Goal: Information Seeking & Learning: Check status

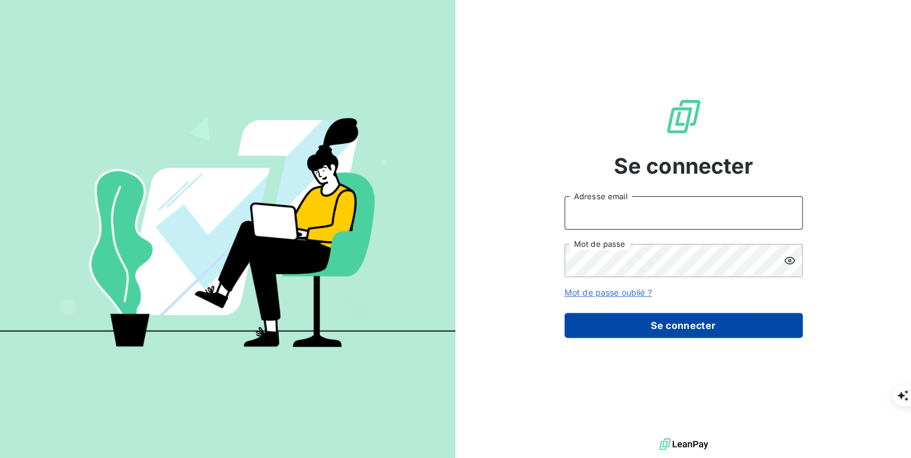
type input "[PERSON_NAME][EMAIL_ADDRESS][PERSON_NAME][DOMAIN_NAME]"
click at [679, 328] on button "Se connecter" at bounding box center [683, 325] width 238 height 25
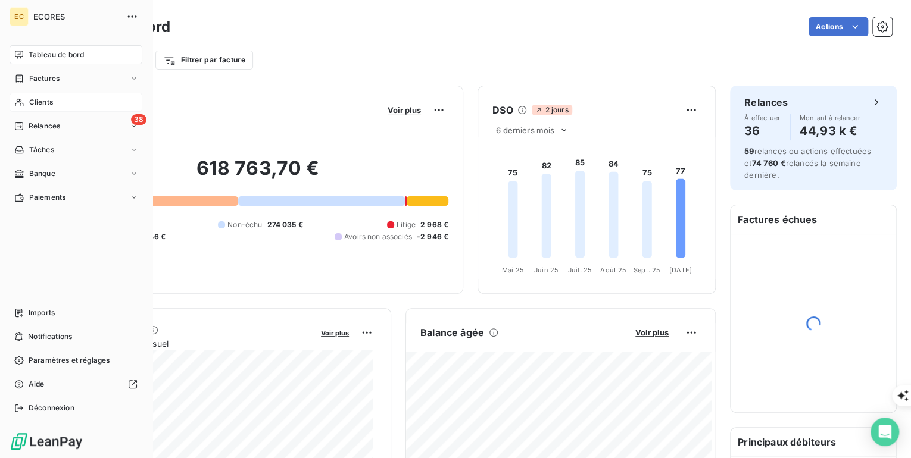
click at [40, 105] on span "Clients" at bounding box center [41, 102] width 24 height 11
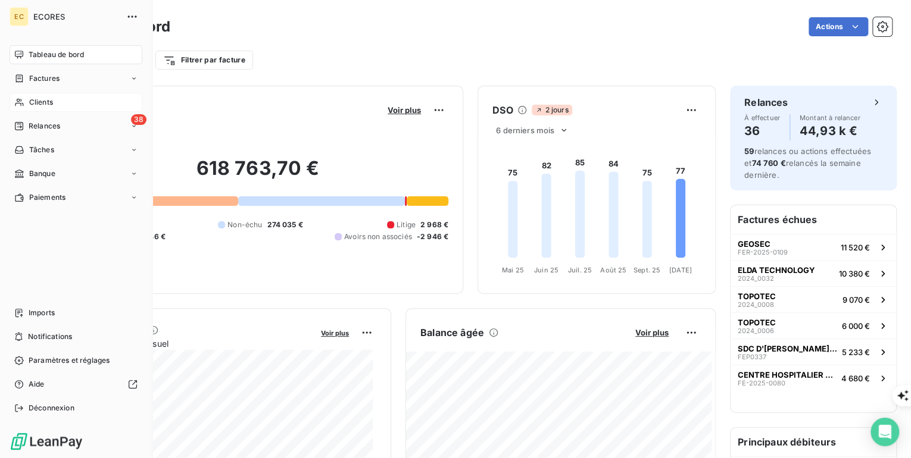
click at [29, 102] on span "Clients" at bounding box center [41, 102] width 24 height 11
click at [52, 80] on span "Factures" at bounding box center [44, 78] width 30 height 11
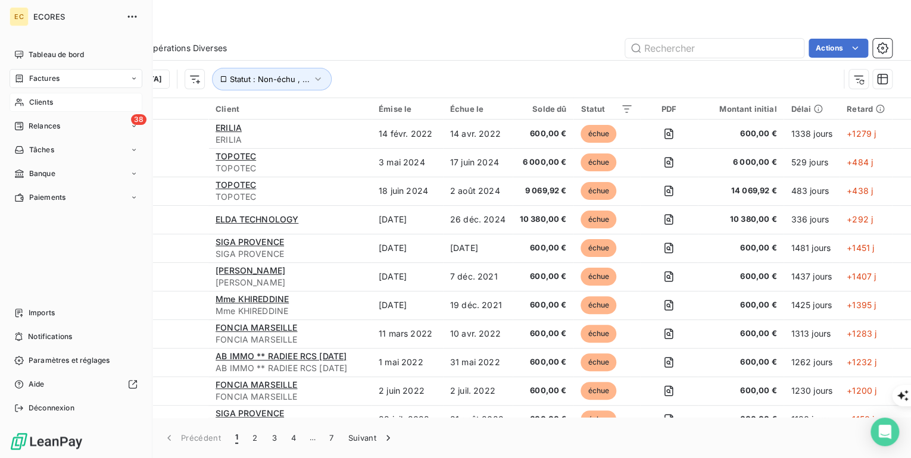
click at [64, 106] on div "Clients" at bounding box center [76, 102] width 133 height 19
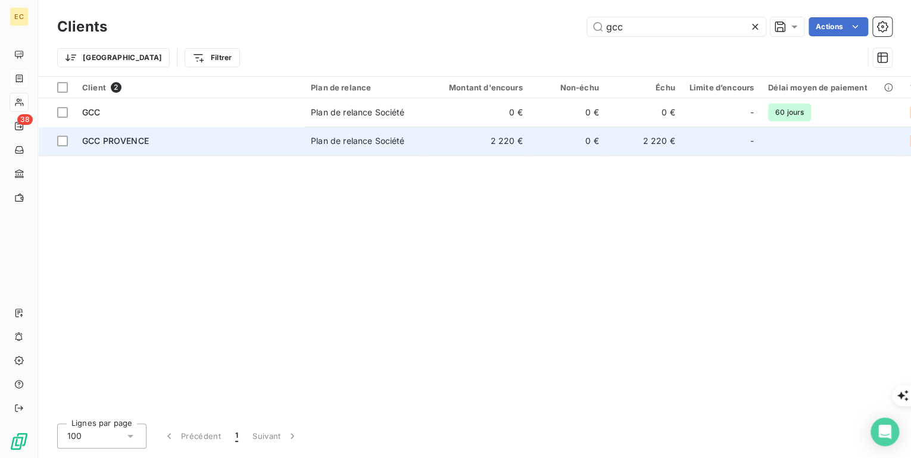
type input "gcc"
click at [111, 141] on span "GCC PROVENCE" at bounding box center [115, 141] width 67 height 10
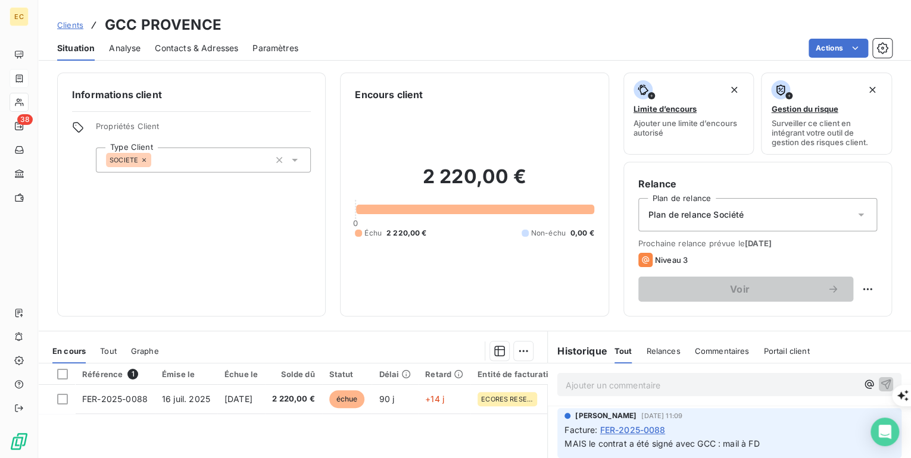
click at [67, 23] on span "Clients" at bounding box center [70, 25] width 26 height 10
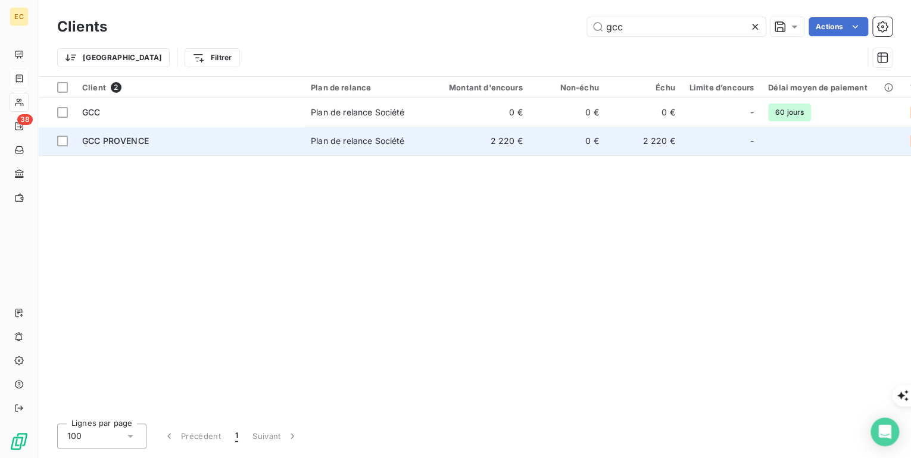
click at [165, 145] on div "GCC PROVENCE" at bounding box center [189, 141] width 214 height 12
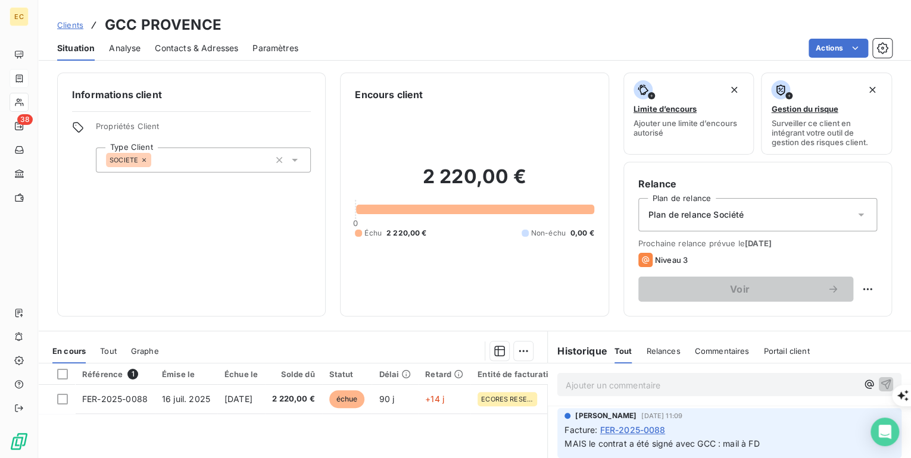
scroll to position [143, 0]
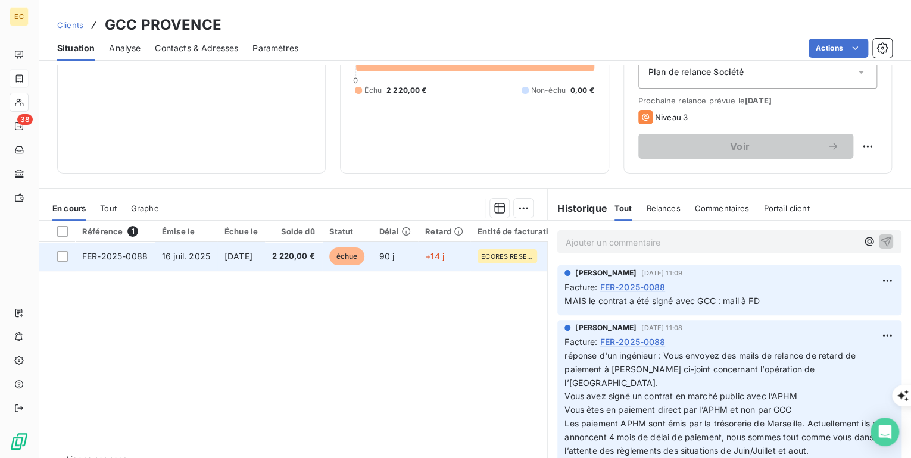
click at [156, 260] on td "16 juil. 2025" at bounding box center [186, 256] width 62 height 29
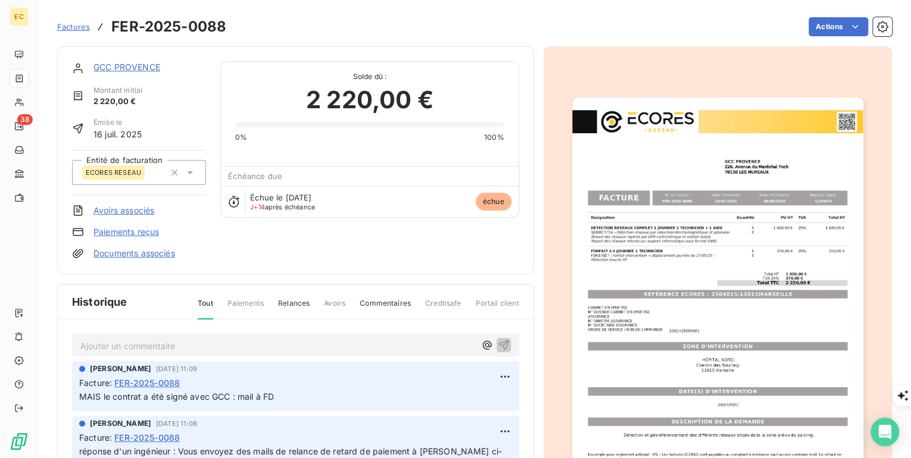
click at [180, 348] on p "Ajouter un commentaire ﻿" at bounding box center [277, 346] width 395 height 15
click at [498, 342] on icon "button" at bounding box center [504, 345] width 12 height 12
click at [71, 29] on span "Factures" at bounding box center [73, 27] width 33 height 10
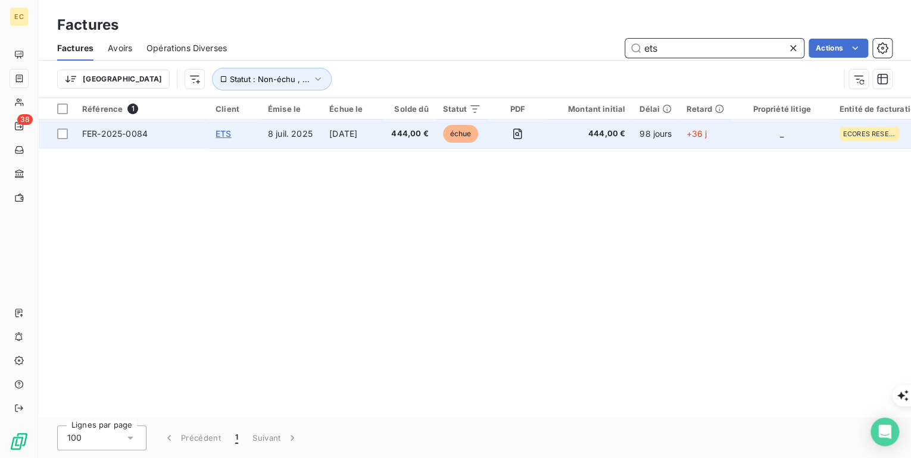
type input "ets"
click at [229, 136] on span "ETS" at bounding box center [222, 134] width 15 height 10
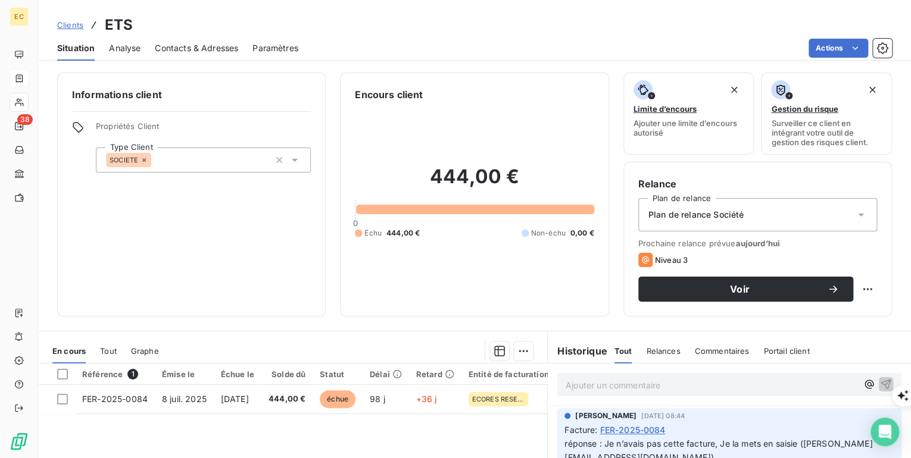
click at [727, 349] on span "Commentaires" at bounding box center [721, 351] width 55 height 10
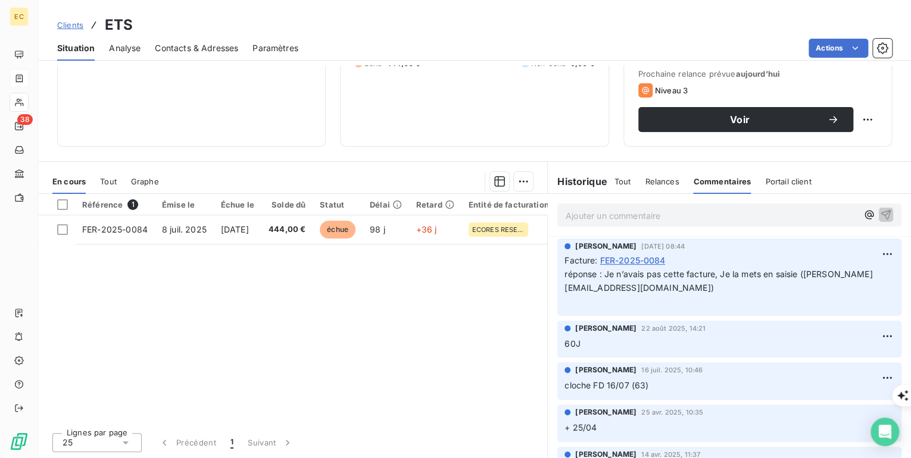
scroll to position [48, 0]
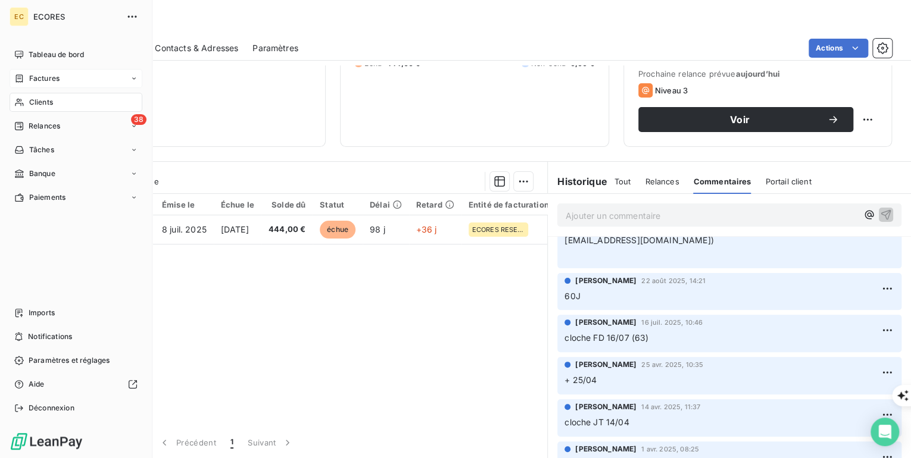
click at [36, 80] on span "Factures" at bounding box center [44, 78] width 30 height 11
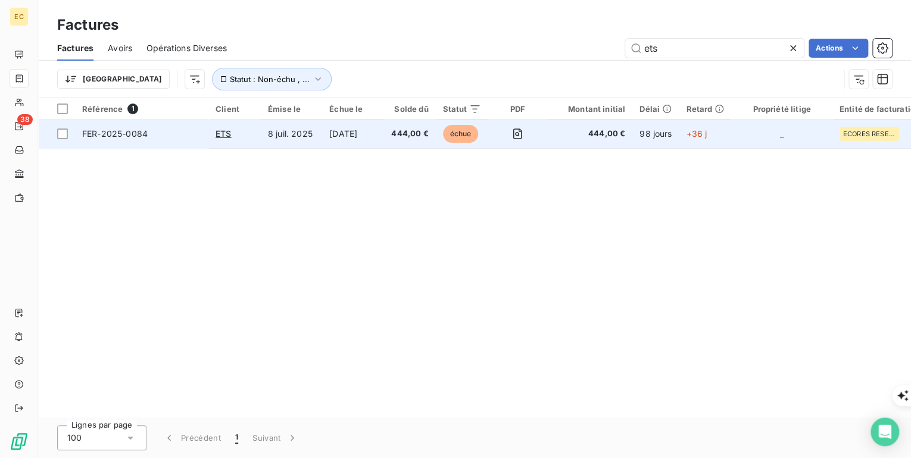
click at [174, 135] on span "FER-2025-0084" at bounding box center [141, 134] width 119 height 12
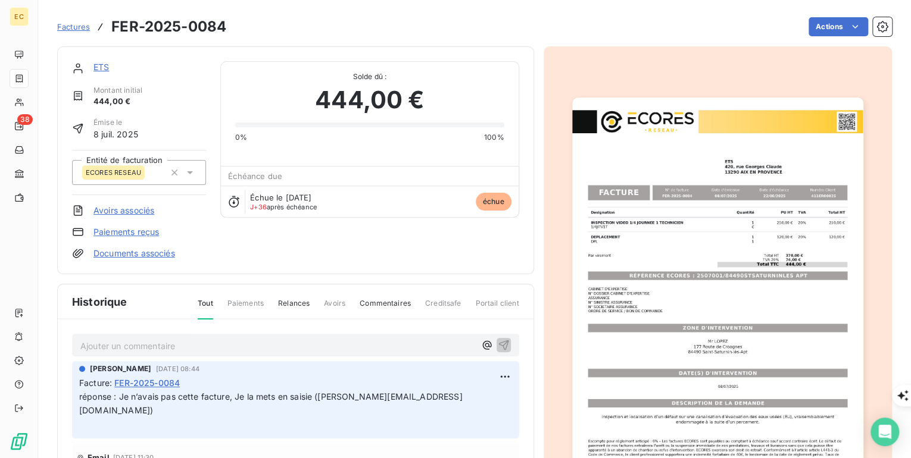
click at [103, 62] on link "ETS" at bounding box center [100, 67] width 15 height 10
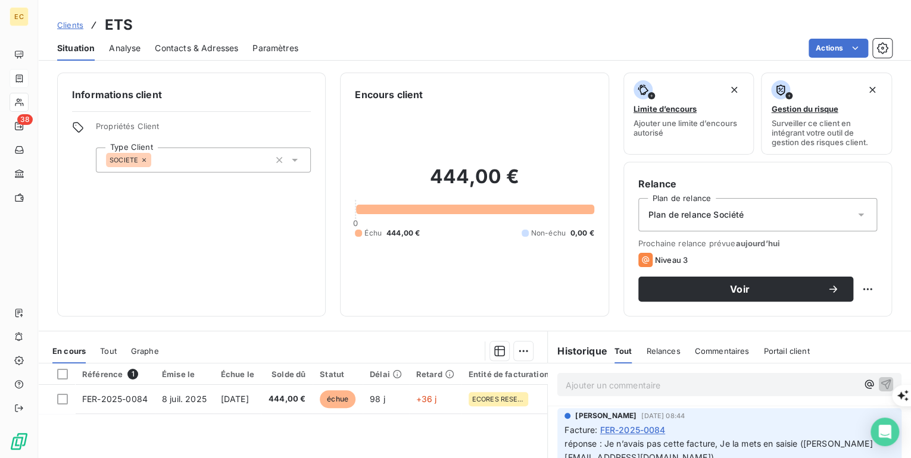
click at [224, 48] on span "Contacts & Adresses" at bounding box center [196, 48] width 83 height 12
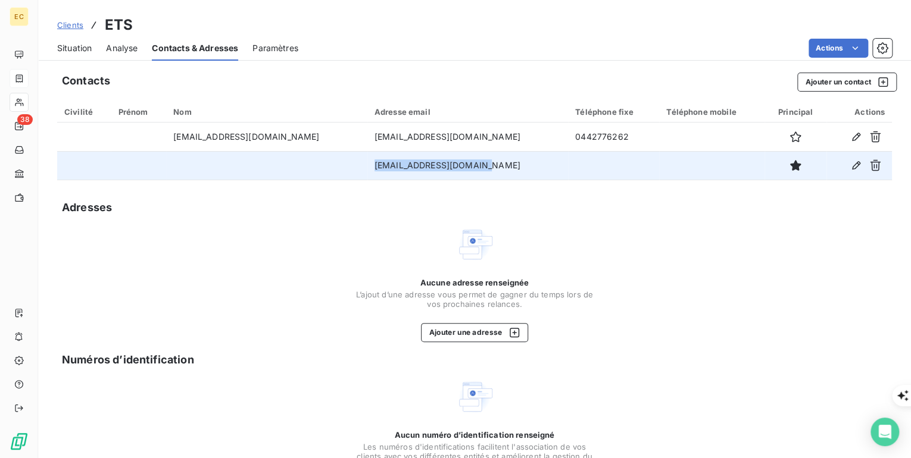
drag, startPoint x: 476, startPoint y: 165, endPoint x: 364, endPoint y: 167, distance: 111.3
click at [367, 167] on td "[EMAIL_ADDRESS][DOMAIN_NAME]" at bounding box center [467, 165] width 201 height 29
copy td "[EMAIL_ADDRESS][DOMAIN_NAME]"
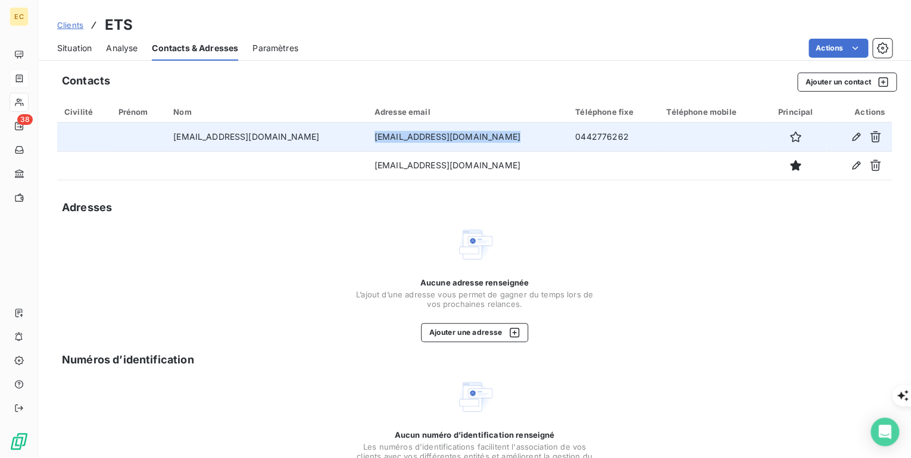
drag, startPoint x: 487, startPoint y: 133, endPoint x: 364, endPoint y: 136, distance: 122.6
click at [367, 136] on td "[EMAIL_ADDRESS][DOMAIN_NAME]" at bounding box center [467, 137] width 201 height 29
copy td "[EMAIL_ADDRESS][DOMAIN_NAME]"
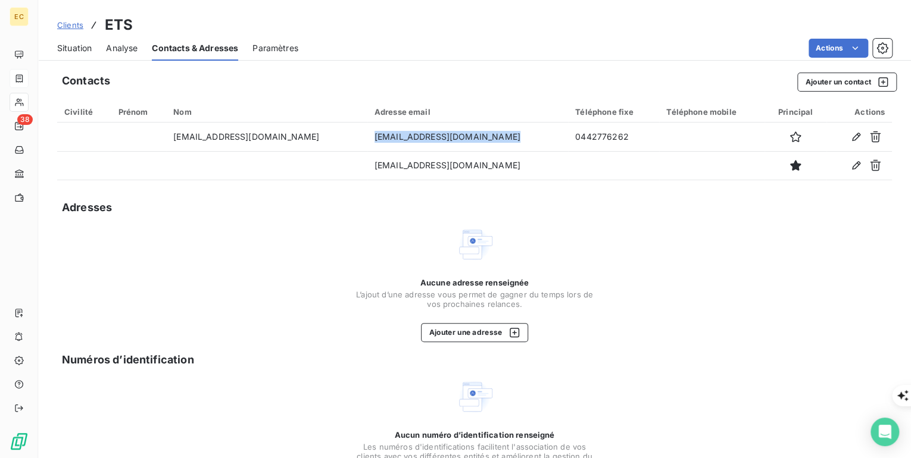
click at [76, 24] on span "Clients" at bounding box center [70, 25] width 26 height 10
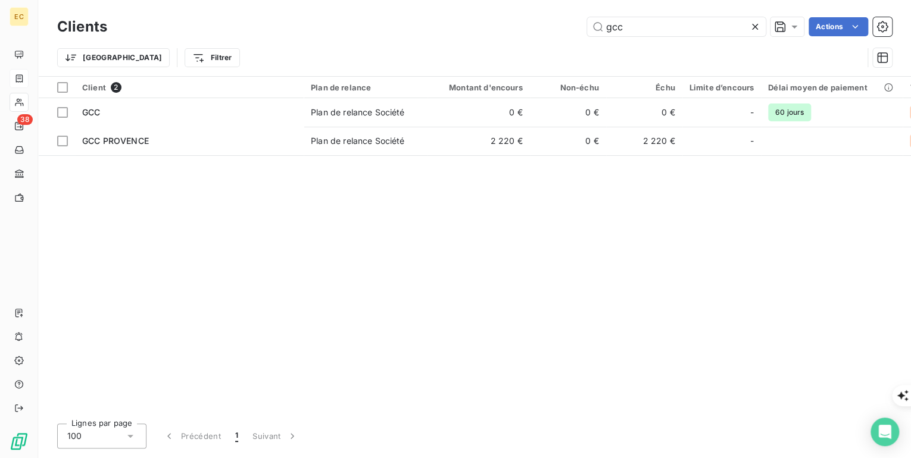
drag, startPoint x: 633, startPoint y: 30, endPoint x: 526, endPoint y: 17, distance: 107.9
click at [526, 17] on div "gcc Actions" at bounding box center [506, 26] width 770 height 19
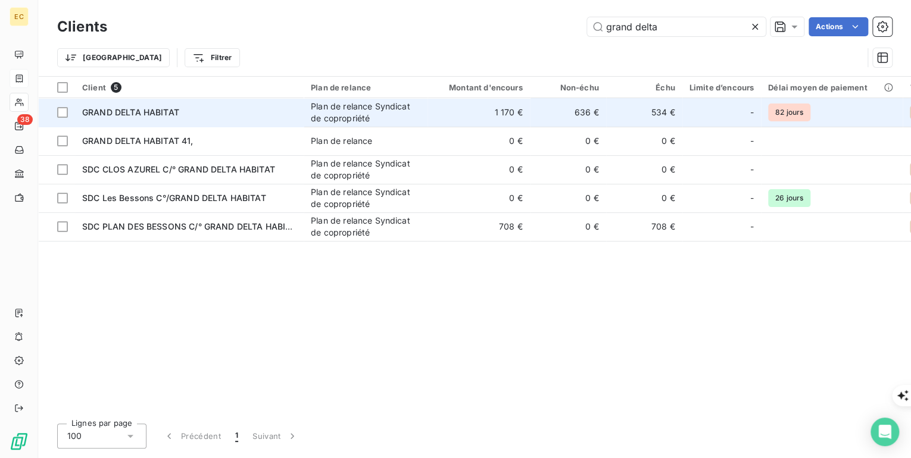
type input "grand delta"
click at [187, 114] on div "GRAND DELTA HABITAT" at bounding box center [189, 113] width 214 height 12
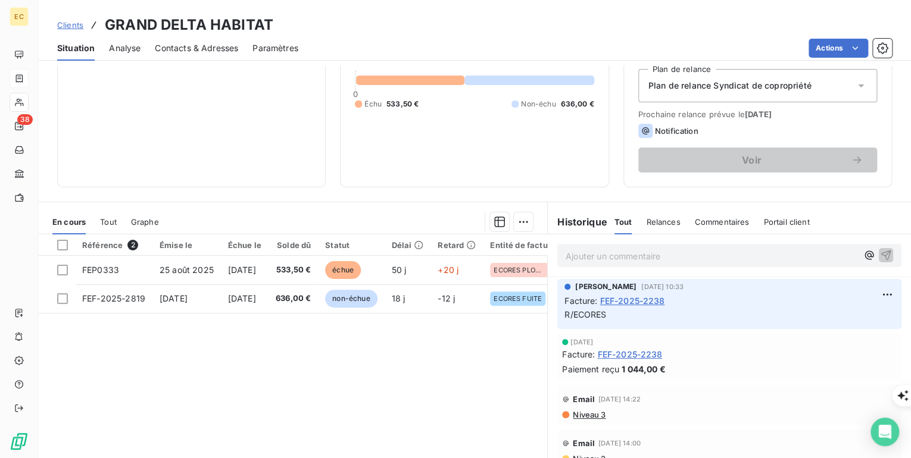
scroll to position [143, 0]
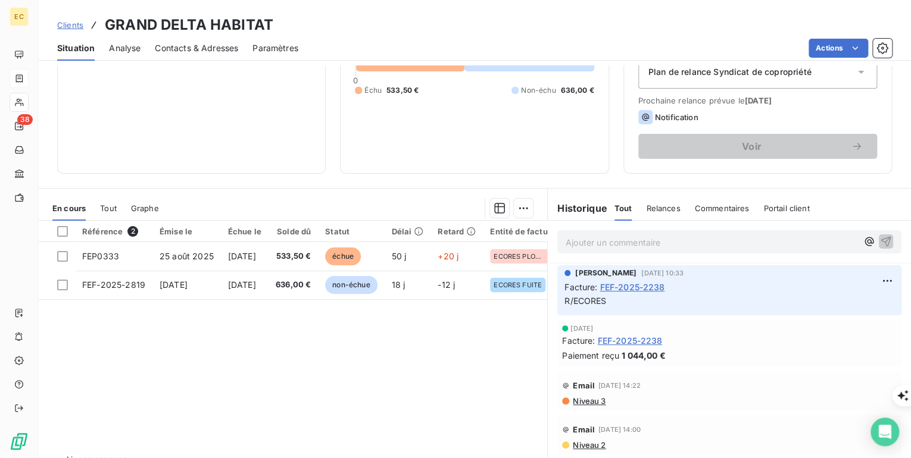
click at [216, 54] on div "Contacts & Adresses" at bounding box center [196, 48] width 83 height 25
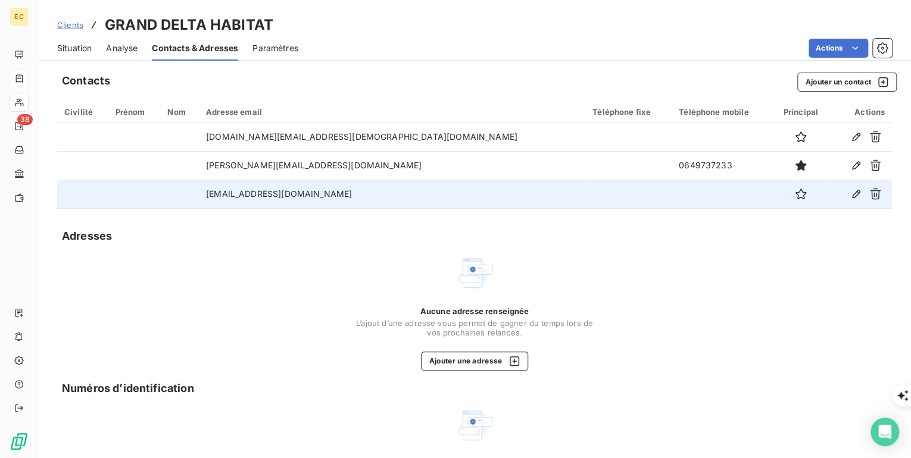
drag, startPoint x: 393, startPoint y: 197, endPoint x: 246, endPoint y: 193, distance: 147.1
click at [246, 193] on td "[EMAIL_ADDRESS][DOMAIN_NAME]" at bounding box center [392, 194] width 386 height 29
drag, startPoint x: 246, startPoint y: 193, endPoint x: 273, endPoint y: 193, distance: 26.2
copy td "[EMAIL_ADDRESS][DOMAIN_NAME]"
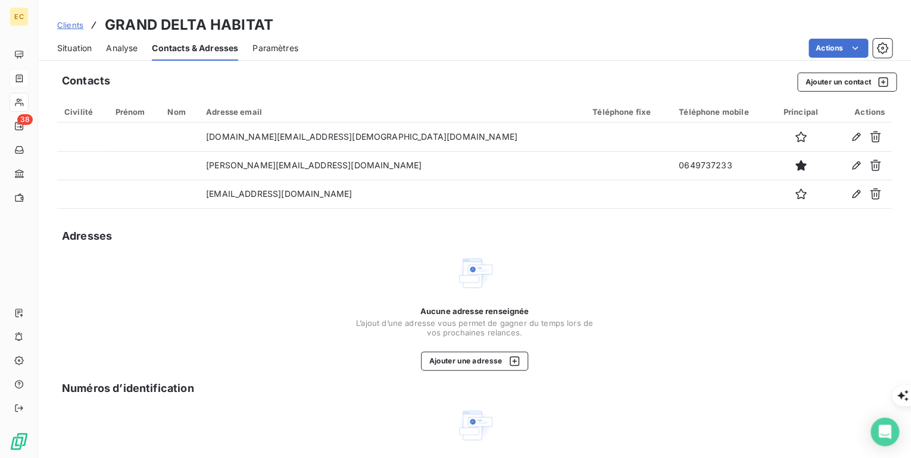
click at [62, 27] on span "Clients" at bounding box center [70, 25] width 26 height 10
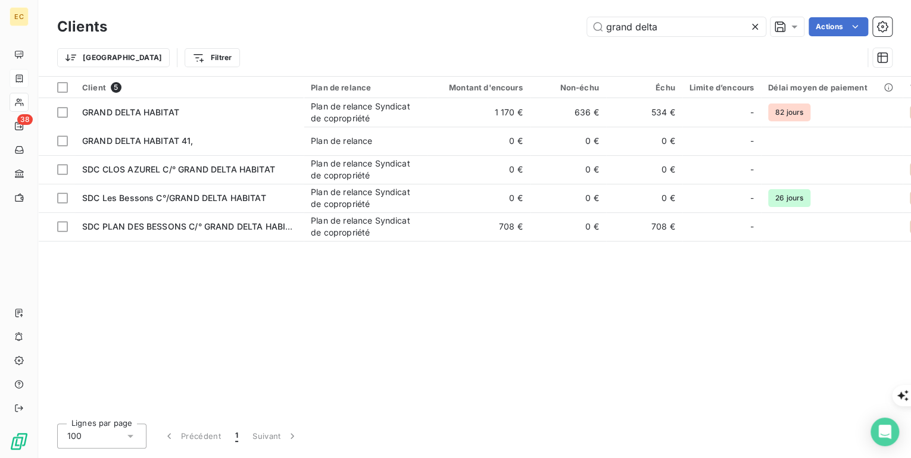
drag, startPoint x: 693, startPoint y: 31, endPoint x: 532, endPoint y: 33, distance: 160.7
click at [532, 33] on div "grand delta Actions" at bounding box center [506, 26] width 770 height 19
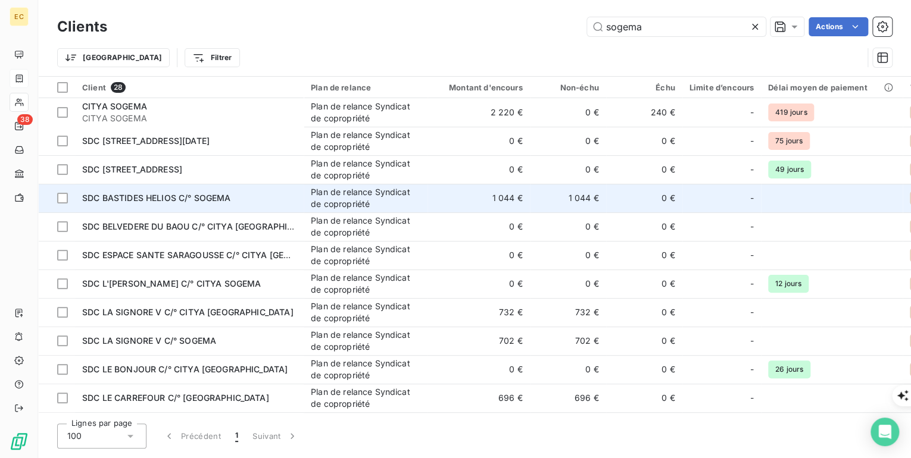
type input "sogema"
click at [195, 199] on span "SDC BASTIDES HELIOS C/° SOGEMA" at bounding box center [156, 198] width 149 height 10
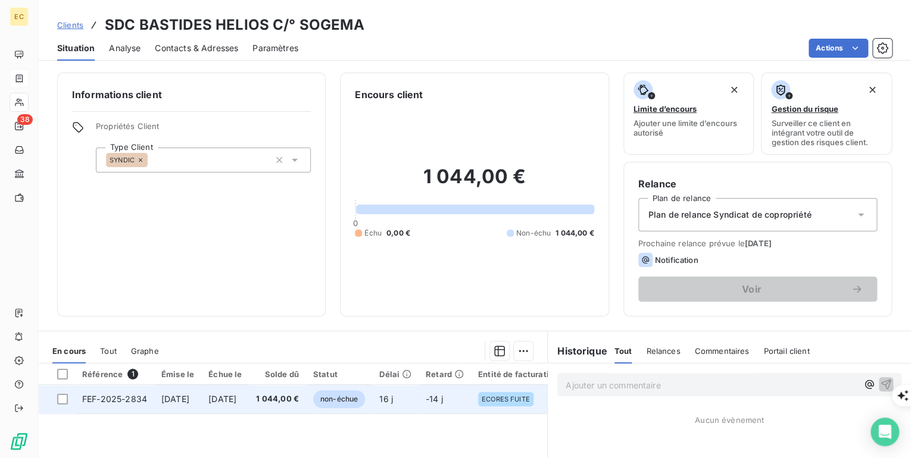
click at [189, 400] on span "[DATE]" at bounding box center [175, 399] width 28 height 10
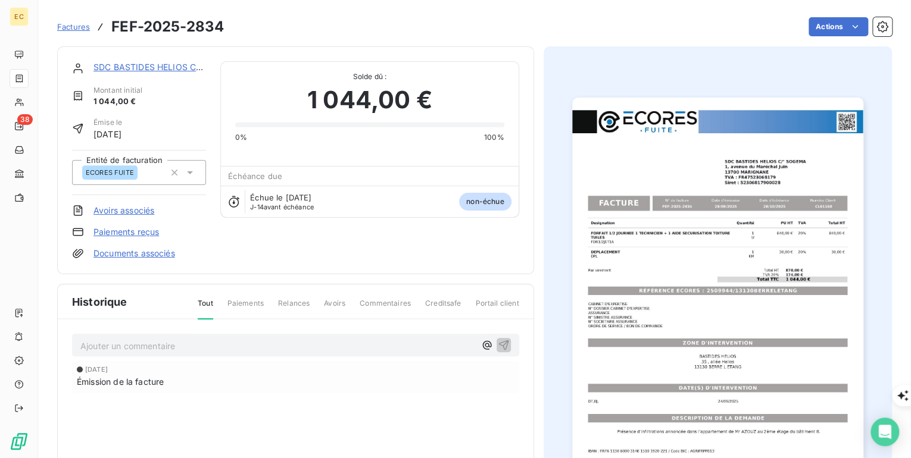
click at [114, 64] on link "SDC BASTIDES HELIOS C/° SOGEMA" at bounding box center [167, 67] width 149 height 10
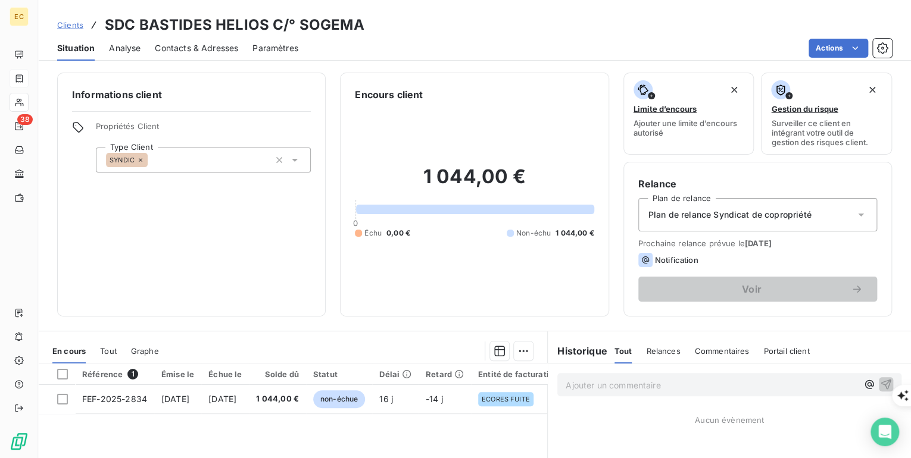
click at [186, 50] on span "Contacts & Adresses" at bounding box center [196, 48] width 83 height 12
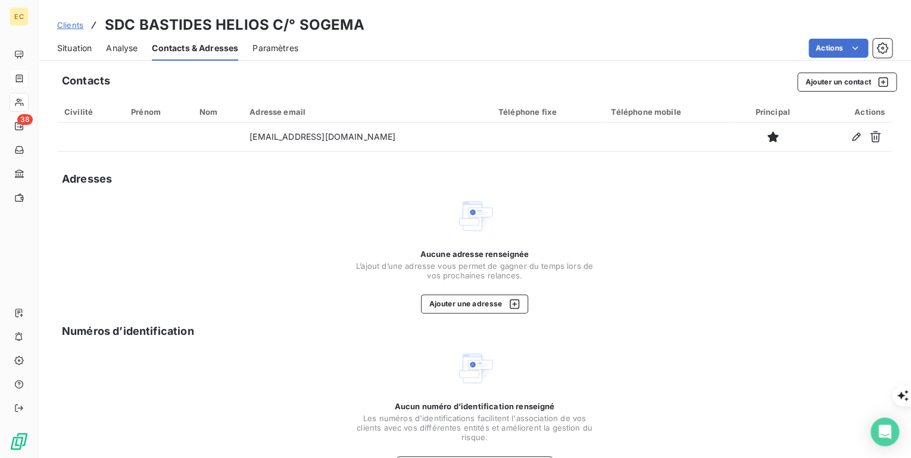
click at [72, 21] on span "Clients" at bounding box center [70, 25] width 26 height 10
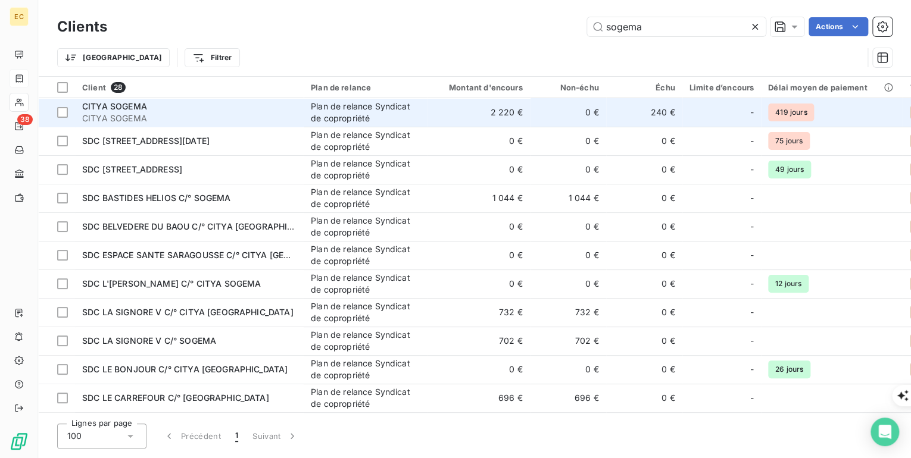
click at [120, 110] on span "CITYA SOGEMA" at bounding box center [114, 106] width 65 height 10
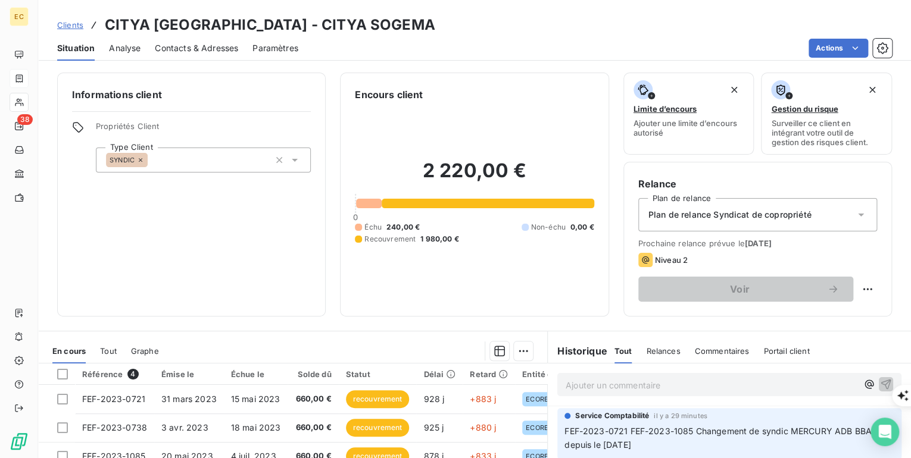
click at [172, 52] on span "Contacts & Adresses" at bounding box center [196, 48] width 83 height 12
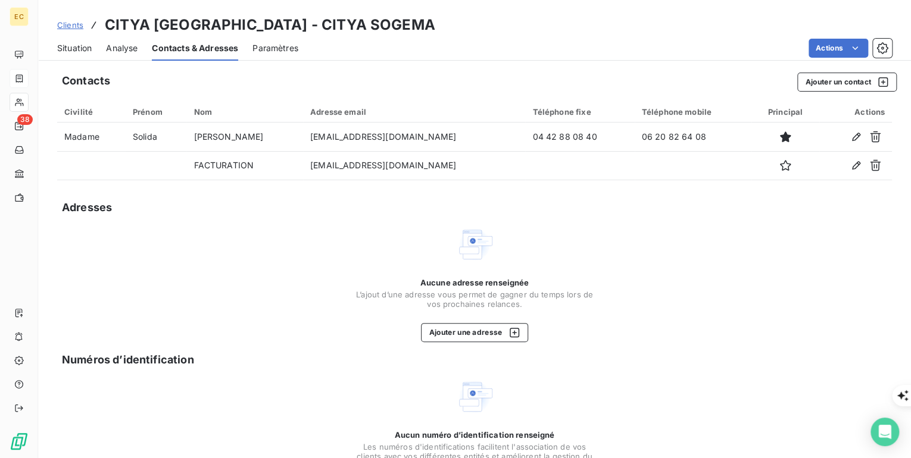
click at [65, 26] on span "Clients" at bounding box center [70, 25] width 26 height 10
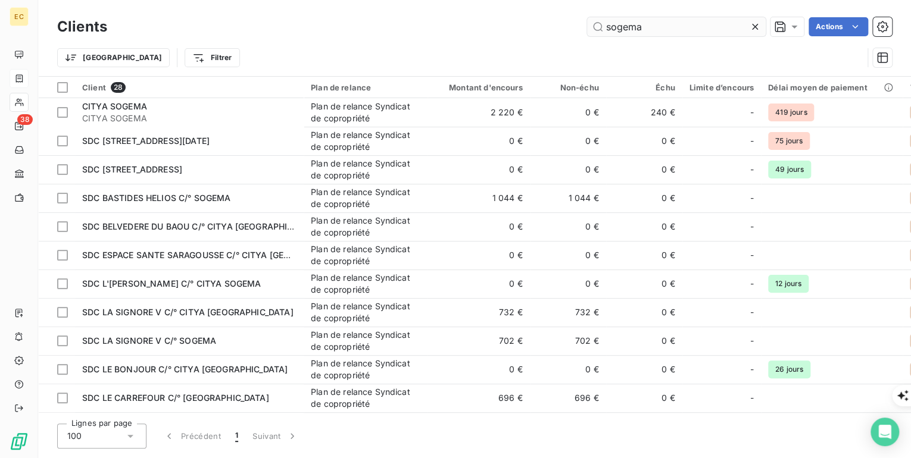
drag, startPoint x: 653, startPoint y: 26, endPoint x: 595, endPoint y: 23, distance: 57.8
click at [585, 23] on div "sogema Actions" at bounding box center [506, 26] width 770 height 19
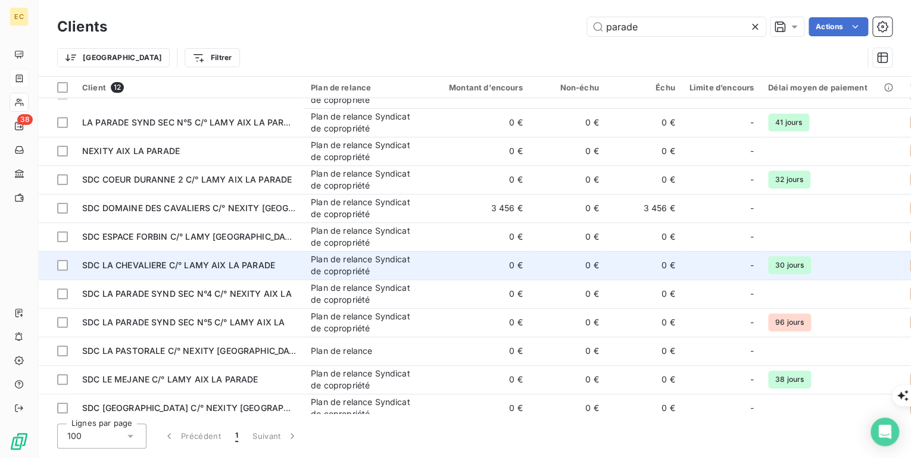
scroll to position [32, 0]
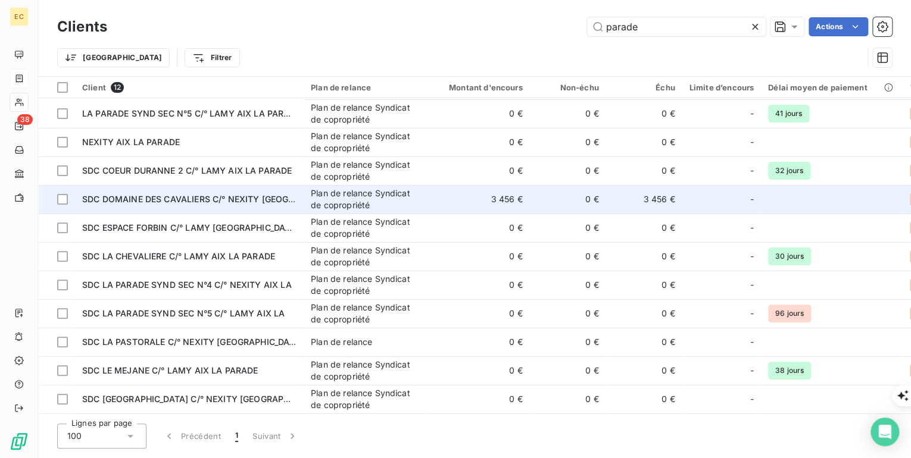
type input "parade"
click at [183, 201] on td "SDC DOMAINE DES CAVALIERS C/° NEXITY [GEOGRAPHIC_DATA]" at bounding box center [189, 199] width 229 height 29
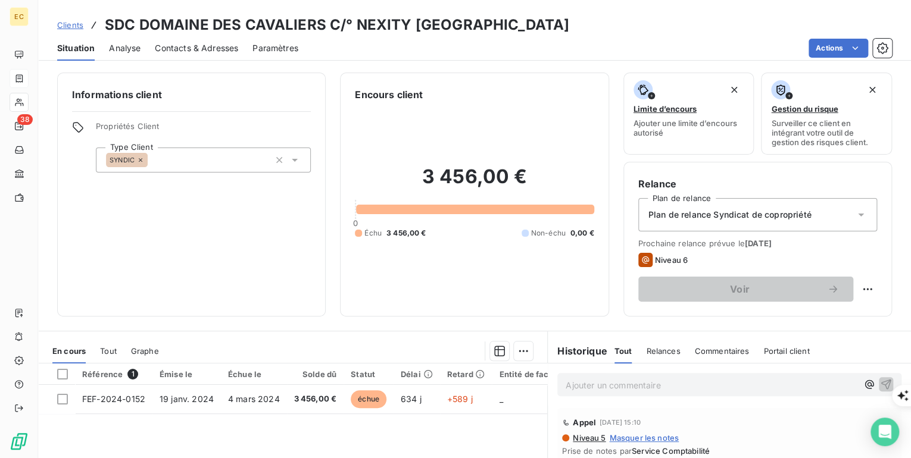
click at [75, 26] on span "Clients" at bounding box center [70, 25] width 26 height 10
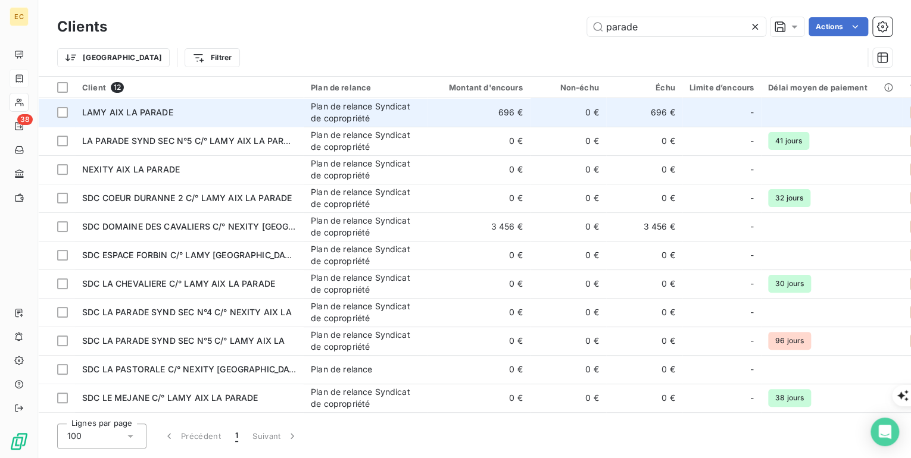
click at [138, 117] on div "LAMY AIX LA PARADE" at bounding box center [189, 113] width 214 height 12
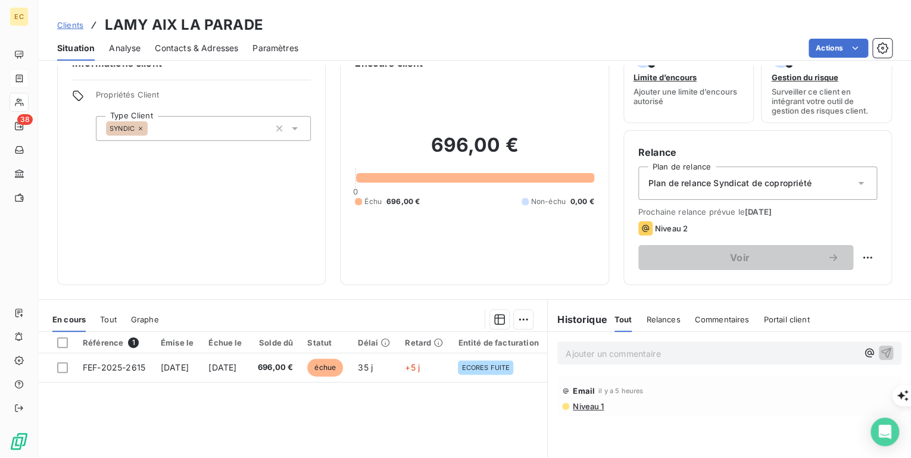
scroll to position [48, 0]
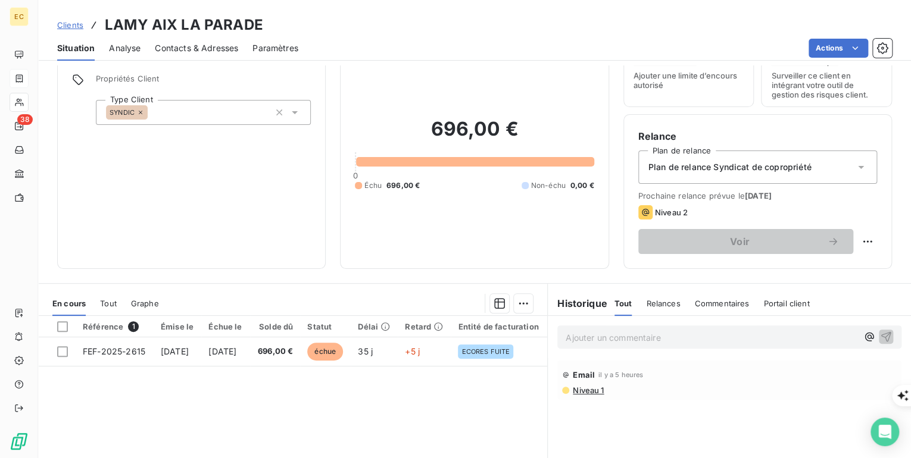
click at [71, 21] on span "Clients" at bounding box center [70, 25] width 26 height 10
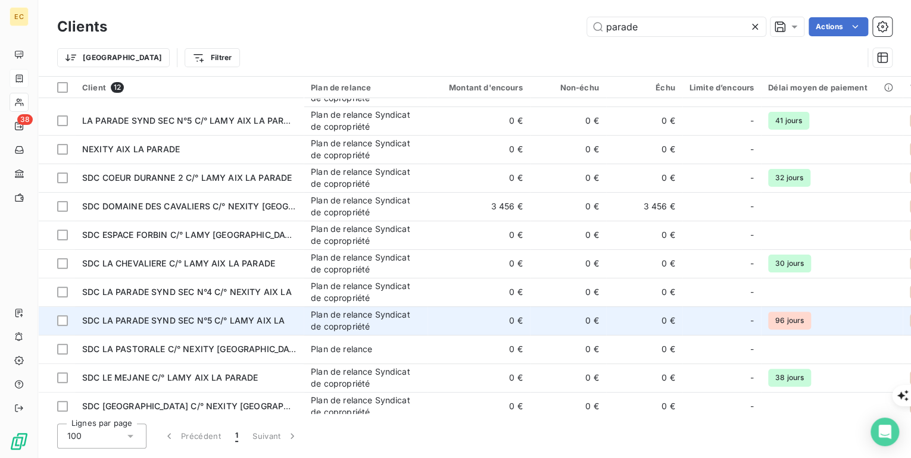
scroll to position [32, 0]
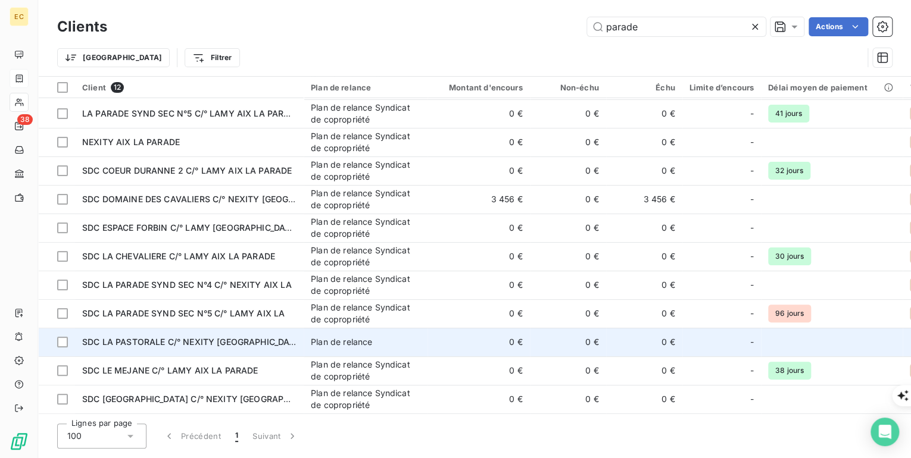
click at [153, 340] on span "SDC LA PASTORALE C/° NEXITY [GEOGRAPHIC_DATA]" at bounding box center [192, 342] width 221 height 10
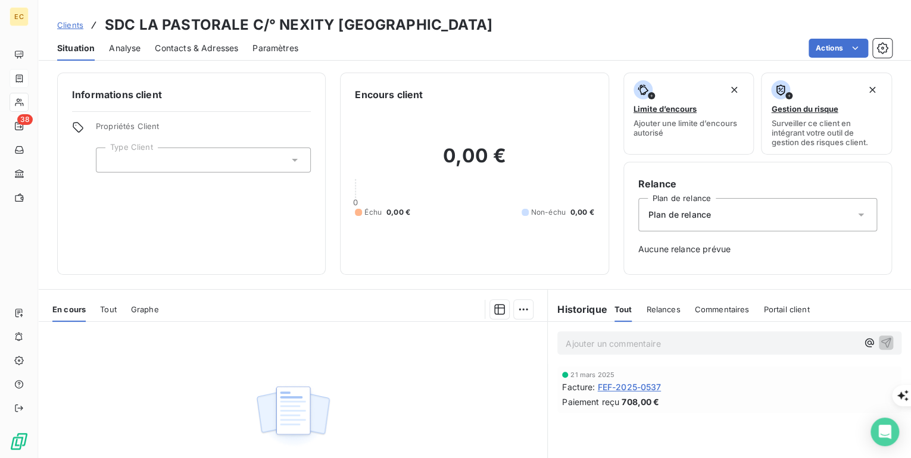
click at [71, 21] on span "Clients" at bounding box center [70, 25] width 26 height 10
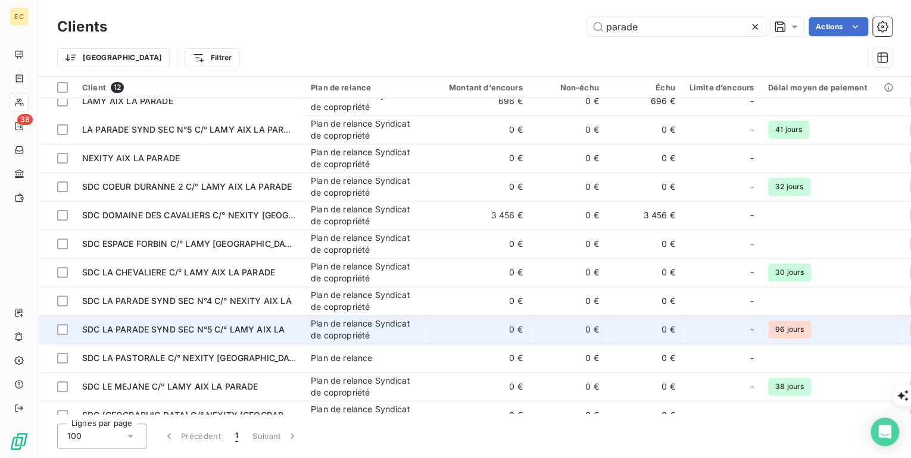
scroll to position [32, 0]
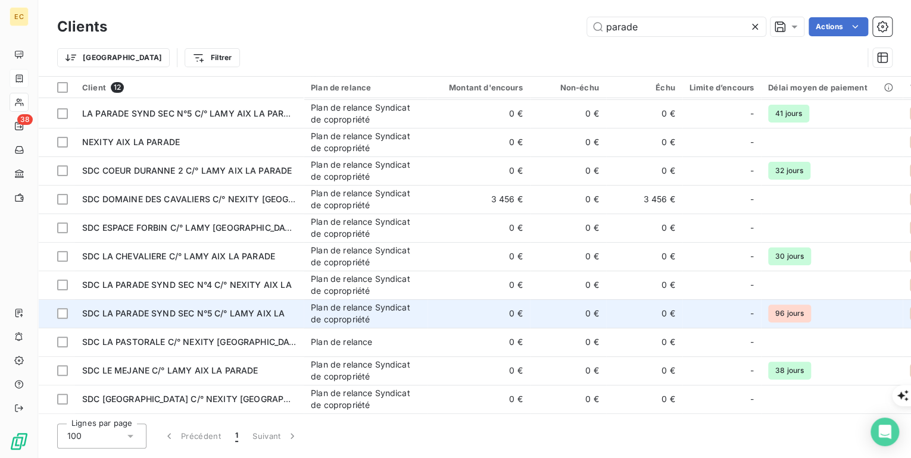
click at [100, 311] on span "SDC LA PARADE SYND SEC N°5 C/° LAMY AIX LA" at bounding box center [183, 313] width 202 height 10
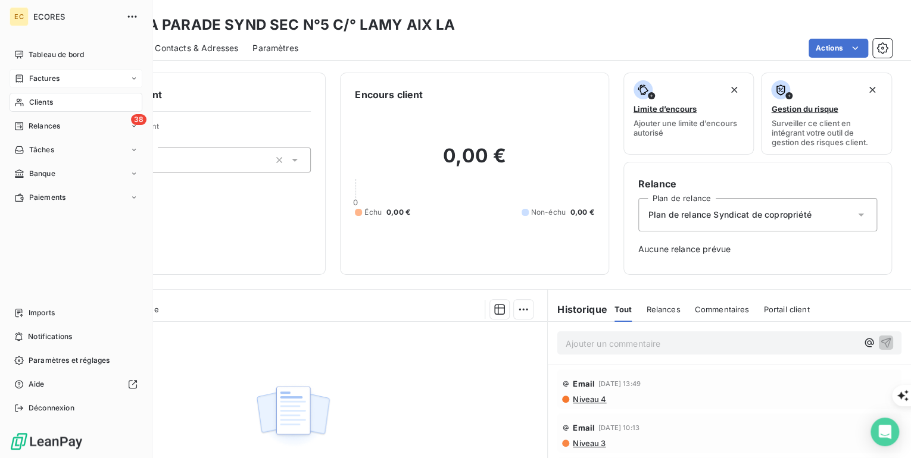
click at [45, 81] on span "Factures" at bounding box center [44, 78] width 30 height 11
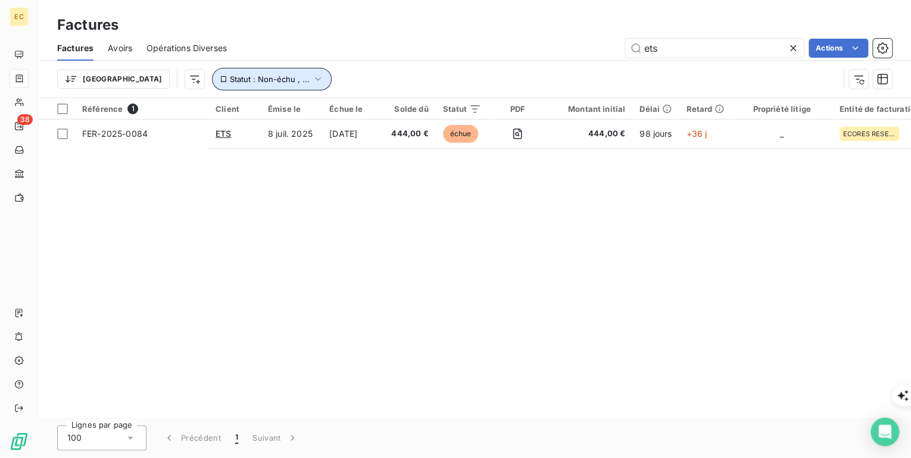
click at [312, 78] on icon "button" at bounding box center [318, 79] width 12 height 12
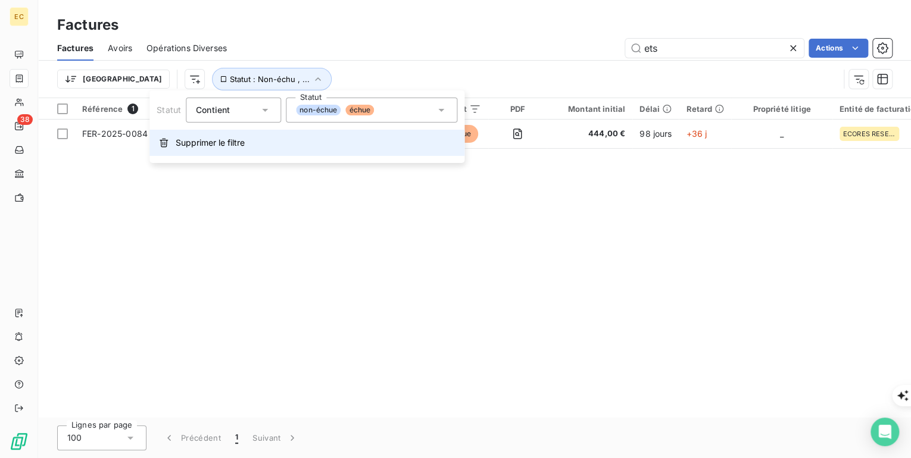
click at [225, 140] on span "Supprimer le filtre" at bounding box center [210, 143] width 69 height 12
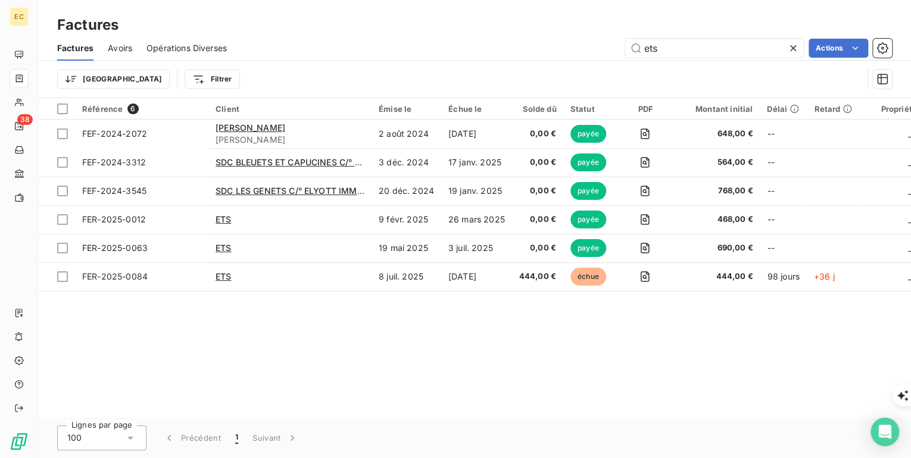
click at [120, 49] on span "Avoirs" at bounding box center [120, 48] width 24 height 12
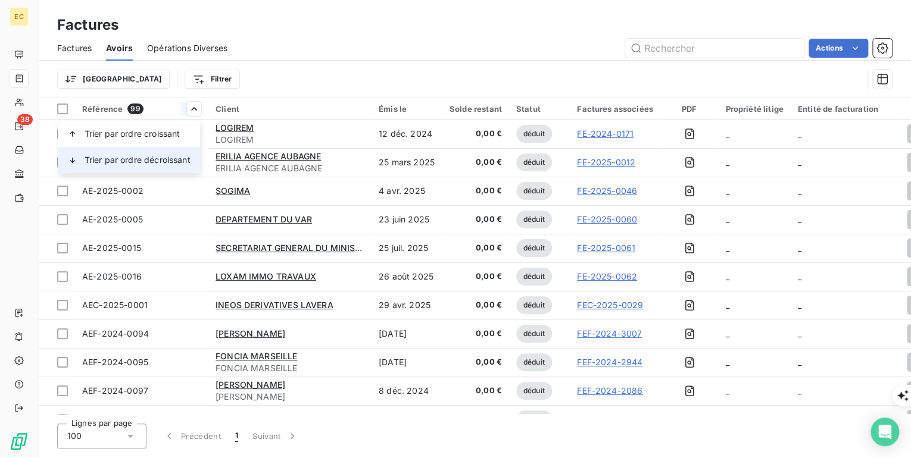
click at [173, 157] on span "Trier par ordre décroissant" at bounding box center [138, 160] width 106 height 12
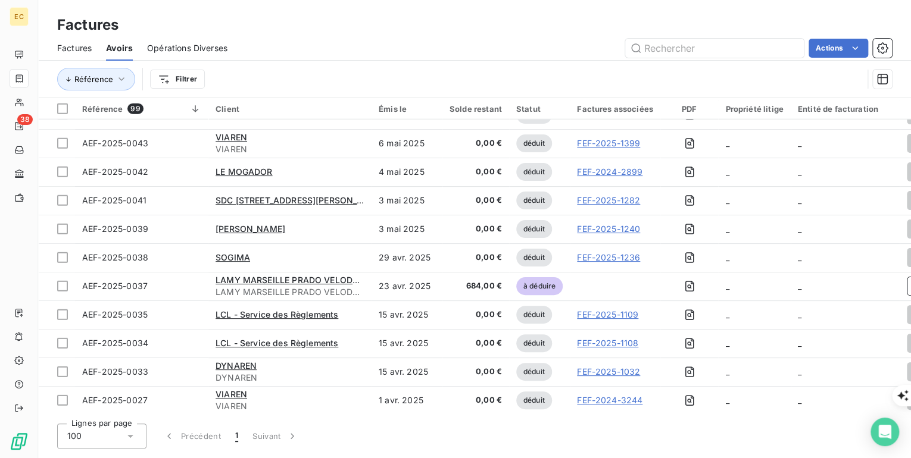
scroll to position [2000, 0]
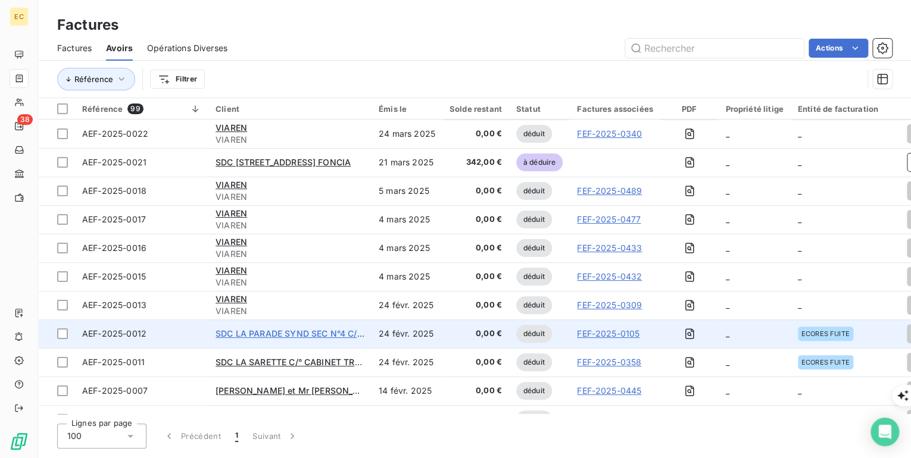
click at [257, 334] on span "SDC LA PARADE SYND SEC N°4 C/° NEXITY AIX LA" at bounding box center [320, 334] width 210 height 10
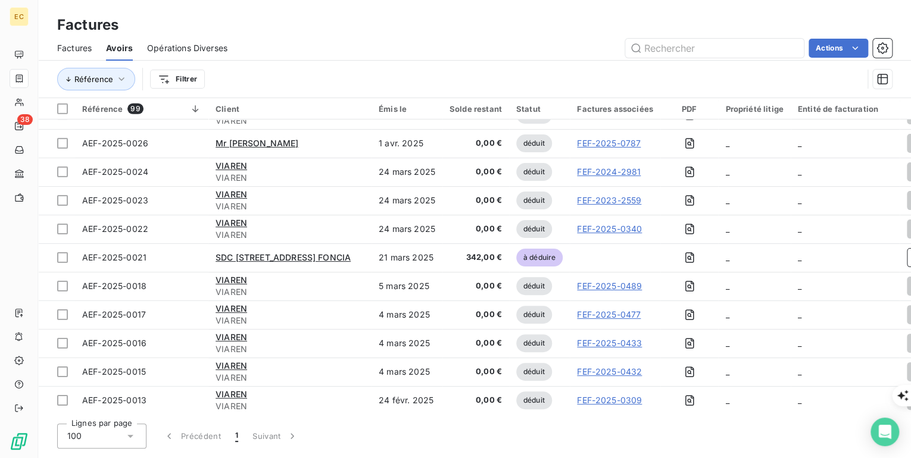
scroll to position [2048, 0]
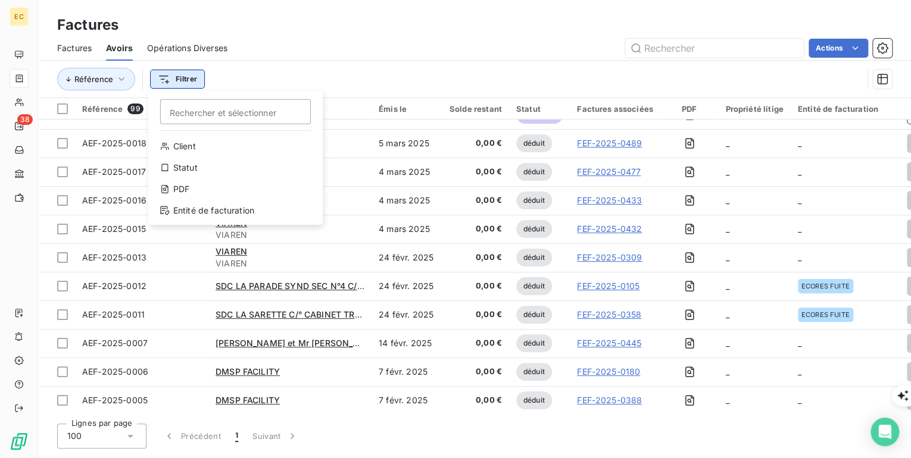
click at [193, 73] on html "EC 38 Factures Factures Avoirs Opérations Diverses Actions Référence Filtrer Re…" at bounding box center [455, 463] width 911 height 926
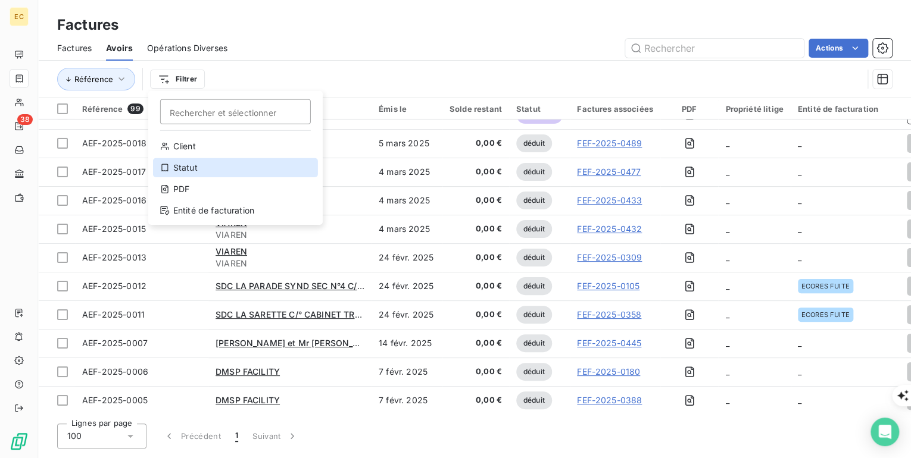
click at [195, 167] on div "Statut" at bounding box center [235, 167] width 165 height 19
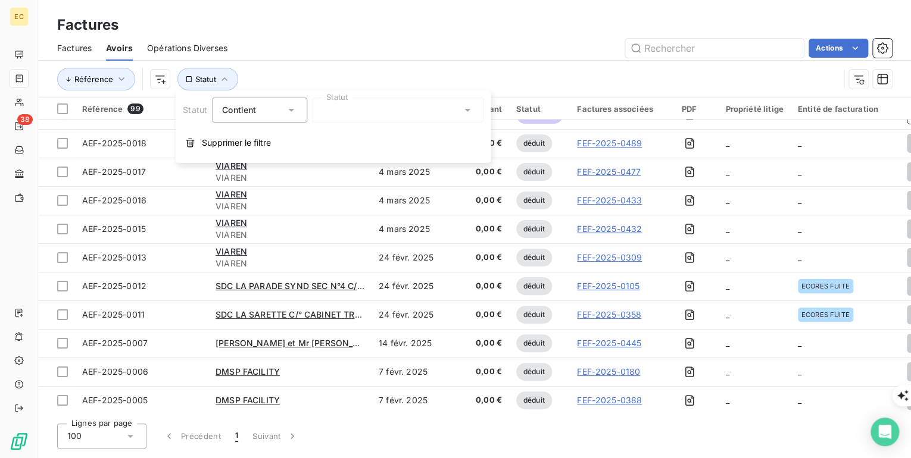
click at [360, 115] on div at bounding box center [397, 110] width 171 height 25
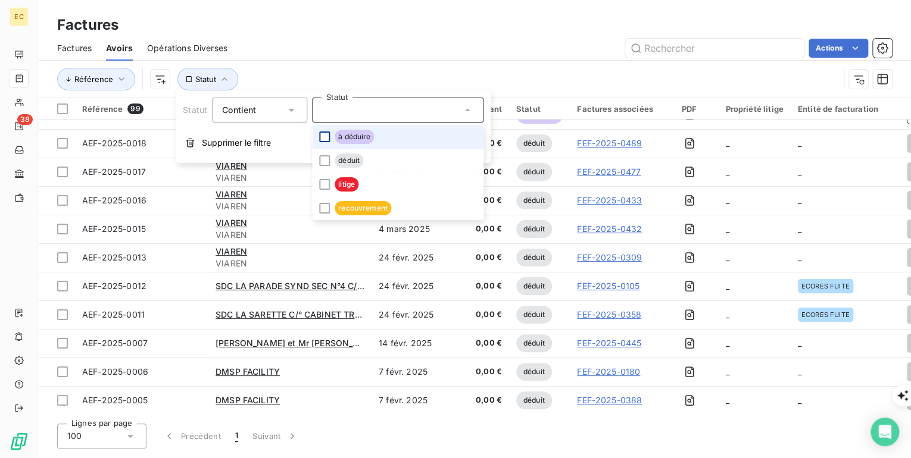
click at [322, 136] on div at bounding box center [324, 137] width 11 height 11
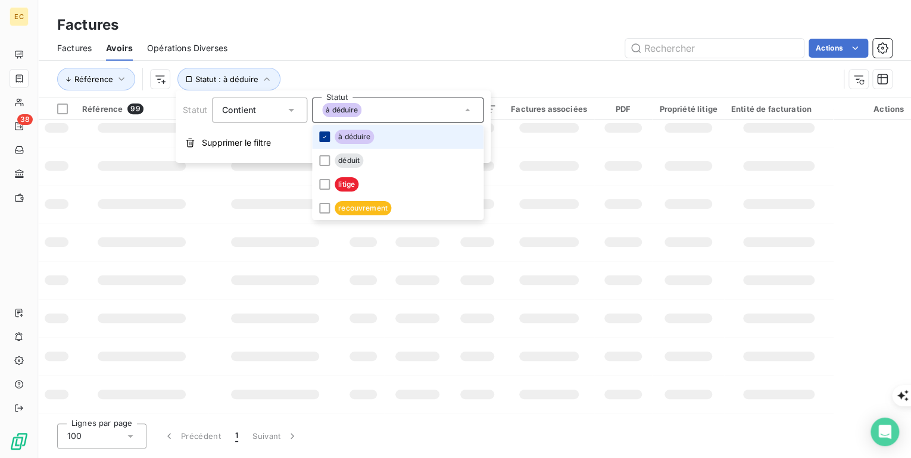
scroll to position [0, 0]
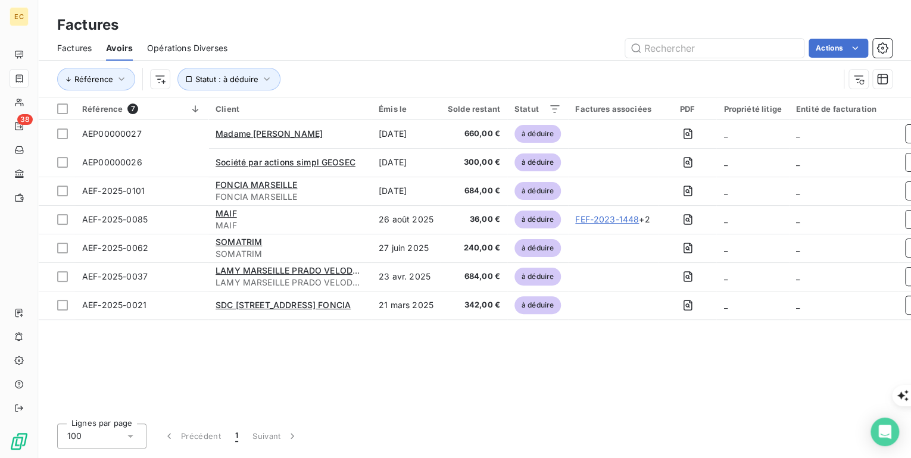
click at [427, 70] on div "Référence Statut : à déduire" at bounding box center [448, 79] width 782 height 23
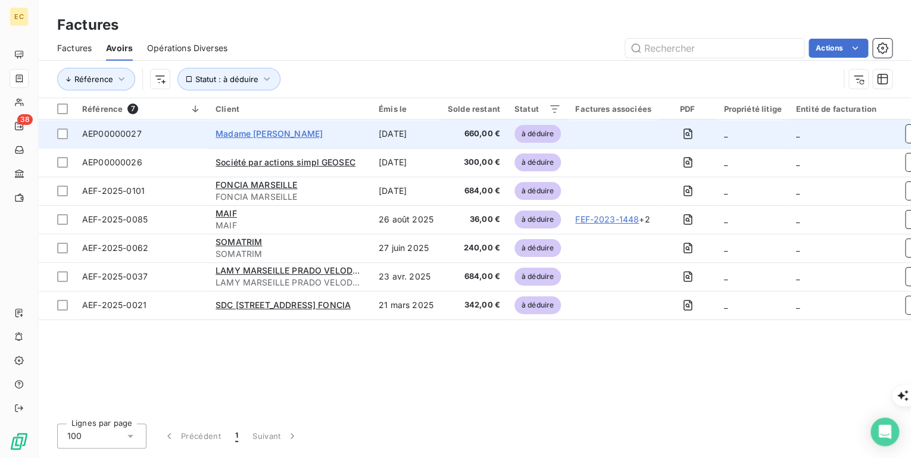
click at [299, 136] on span "Madame [PERSON_NAME]" at bounding box center [268, 134] width 107 height 10
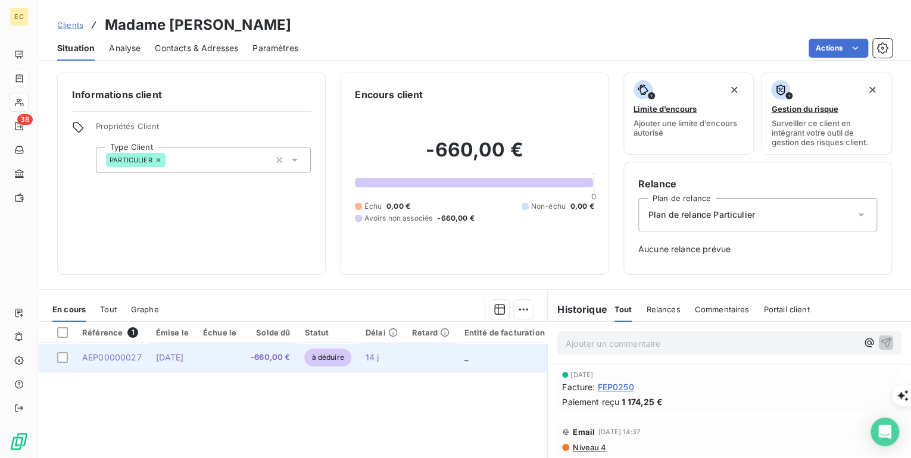
click at [264, 357] on td "-660,00 €" at bounding box center [270, 357] width 54 height 29
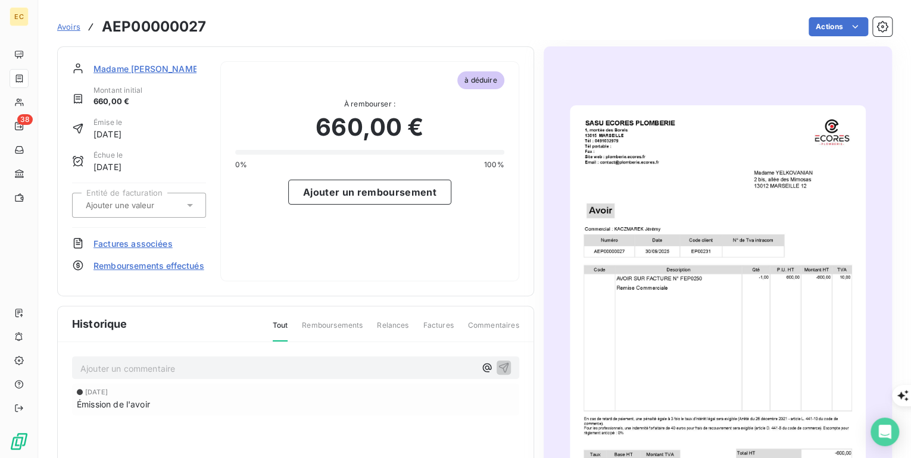
click at [135, 266] on span "Remboursements effectués" at bounding box center [148, 266] width 111 height 12
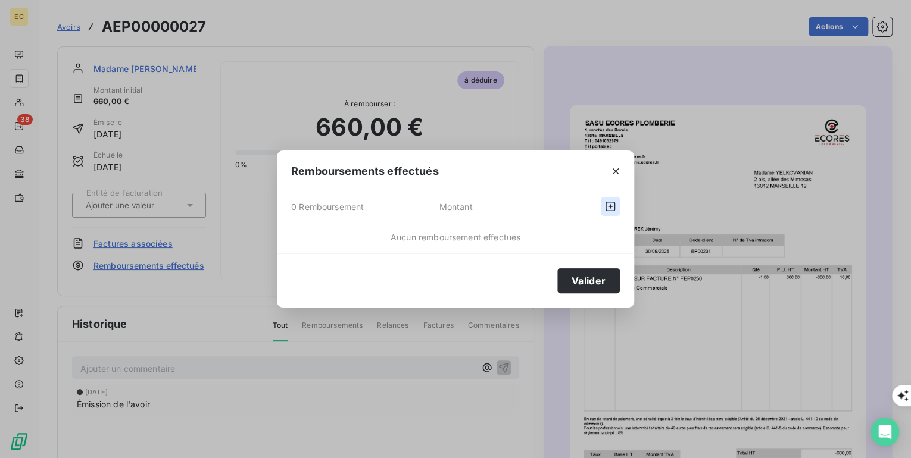
click at [612, 205] on icon "button" at bounding box center [610, 207] width 12 height 12
select select "9"
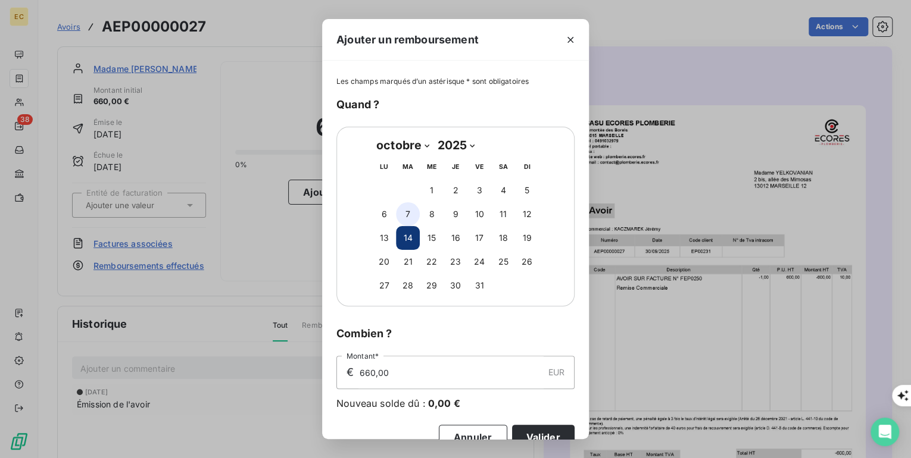
click at [407, 209] on button "7" at bounding box center [408, 214] width 24 height 24
click at [531, 432] on button "Valider" at bounding box center [543, 437] width 62 height 25
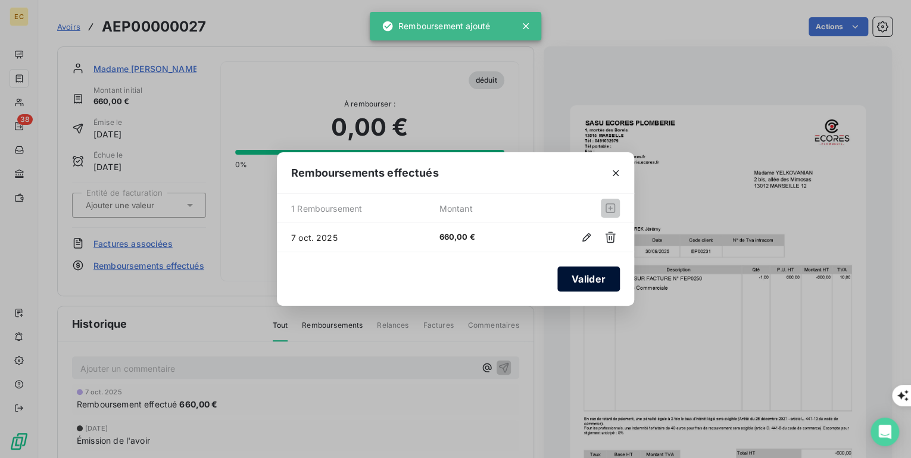
click at [604, 283] on button "Valider" at bounding box center [588, 279] width 62 height 25
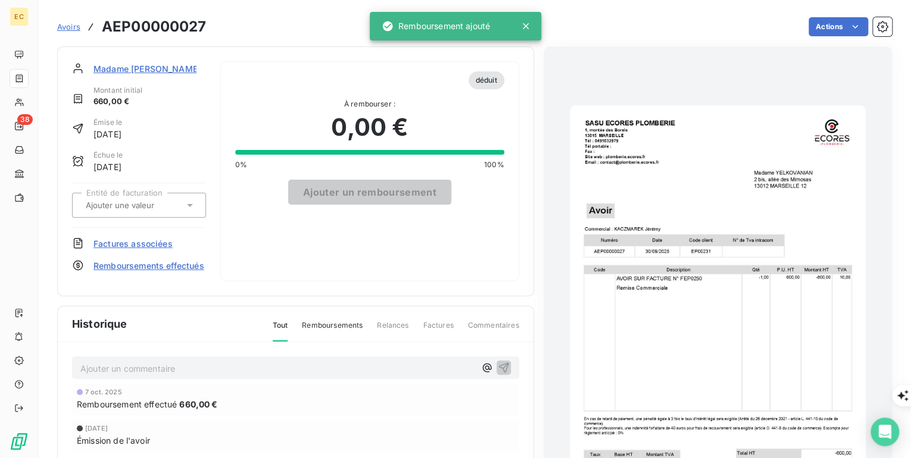
click at [68, 26] on span "Avoirs" at bounding box center [68, 27] width 23 height 10
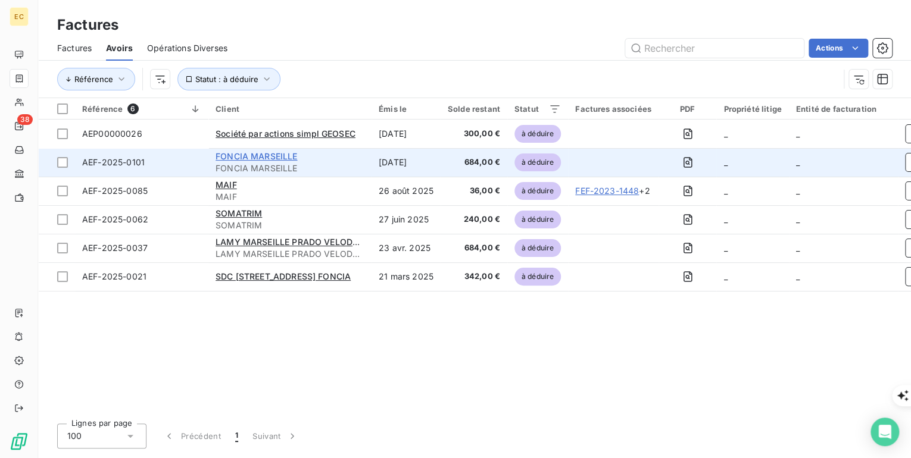
click at [267, 152] on span "FONCIA MARSEILLE" at bounding box center [256, 156] width 82 height 10
click at [682, 159] on icon "button" at bounding box center [688, 163] width 12 height 12
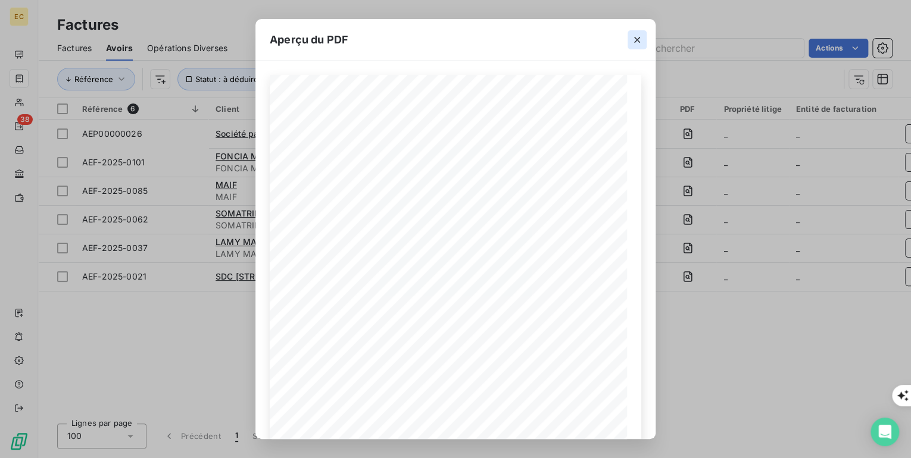
click at [637, 40] on icon "button" at bounding box center [637, 40] width 6 height 6
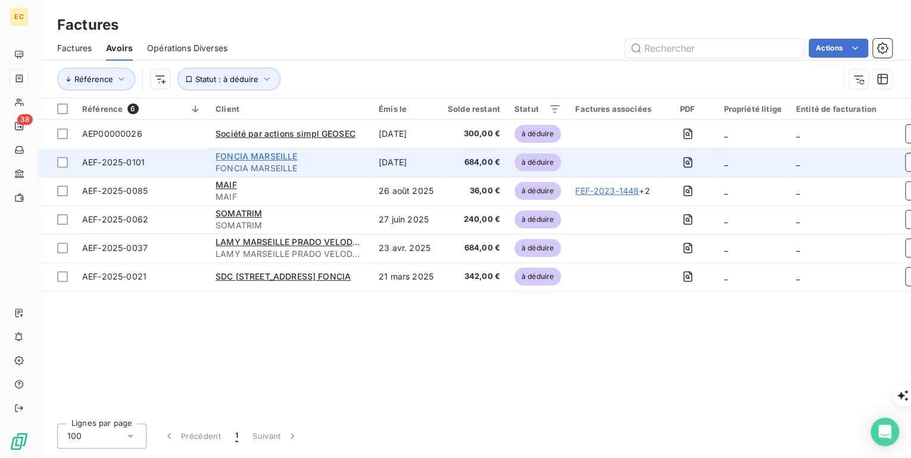
click at [256, 158] on span "FONCIA MARSEILLE" at bounding box center [256, 156] width 82 height 10
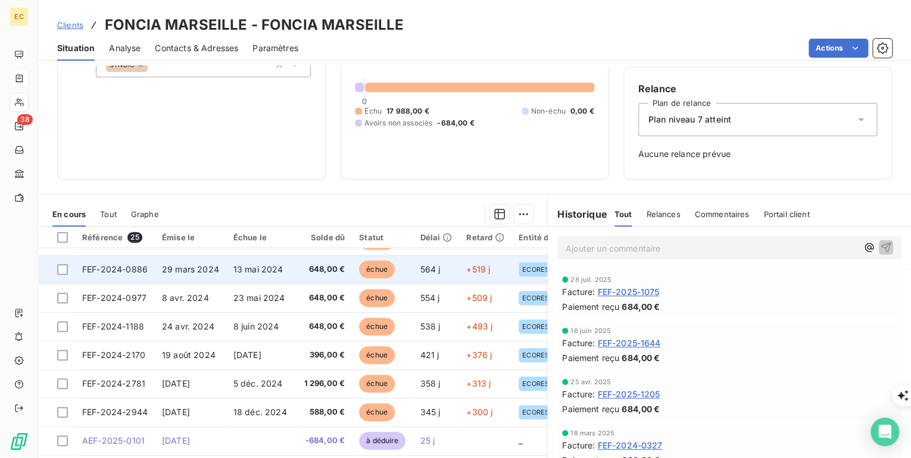
scroll to position [128, 0]
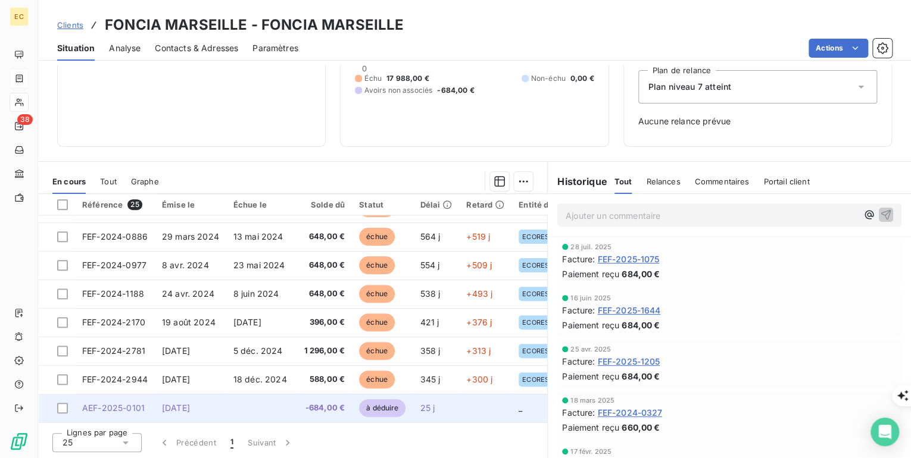
click at [132, 404] on span "AEF-2025-0101" at bounding box center [113, 408] width 62 height 10
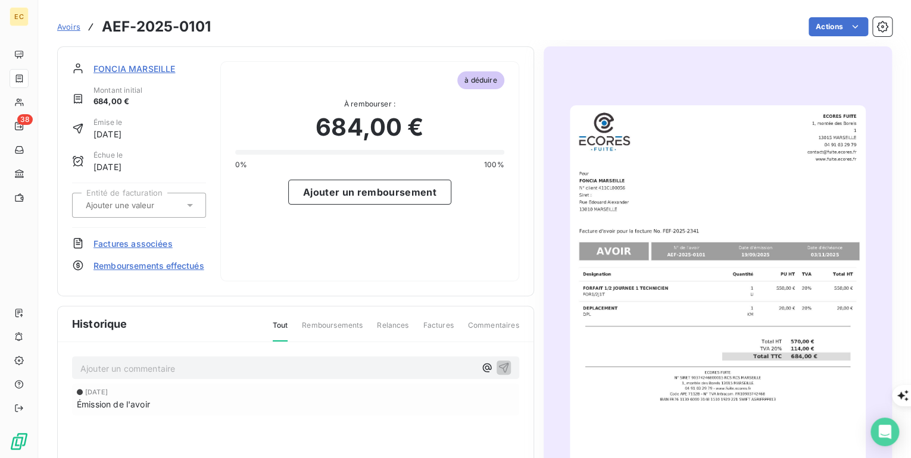
click at [144, 239] on span "Factures associées" at bounding box center [132, 243] width 79 height 12
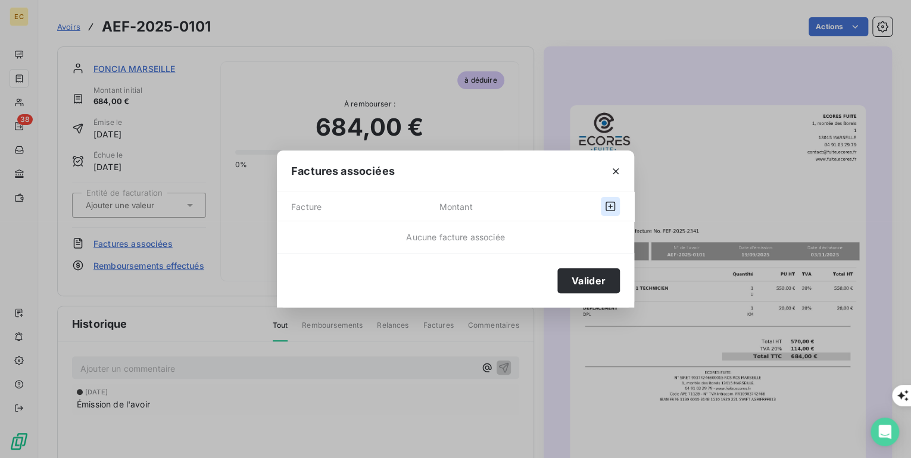
click at [614, 208] on icon "button" at bounding box center [610, 207] width 10 height 10
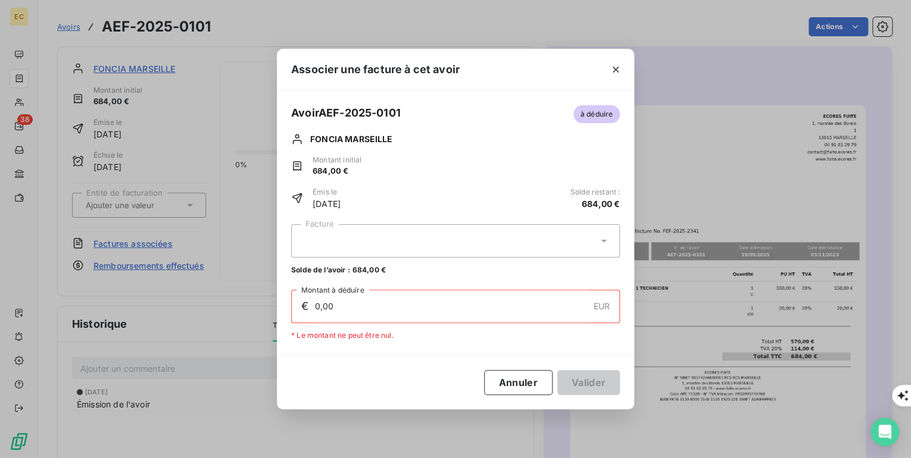
click at [607, 233] on div at bounding box center [455, 240] width 329 height 33
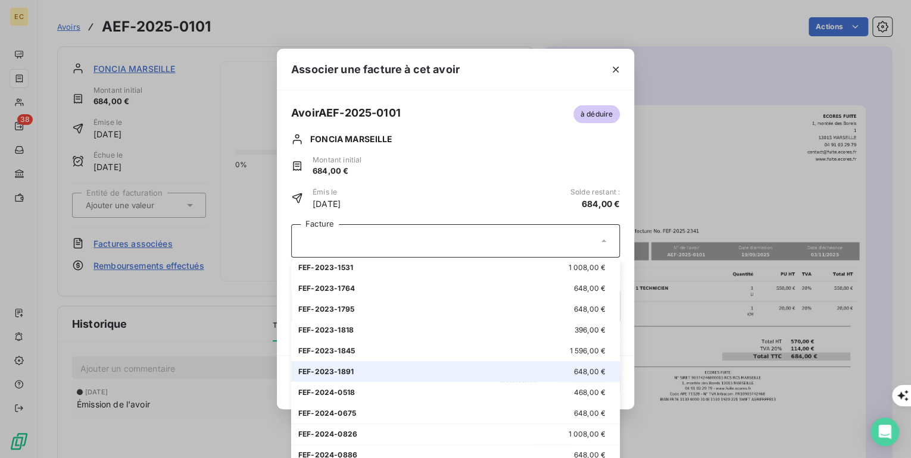
scroll to position [211, 0]
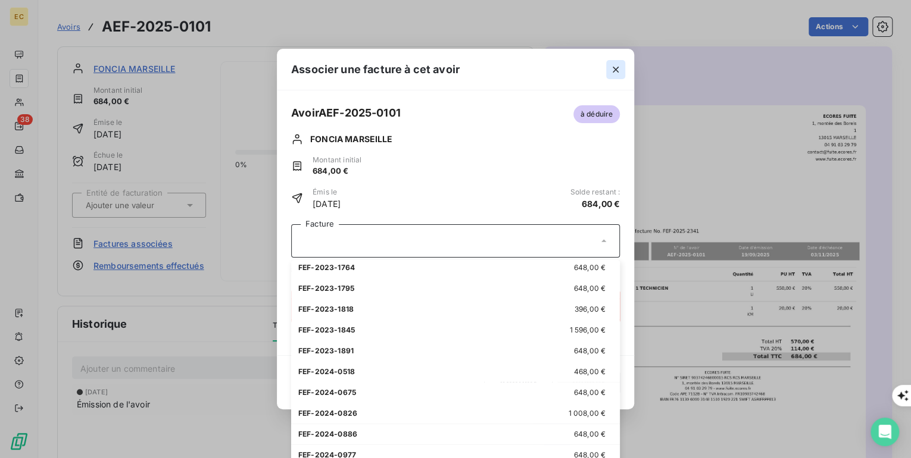
click at [614, 69] on icon "button" at bounding box center [616, 70] width 12 height 12
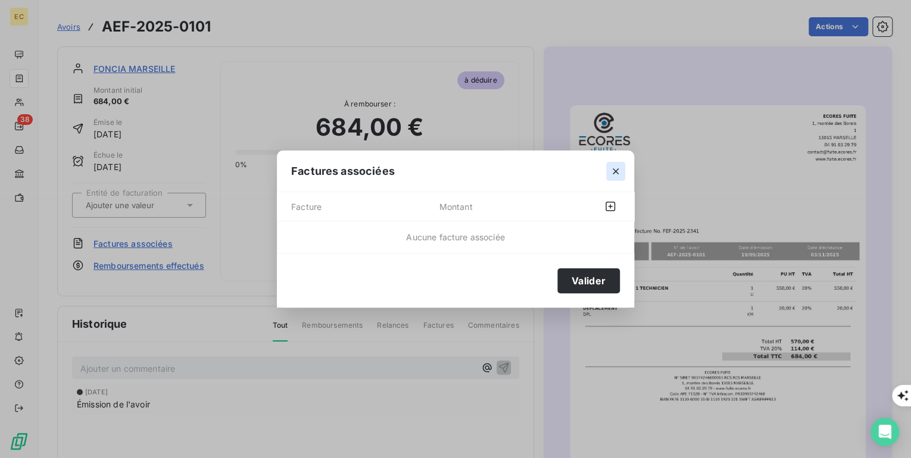
click at [614, 170] on icon "button" at bounding box center [615, 171] width 6 height 6
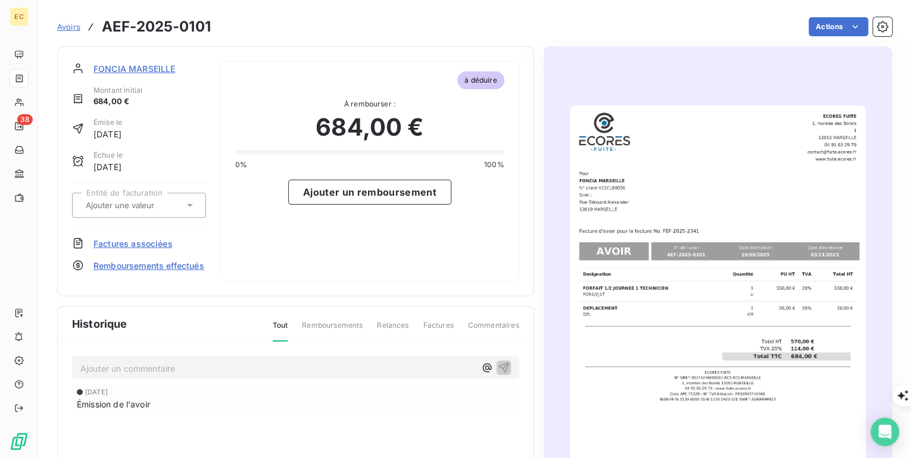
click at [120, 268] on span "Remboursements effectués" at bounding box center [148, 266] width 111 height 12
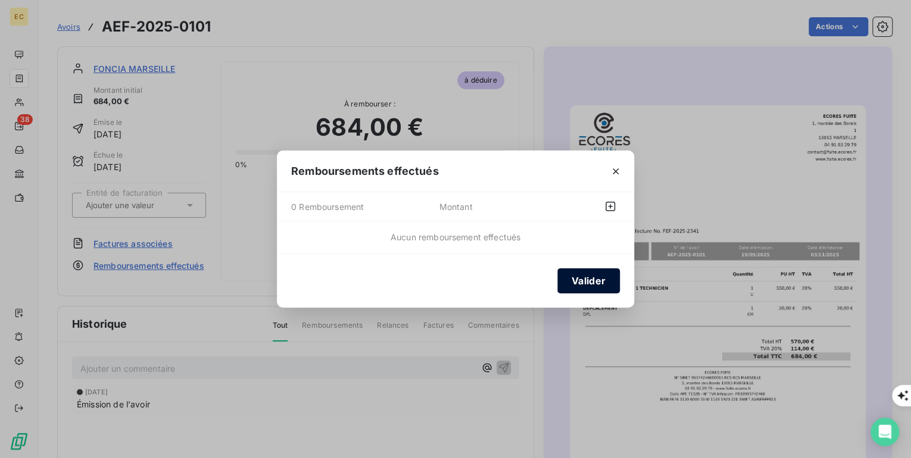
click at [590, 284] on button "Valider" at bounding box center [588, 280] width 62 height 25
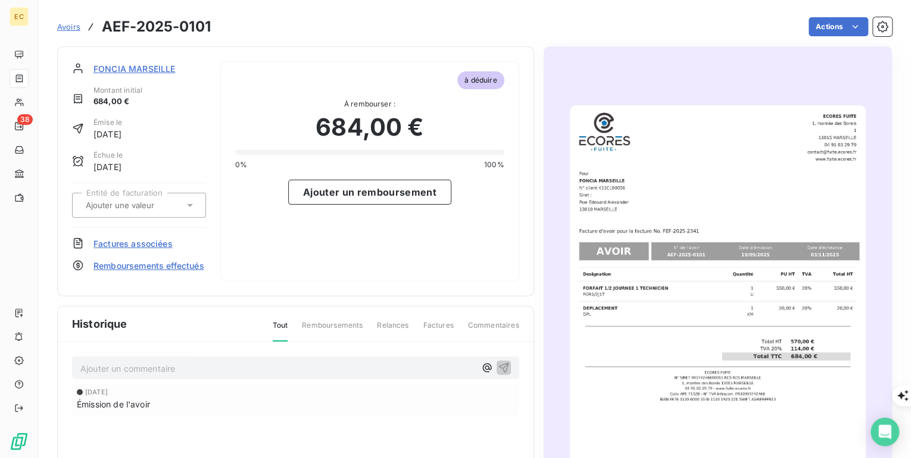
click at [113, 269] on span "Remboursements effectués" at bounding box center [148, 266] width 111 height 12
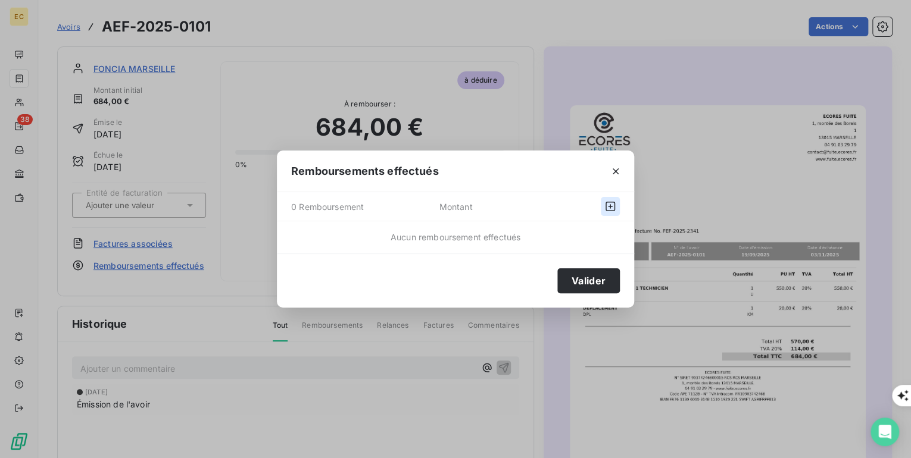
click at [604, 205] on icon "button" at bounding box center [610, 207] width 12 height 12
select select "9"
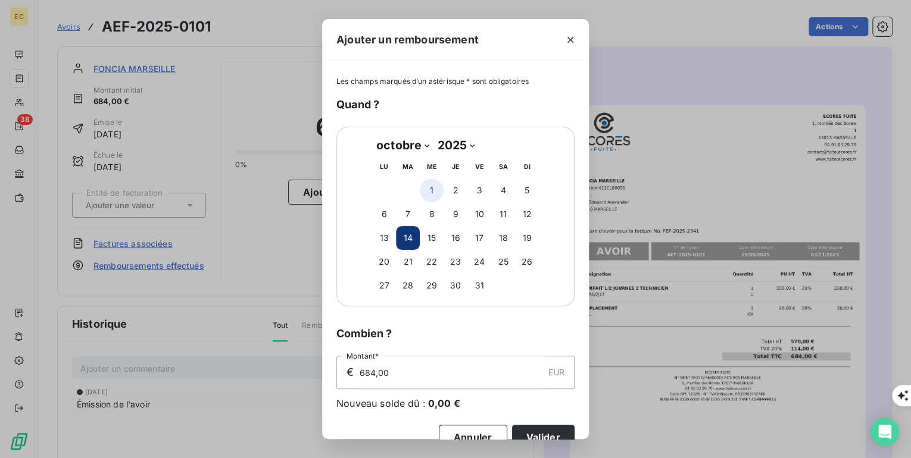
click at [433, 189] on button "1" at bounding box center [432, 191] width 24 height 24
click at [550, 431] on button "Valider" at bounding box center [543, 437] width 62 height 25
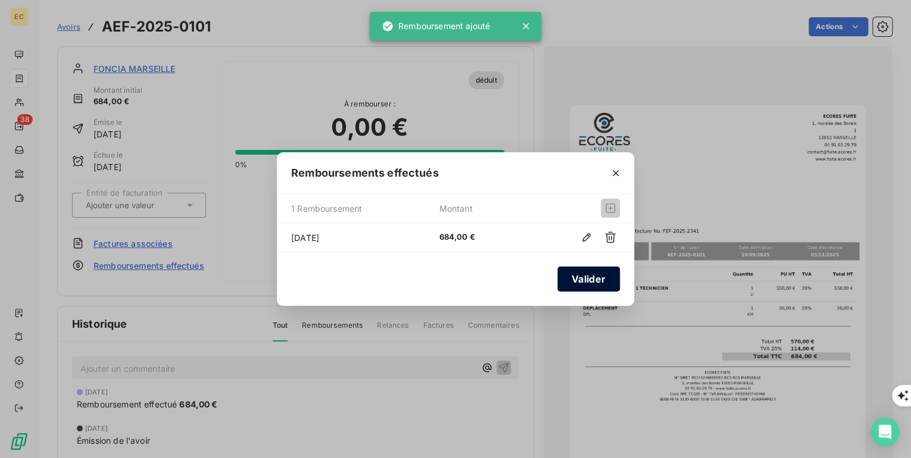
click at [583, 282] on button "Valider" at bounding box center [588, 279] width 62 height 25
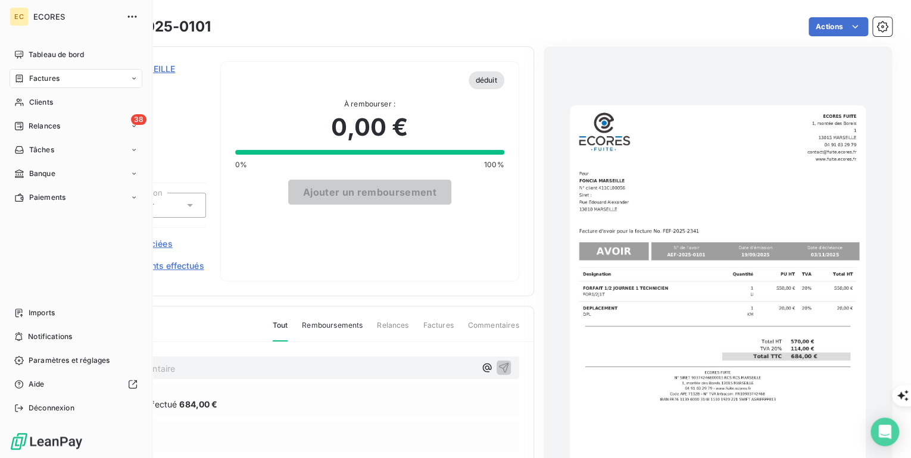
click at [36, 81] on span "Factures" at bounding box center [44, 78] width 30 height 11
click at [35, 77] on span "Factures" at bounding box center [44, 78] width 30 height 11
click at [42, 80] on span "Factures" at bounding box center [44, 78] width 30 height 11
click at [45, 107] on span "Factures" at bounding box center [44, 102] width 30 height 11
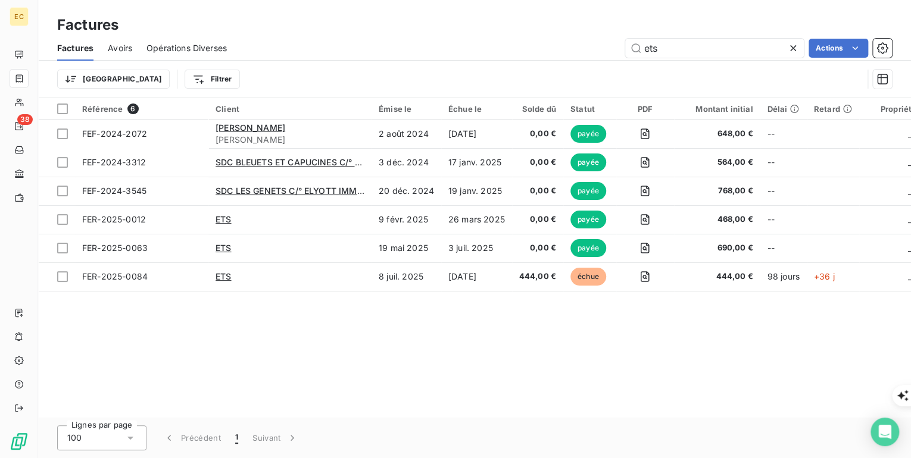
drag, startPoint x: 723, startPoint y: 39, endPoint x: 595, endPoint y: 42, distance: 128.0
click at [595, 42] on div "ets Actions" at bounding box center [566, 48] width 651 height 19
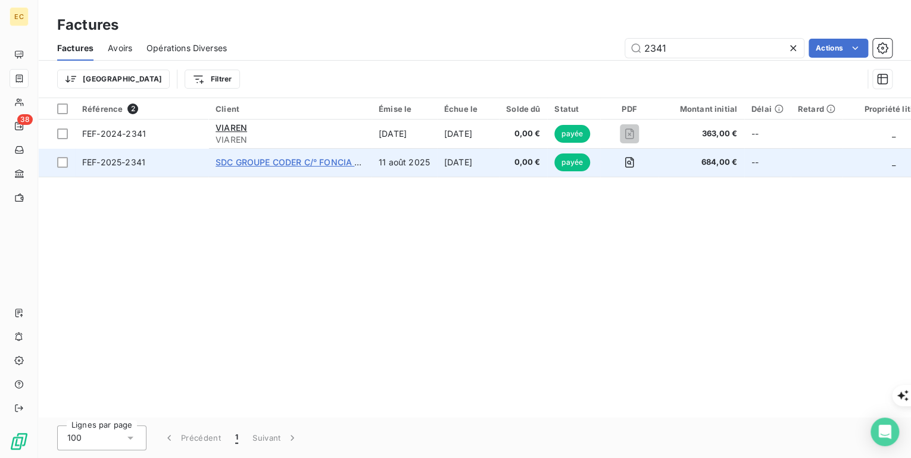
type input "2341"
click at [240, 161] on span "SDC GROUPE CODER C/° FONCIA MARSEILLE" at bounding box center [308, 162] width 186 height 10
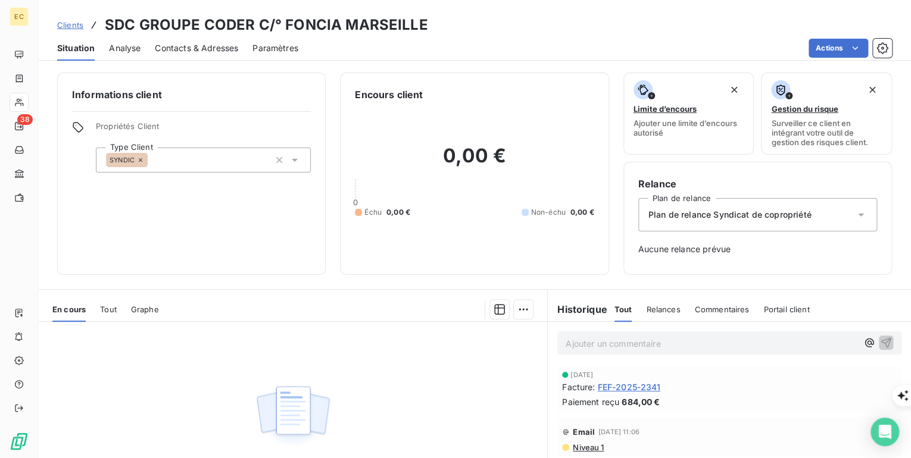
click at [631, 388] on span "FEF-2025-2341" at bounding box center [628, 387] width 63 height 12
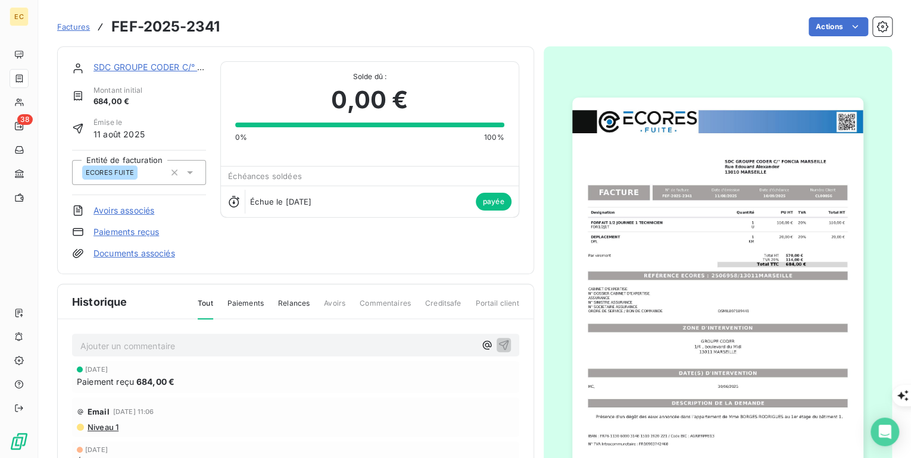
click at [215, 345] on p "Ajouter un commentaire ﻿" at bounding box center [277, 346] width 395 height 15
click at [498, 340] on icon "button" at bounding box center [504, 345] width 12 height 12
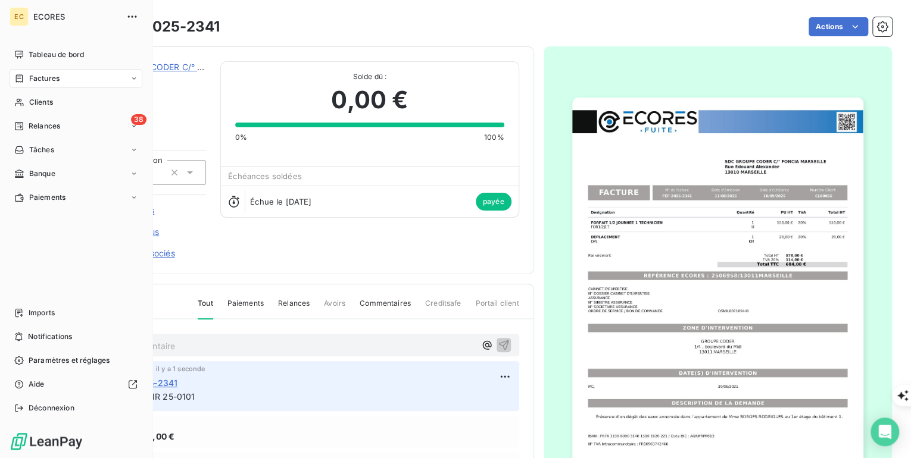
click at [43, 81] on span "Factures" at bounding box center [44, 78] width 30 height 11
click at [43, 126] on span "Avoirs" at bounding box center [39, 126] width 21 height 11
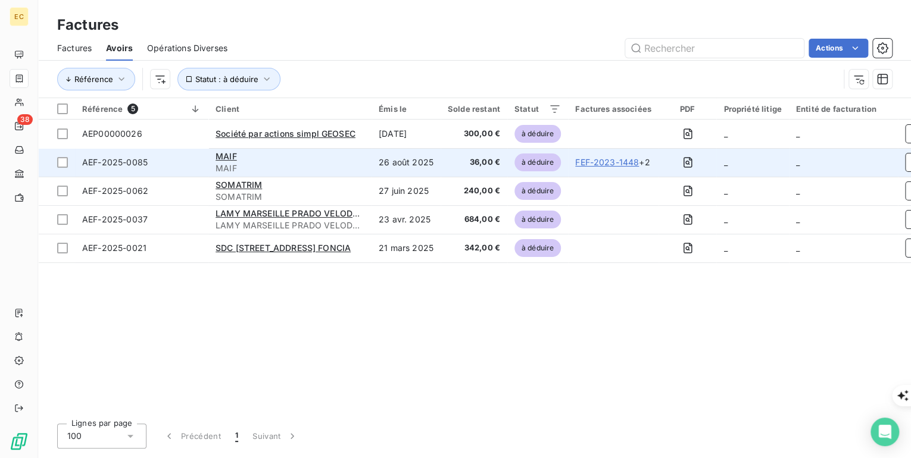
click at [125, 159] on span "AEF-2025-0085" at bounding box center [114, 162] width 65 height 10
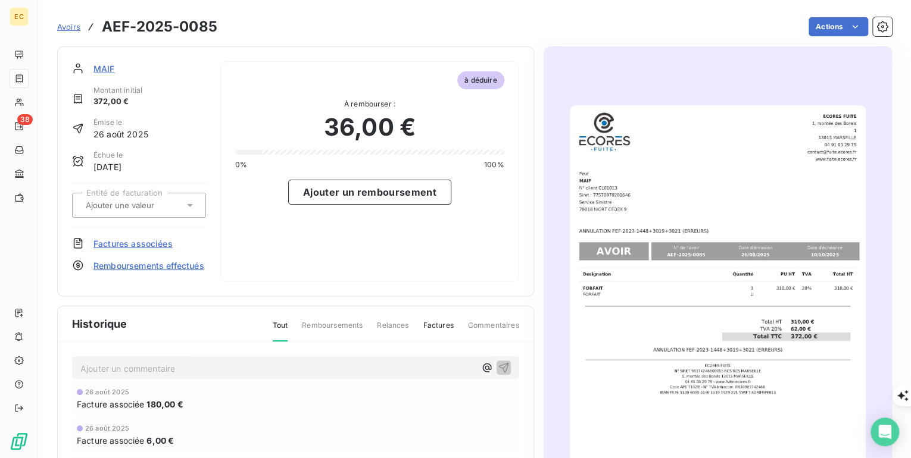
click at [110, 265] on span "Remboursements effectués" at bounding box center [148, 266] width 111 height 12
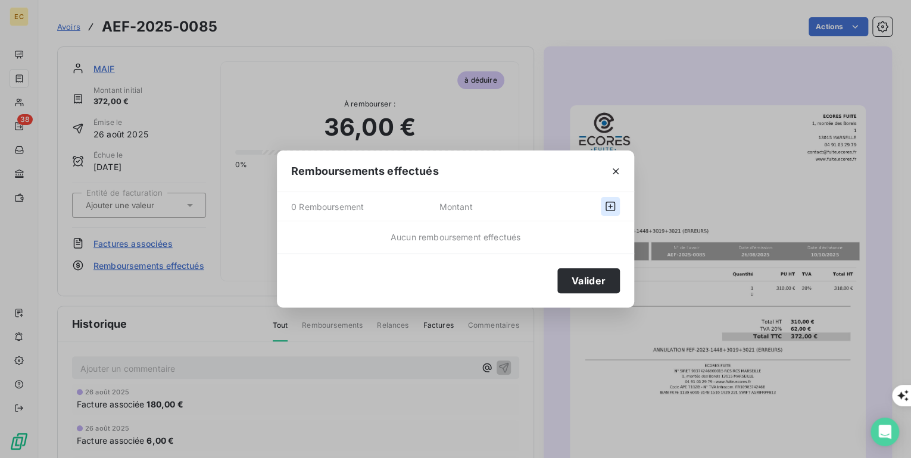
click at [607, 204] on icon "button" at bounding box center [610, 207] width 12 height 12
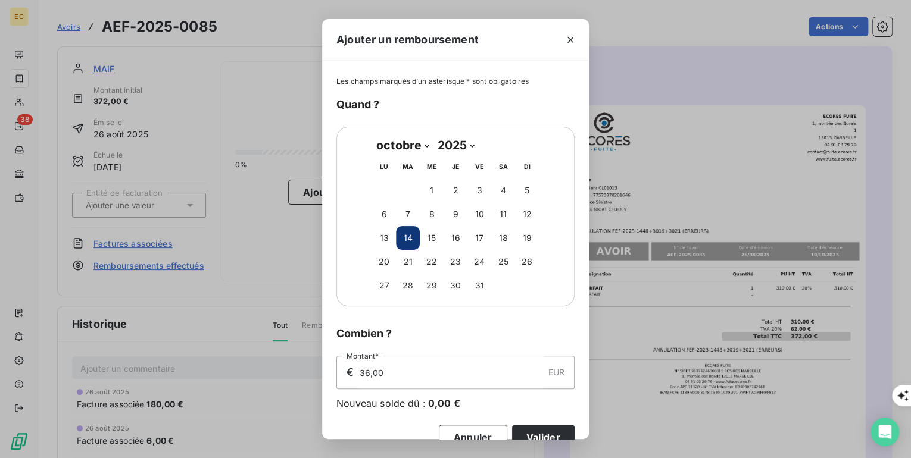
click at [420, 145] on select "janvier février mars avril mai juin juillet août septembre octobre novembre déc…" at bounding box center [402, 145] width 61 height 19
select select "7"
click at [372, 136] on select "janvier février mars avril mai juin juillet août septembre octobre novembre déc…" at bounding box center [402, 145] width 61 height 19
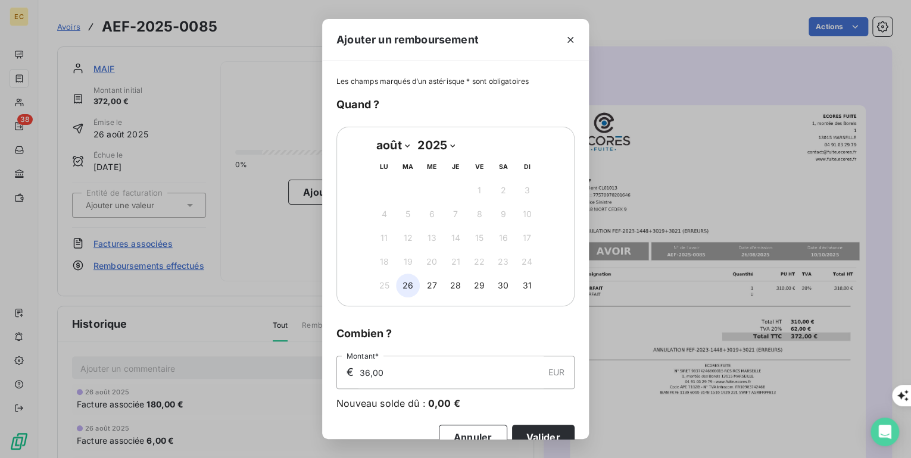
click at [404, 284] on button "26" at bounding box center [408, 286] width 24 height 24
click at [545, 429] on button "Valider" at bounding box center [543, 437] width 62 height 25
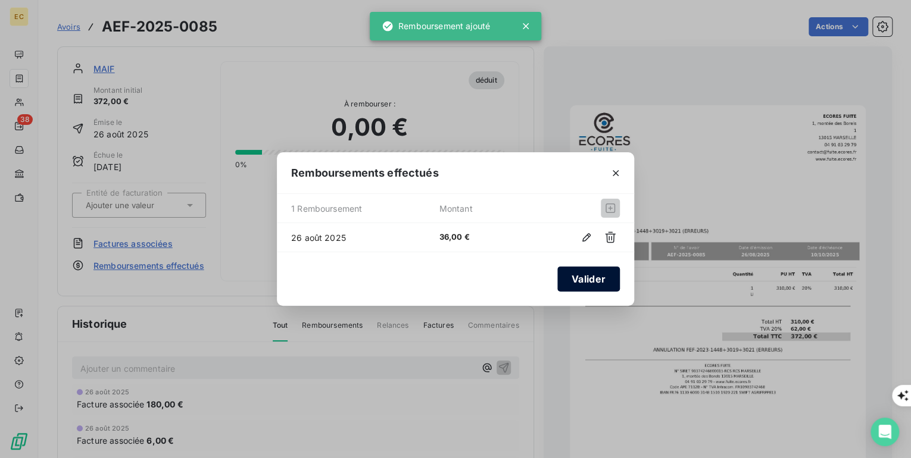
click at [591, 277] on button "Valider" at bounding box center [588, 279] width 62 height 25
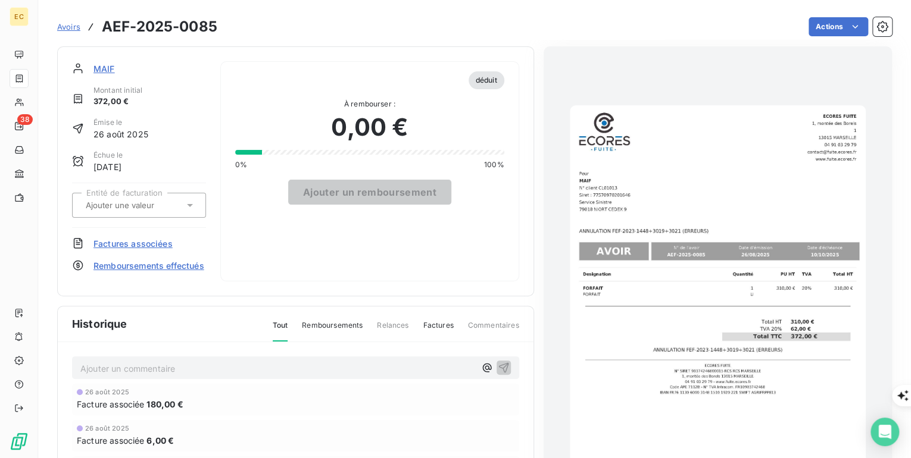
click at [186, 376] on p "Ajouter un commentaire ﻿" at bounding box center [277, 368] width 395 height 15
click at [176, 373] on span "AVOIR S/2023-1448+30-3021 (erreurS)" at bounding box center [160, 367] width 160 height 10
click at [504, 373] on icon "button" at bounding box center [504, 367] width 12 height 12
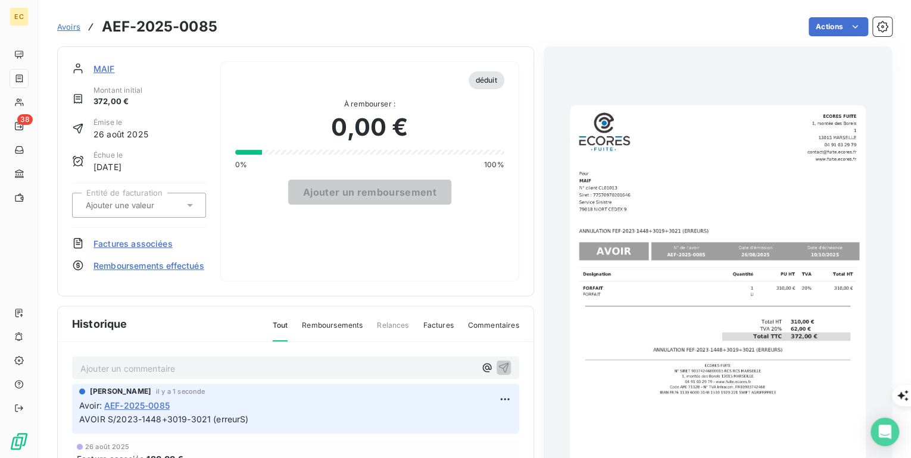
click at [70, 29] on span "Avoirs" at bounding box center [68, 27] width 23 height 10
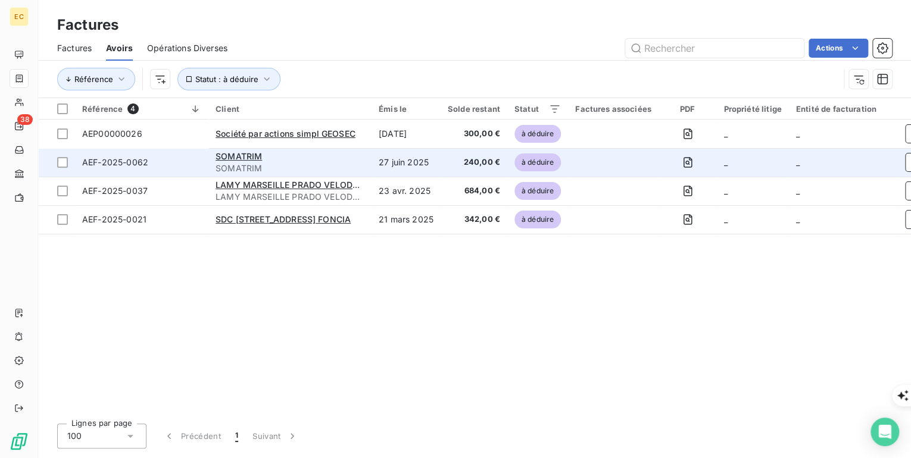
click at [129, 164] on span "AEF-2025-0062" at bounding box center [115, 162] width 66 height 10
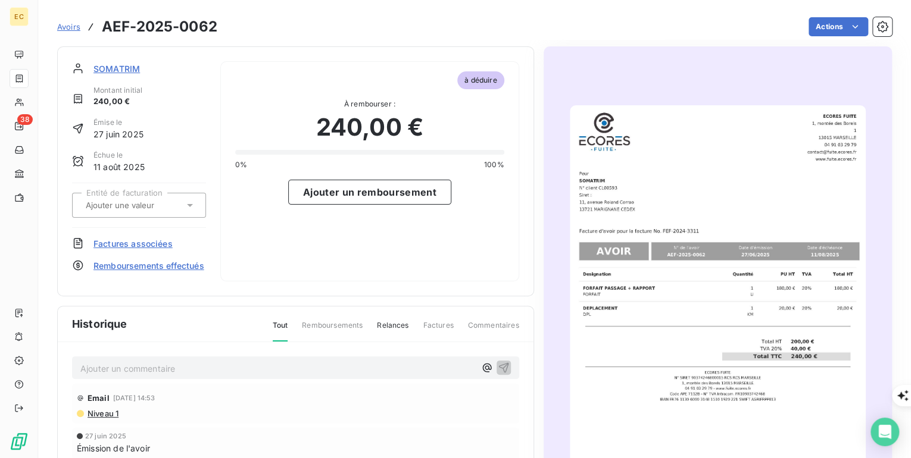
click at [133, 267] on span "Remboursements effectués" at bounding box center [148, 266] width 111 height 12
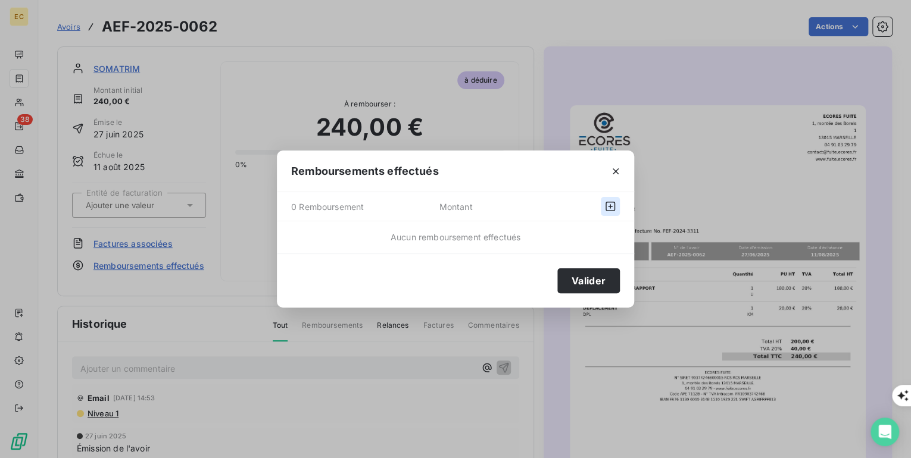
click at [609, 202] on icon "button" at bounding box center [610, 207] width 12 height 12
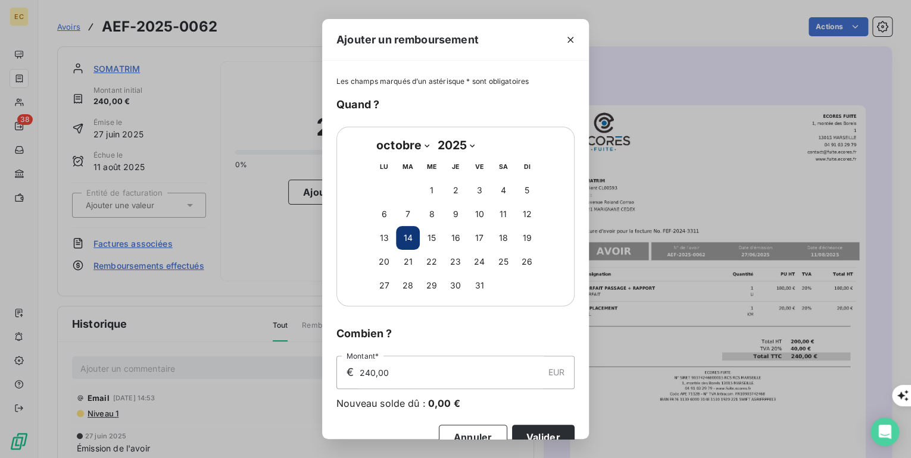
click at [421, 147] on select "janvier février mars avril mai juin juillet août septembre octobre novembre déc…" at bounding box center [402, 145] width 61 height 19
select select "5"
click at [372, 136] on select "janvier février mars avril mai juin juillet août septembre octobre novembre déc…" at bounding box center [402, 145] width 61 height 19
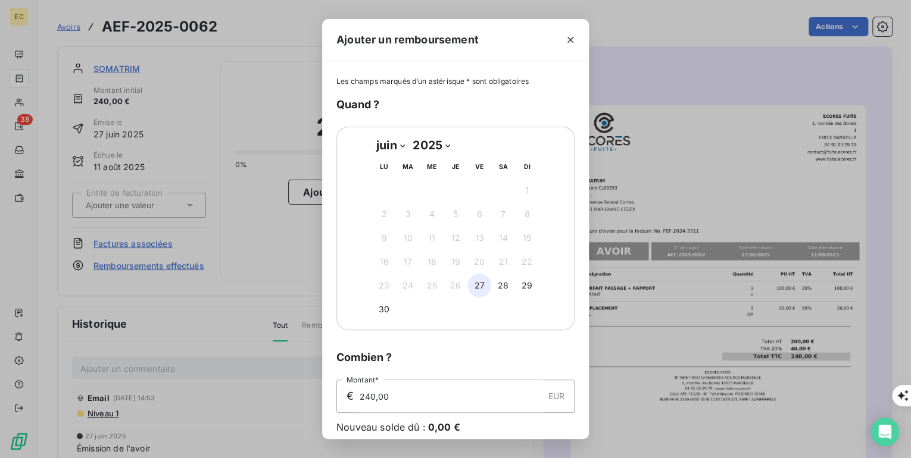
click at [475, 284] on button "27" at bounding box center [479, 286] width 24 height 24
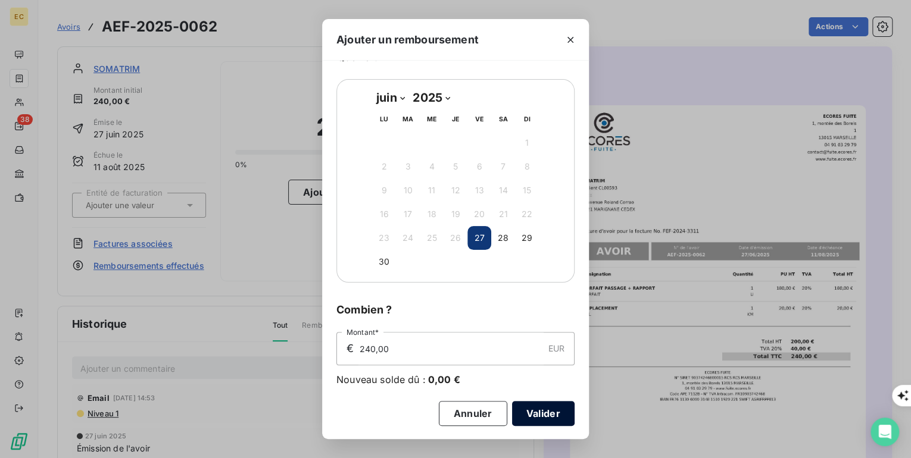
scroll to position [48, 0]
click at [531, 411] on button "Valider" at bounding box center [543, 413] width 62 height 25
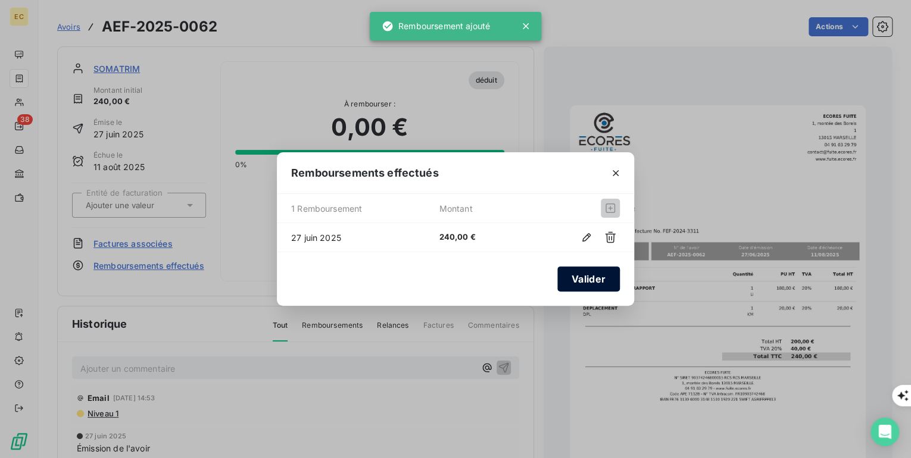
click at [595, 282] on button "Valider" at bounding box center [588, 279] width 62 height 25
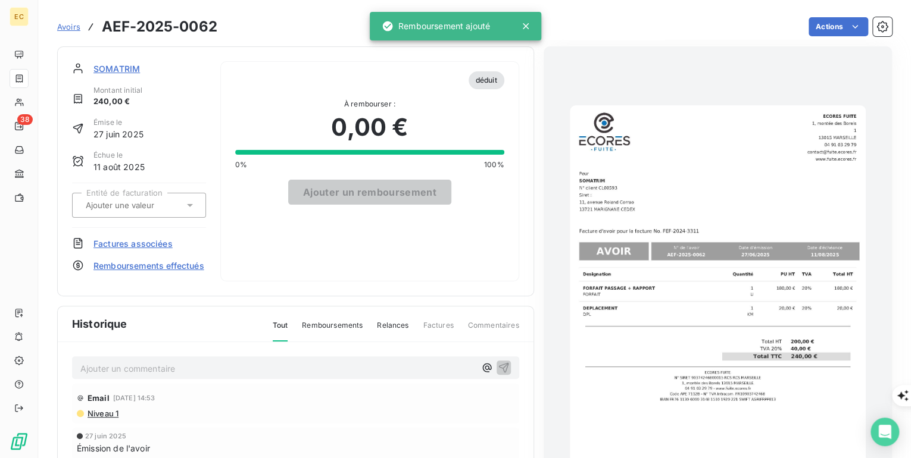
click at [176, 373] on p "Ajouter un commentaire ﻿" at bounding box center [277, 368] width 395 height 15
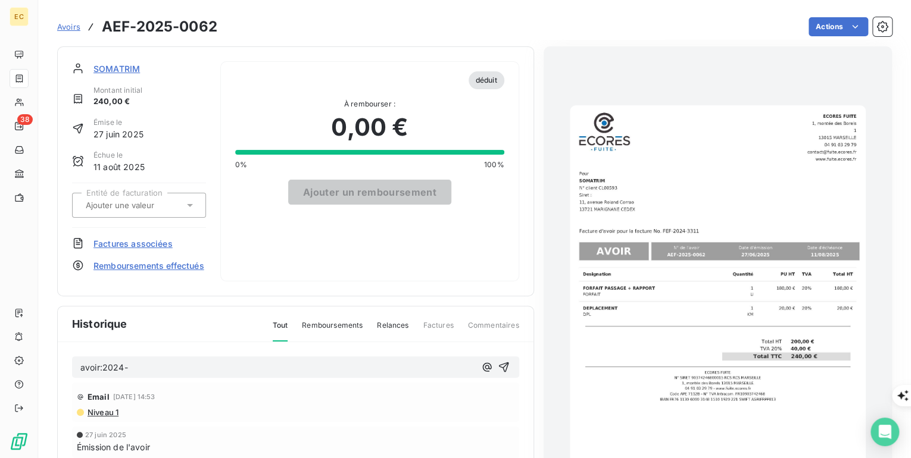
click at [145, 375] on p "avoir:2024-" at bounding box center [277, 368] width 395 height 14
click at [500, 373] on icon "button" at bounding box center [504, 367] width 12 height 12
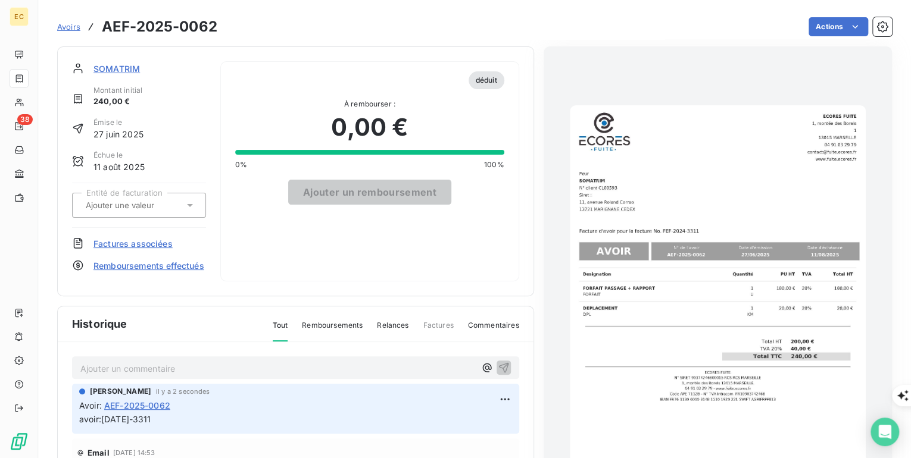
click at [74, 24] on span "Avoirs" at bounding box center [68, 27] width 23 height 10
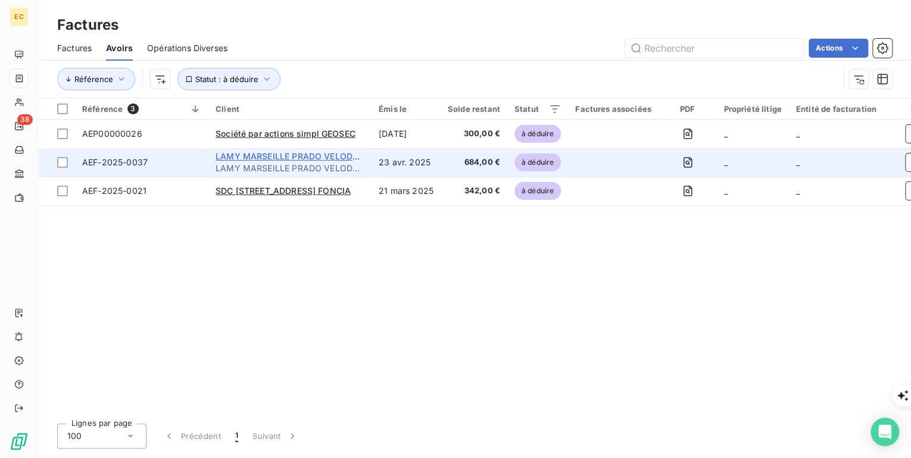
click at [255, 156] on span "LAMY MARSEILLE PRADO VELODROME" at bounding box center [296, 156] width 162 height 10
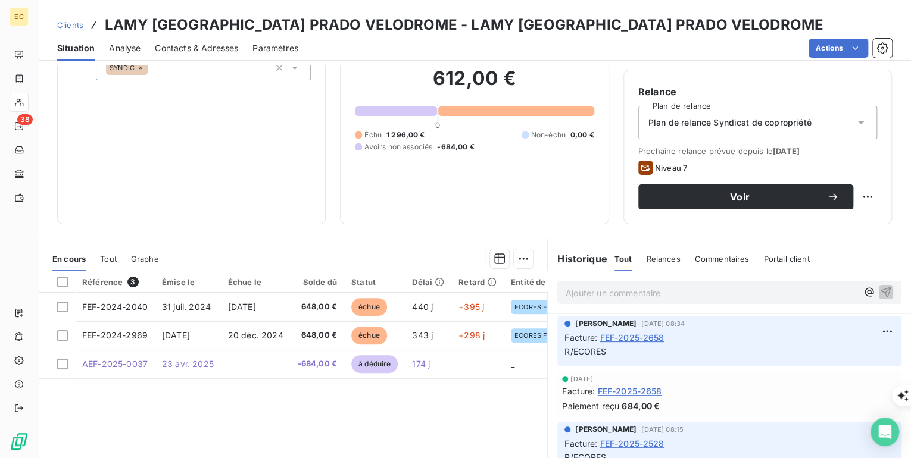
scroll to position [95, 0]
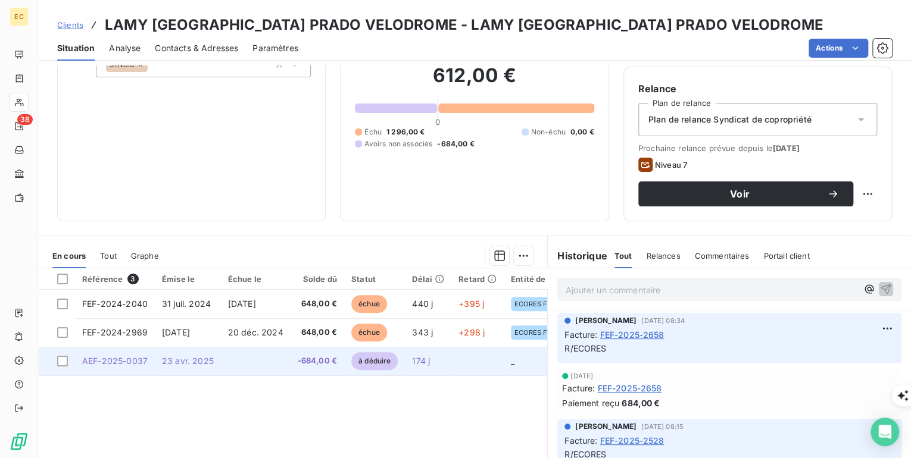
click at [196, 362] on span "23 avr. 2025" at bounding box center [188, 361] width 52 height 10
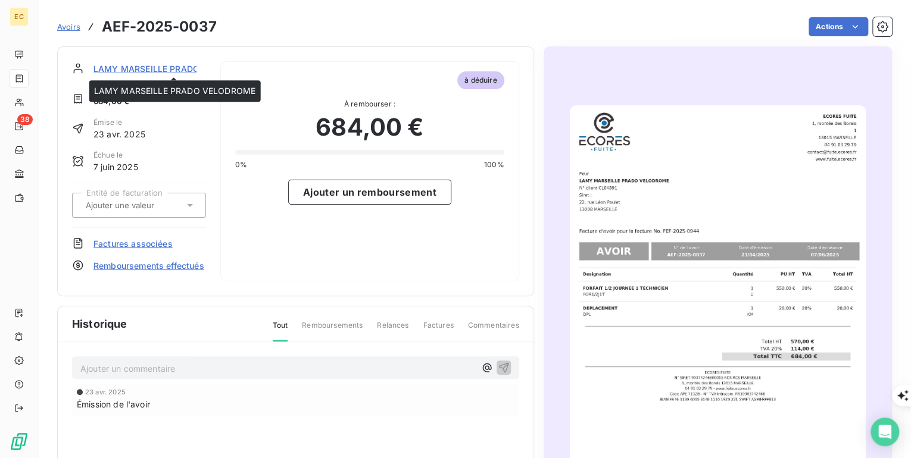
click at [163, 67] on span "LAMY MARSEILLE PRADO VELODROME" at bounding box center [174, 68] width 162 height 12
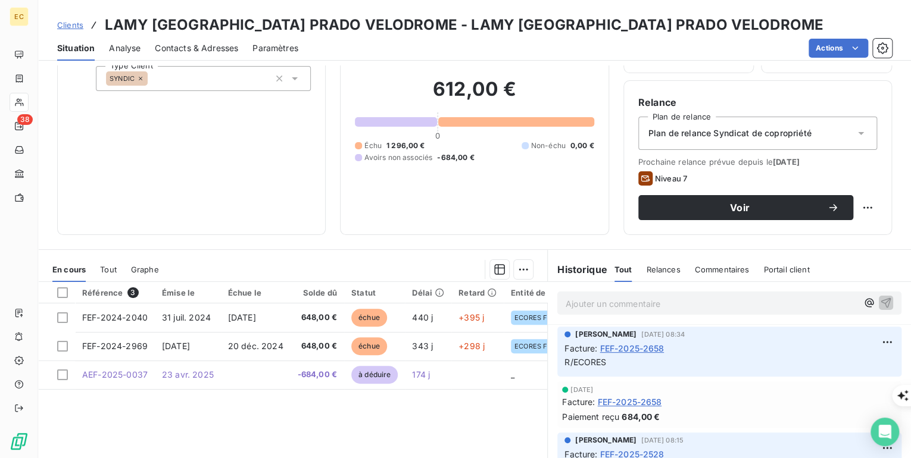
scroll to position [95, 0]
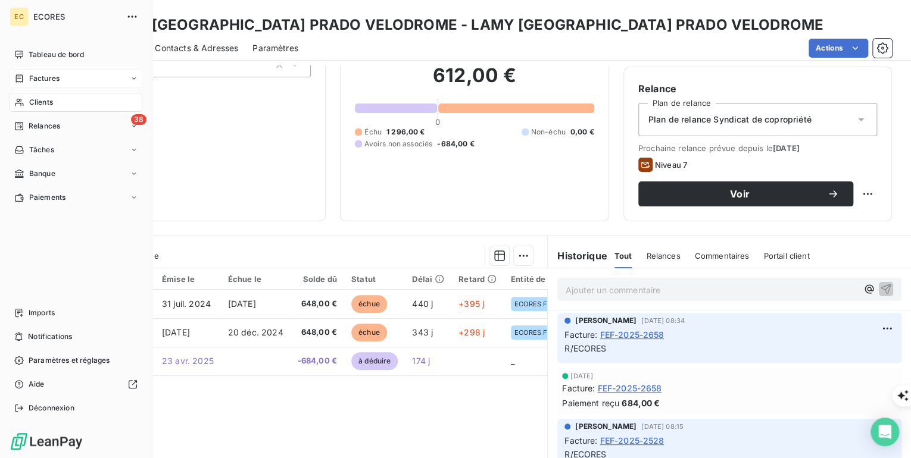
click at [49, 79] on span "Factures" at bounding box center [44, 78] width 30 height 11
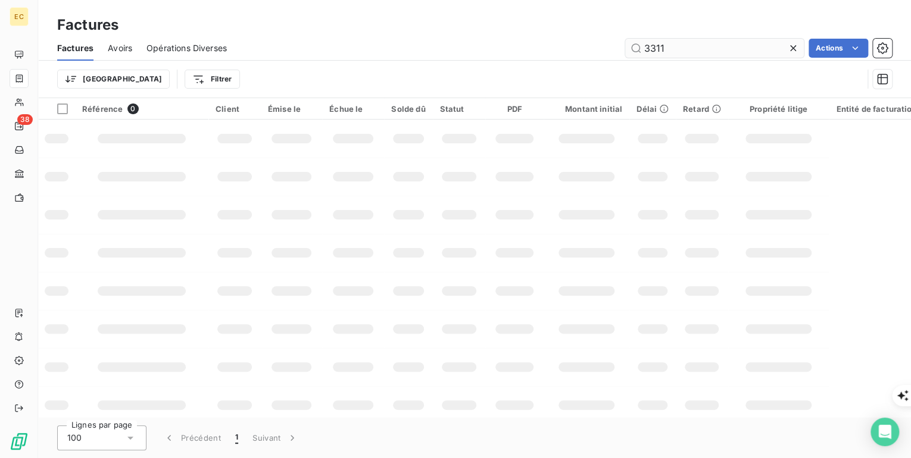
drag, startPoint x: 676, startPoint y: 48, endPoint x: 627, endPoint y: 44, distance: 49.6
click at [627, 44] on input "3311" at bounding box center [714, 48] width 179 height 19
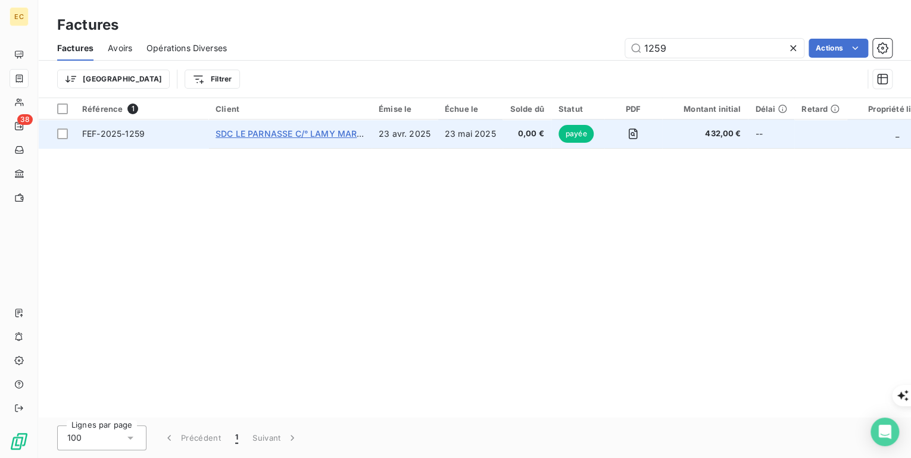
type input "1259"
click at [264, 133] on span "SDC LE PARNASSE C/° LAMY MARSEILLE PRADO" at bounding box center [315, 134] width 201 height 10
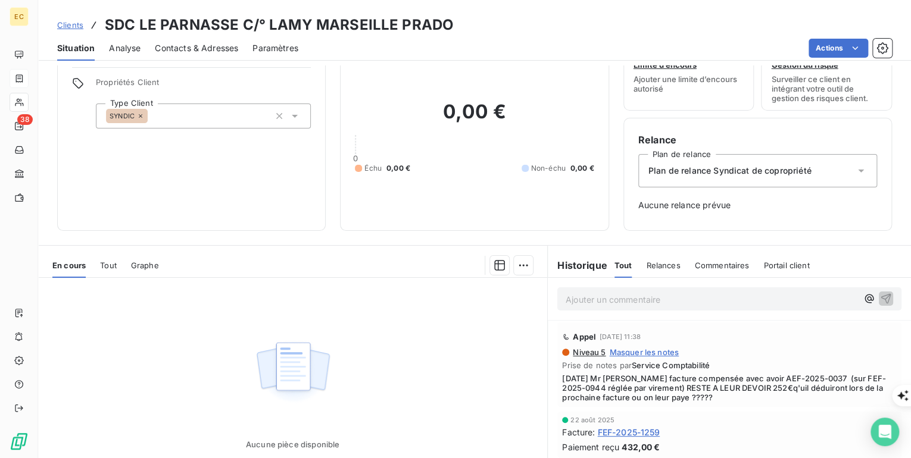
scroll to position [128, 0]
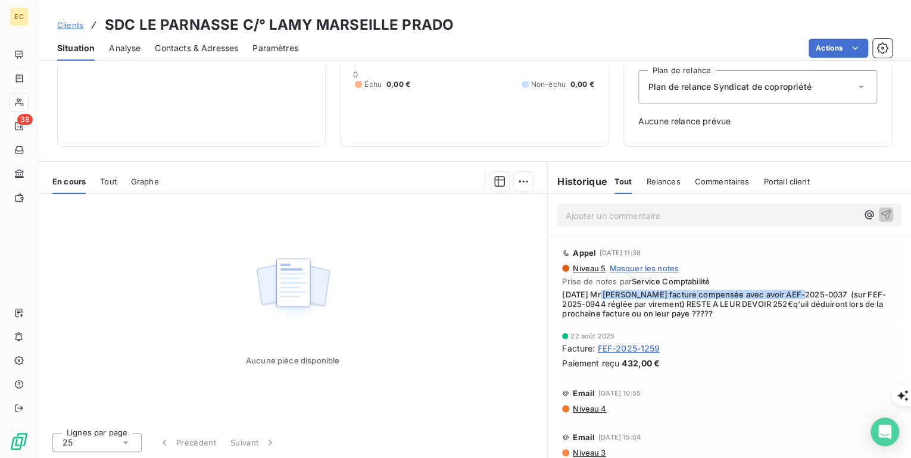
drag, startPoint x: 596, startPoint y: 295, endPoint x: 802, endPoint y: 295, distance: 206.5
click at [802, 295] on span "[DATE] Mr [PERSON_NAME] facture compensée avec avoir AEF-2025-0037 (sur FEF-202…" at bounding box center [729, 304] width 335 height 29
click at [614, 213] on p "Ajouter un commentaire ﻿" at bounding box center [711, 215] width 292 height 15
click at [861, 215] on div "ON ATTEND QU'ILS DEMANDENT ... OU PAS !!!" at bounding box center [728, 214] width 327 height 15
click at [880, 210] on icon "button" at bounding box center [886, 214] width 12 height 12
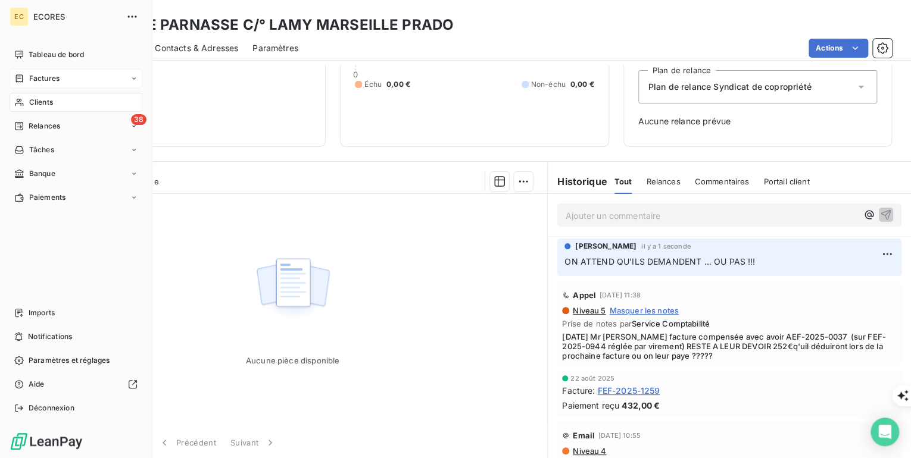
click at [42, 79] on span "Factures" at bounding box center [44, 78] width 30 height 11
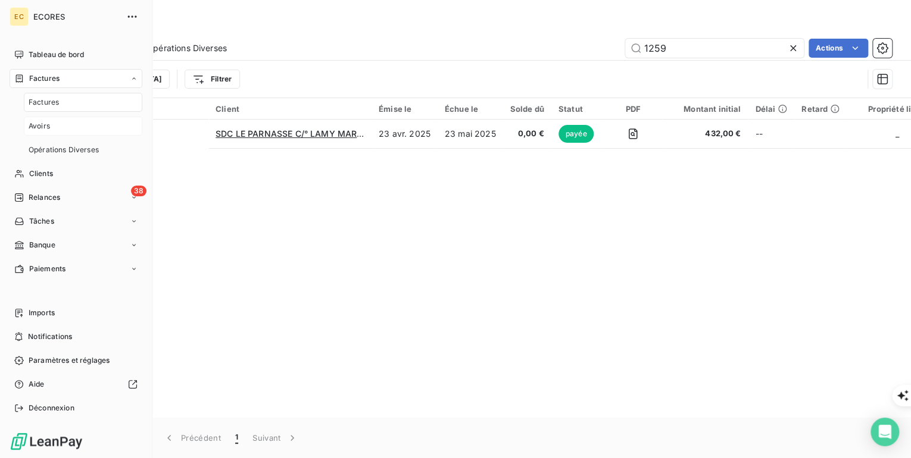
click at [48, 121] on span "Avoirs" at bounding box center [39, 126] width 21 height 11
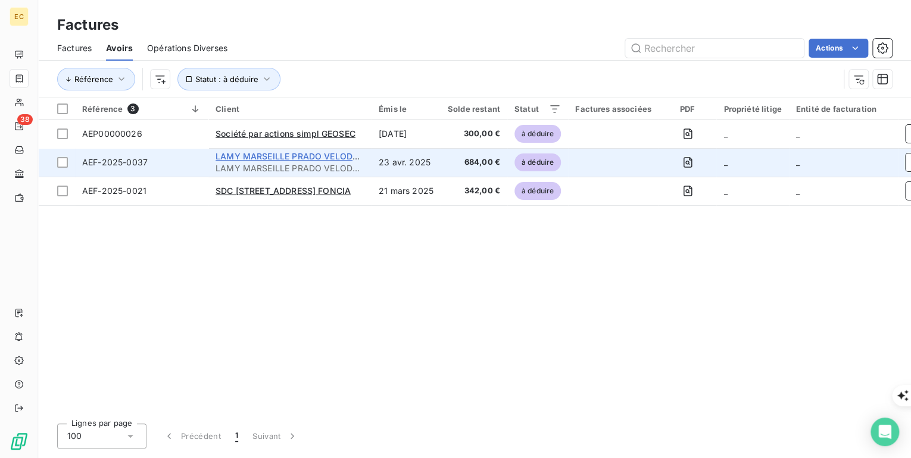
click at [305, 157] on span "LAMY MARSEILLE PRADO VELODROME" at bounding box center [296, 156] width 162 height 10
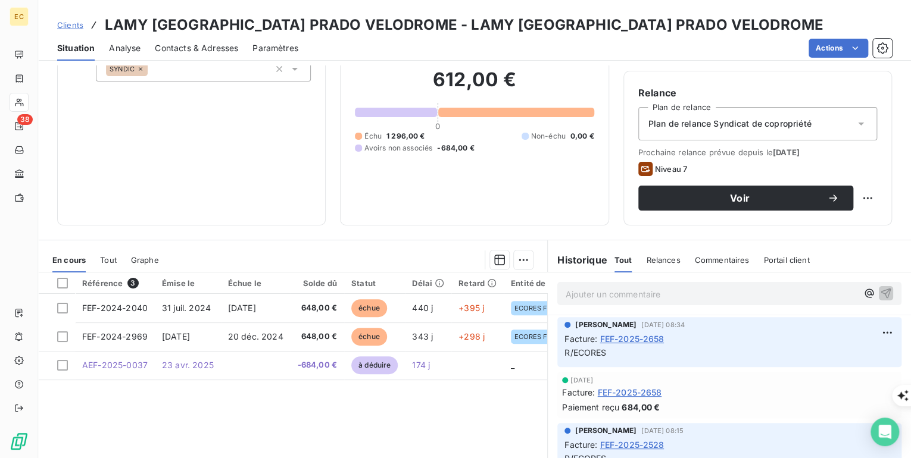
scroll to position [95, 0]
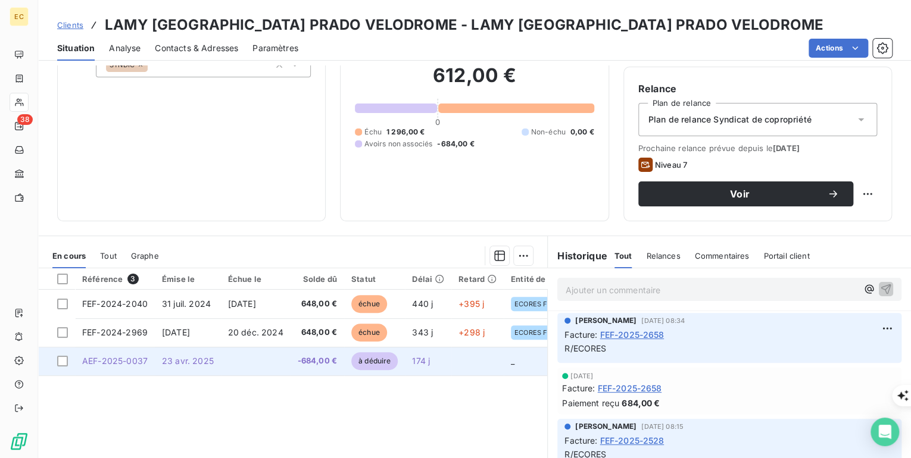
click at [232, 357] on td at bounding box center [256, 361] width 70 height 29
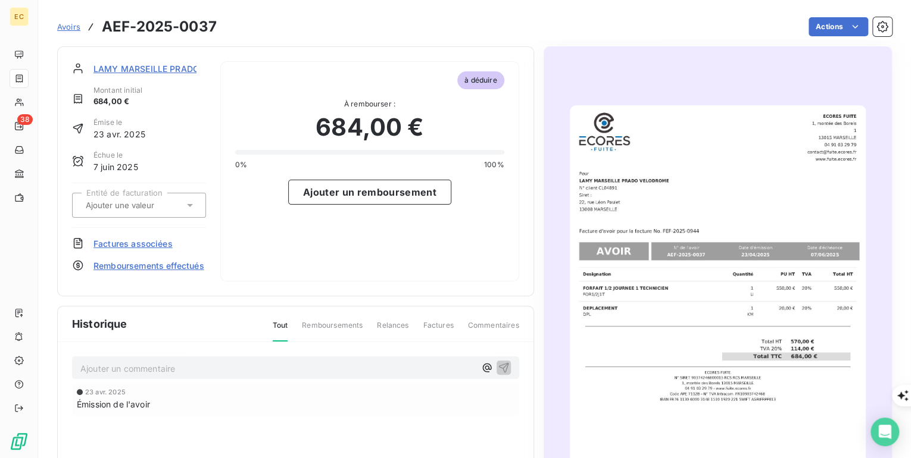
click at [135, 268] on span "Remboursements effectués" at bounding box center [148, 266] width 111 height 12
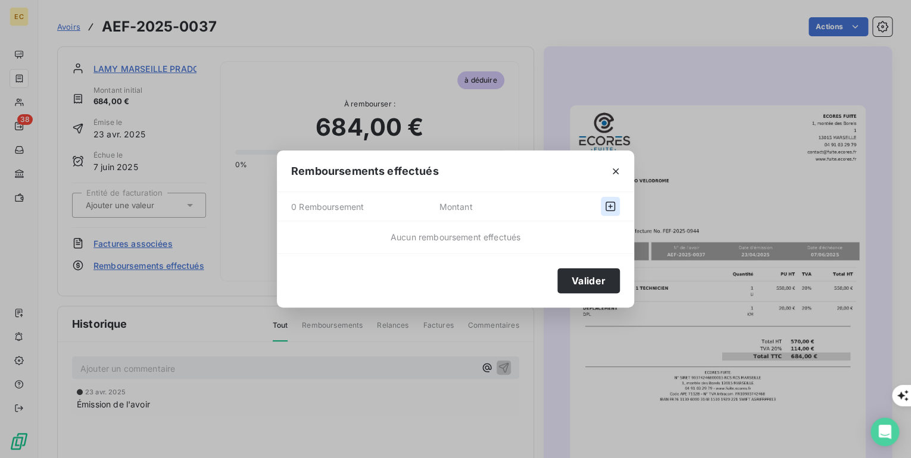
click at [614, 206] on icon "button" at bounding box center [610, 207] width 10 height 10
select select "9"
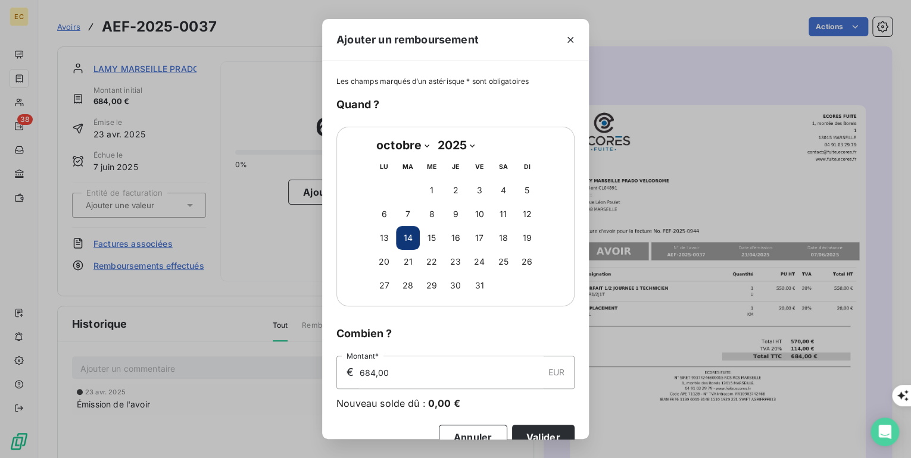
drag, startPoint x: 383, startPoint y: 376, endPoint x: 343, endPoint y: 373, distance: 40.0
click at [343, 373] on div "€ 684,00 EUR Montant*" at bounding box center [455, 372] width 238 height 33
type input "432,00"
click at [550, 427] on button "Valider" at bounding box center [543, 437] width 62 height 25
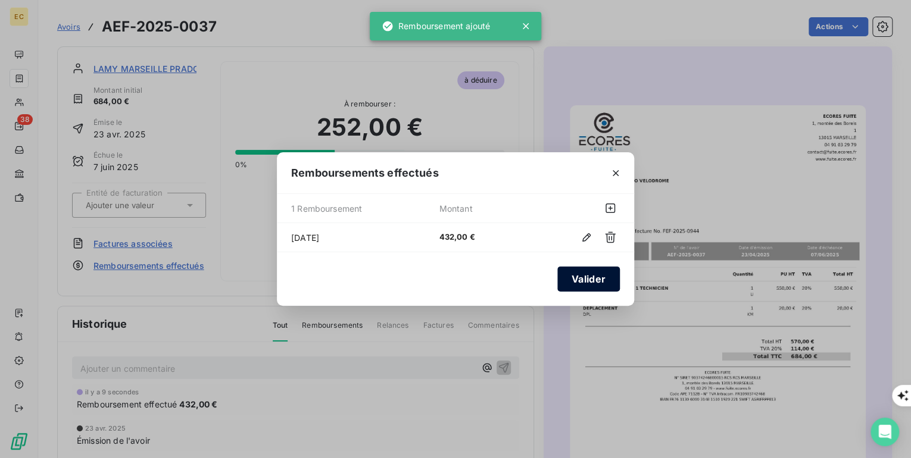
click at [582, 270] on button "Valider" at bounding box center [588, 279] width 62 height 25
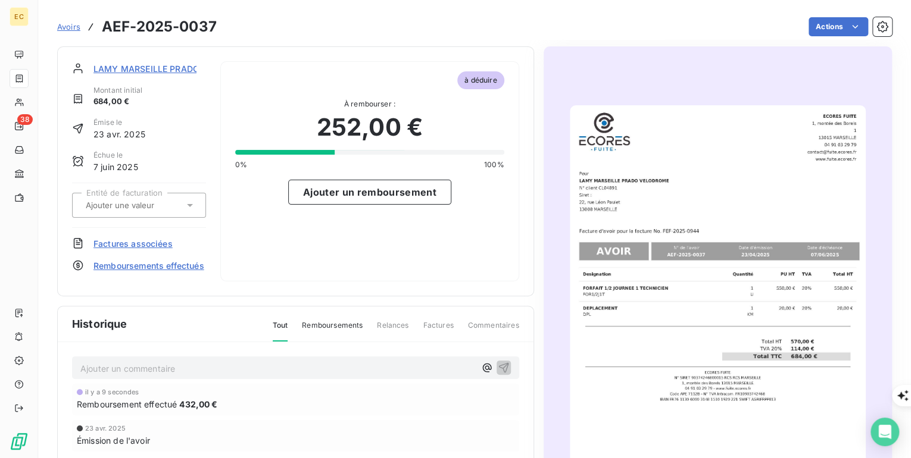
click at [70, 31] on span "Avoirs" at bounding box center [68, 27] width 23 height 10
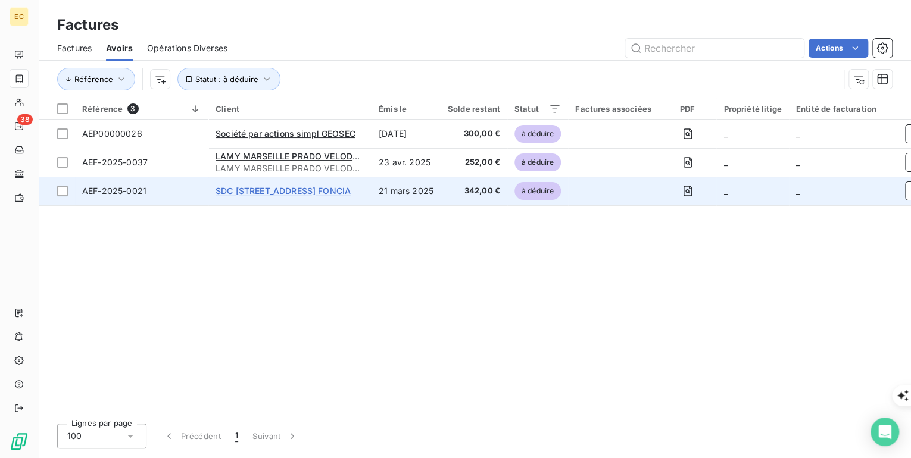
click at [277, 186] on span "SDC [STREET_ADDRESS] FONCIA" at bounding box center [282, 191] width 135 height 10
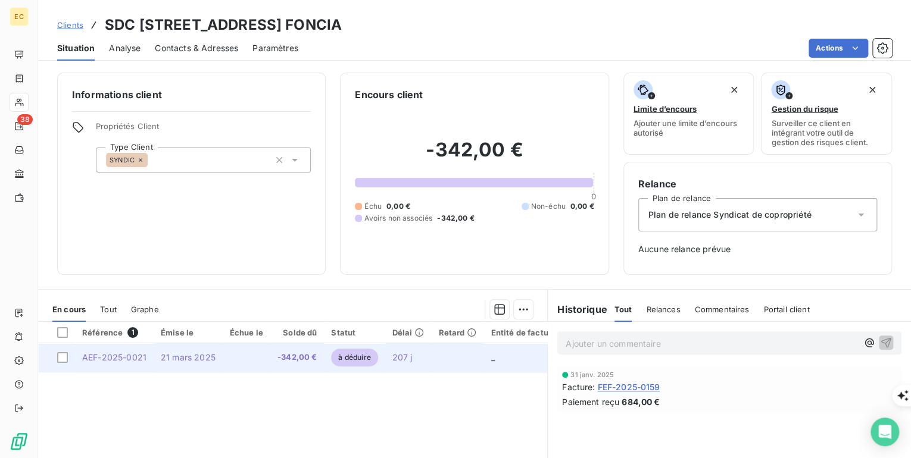
click at [251, 357] on td at bounding box center [247, 357] width 48 height 29
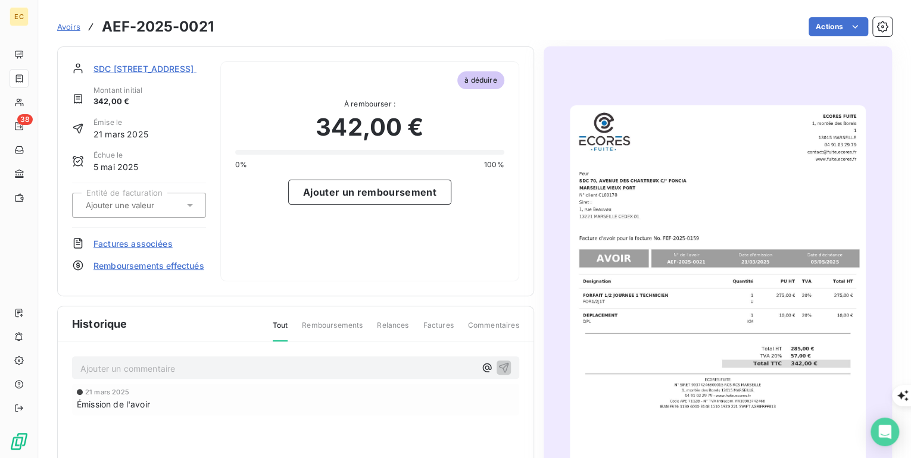
click at [167, 376] on p "Ajouter un commentaire ﻿" at bounding box center [277, 368] width 395 height 15
click at [188, 373] on span "FACTURE FEF-2025-0159CREGLEE EN TOTALITE LE [DATE]" at bounding box center [200, 367] width 240 height 10
click at [333, 375] on p "FACTURE FEF-2025-0159 REGLEE EN TOTALITE LE [DATE]" at bounding box center [277, 368] width 395 height 14
click at [498, 373] on icon "button" at bounding box center [503, 367] width 10 height 10
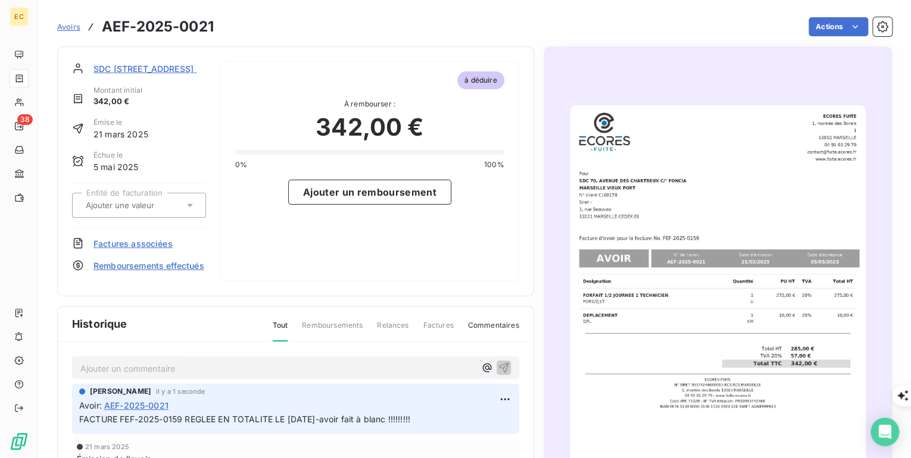
click at [71, 29] on span "Avoirs" at bounding box center [68, 27] width 23 height 10
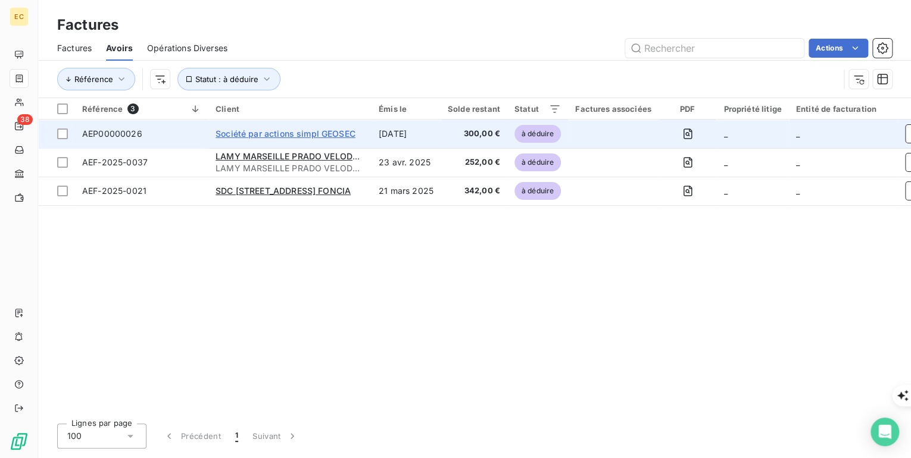
click at [264, 133] on span "Société par actions simpl GEOSEC" at bounding box center [285, 134] width 140 height 10
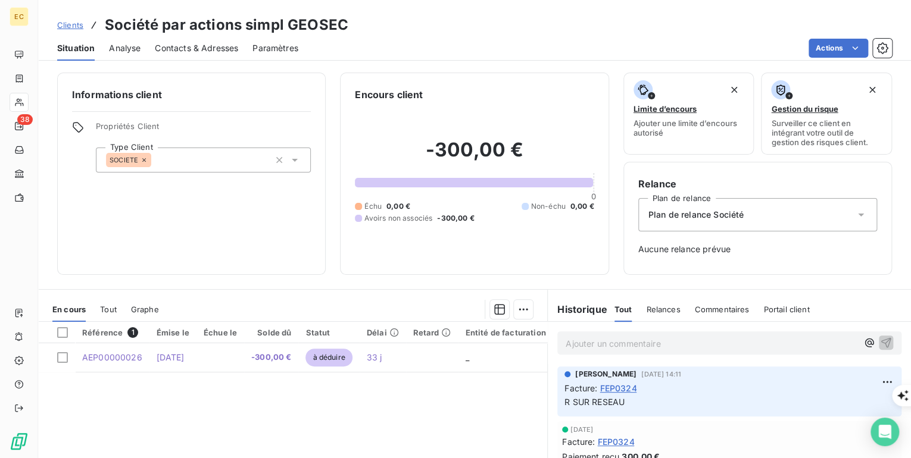
click at [66, 24] on span "Clients" at bounding box center [70, 25] width 26 height 10
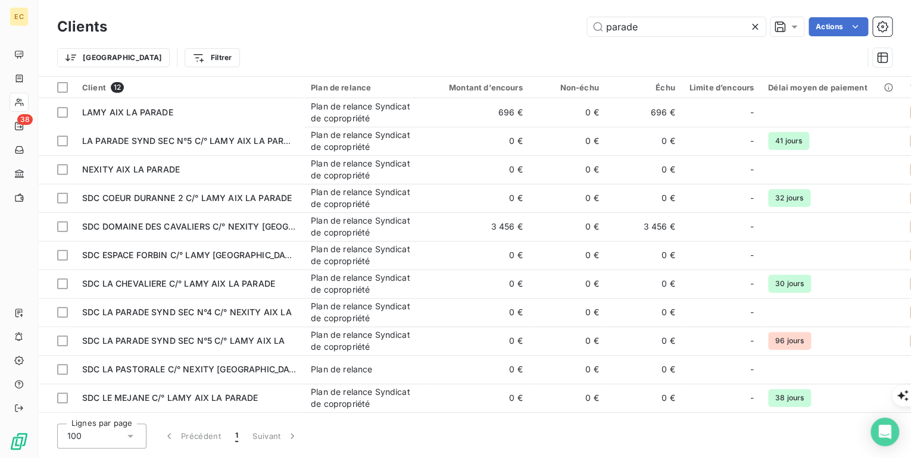
drag, startPoint x: 655, startPoint y: 30, endPoint x: 567, endPoint y: 29, distance: 88.7
click at [567, 29] on div "parade Actions" at bounding box center [506, 26] width 770 height 19
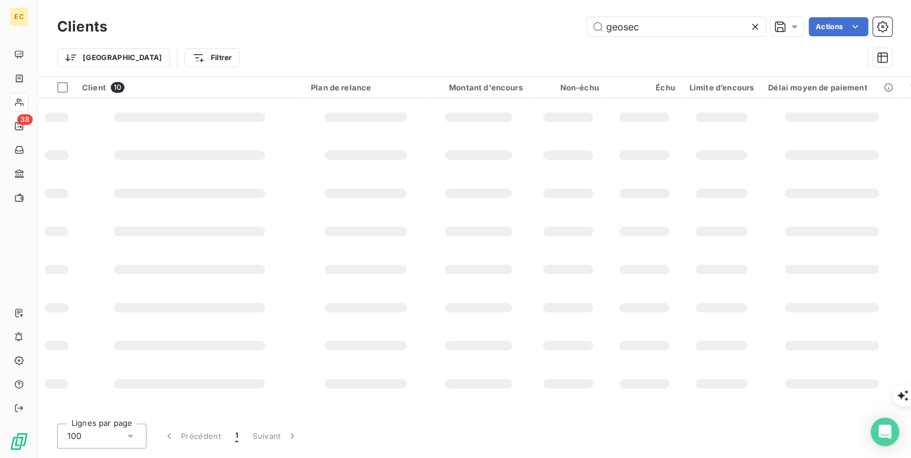
type input "geosec"
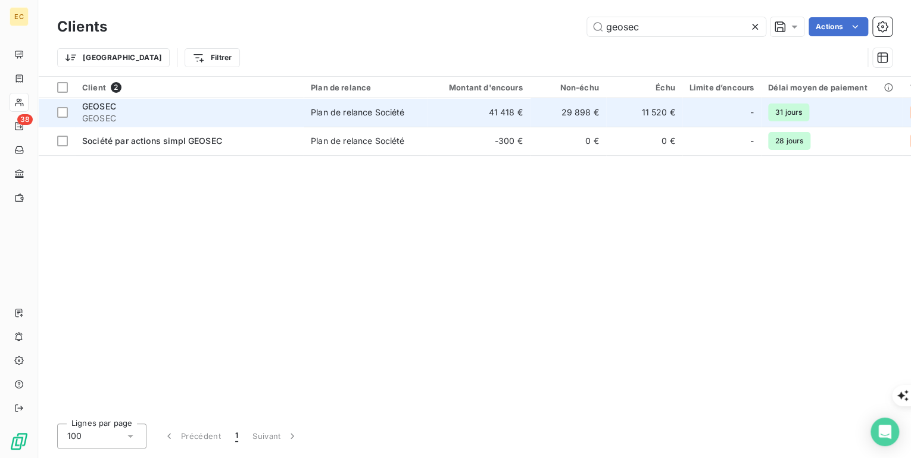
click at [106, 111] on div "GEOSEC" at bounding box center [189, 107] width 214 height 12
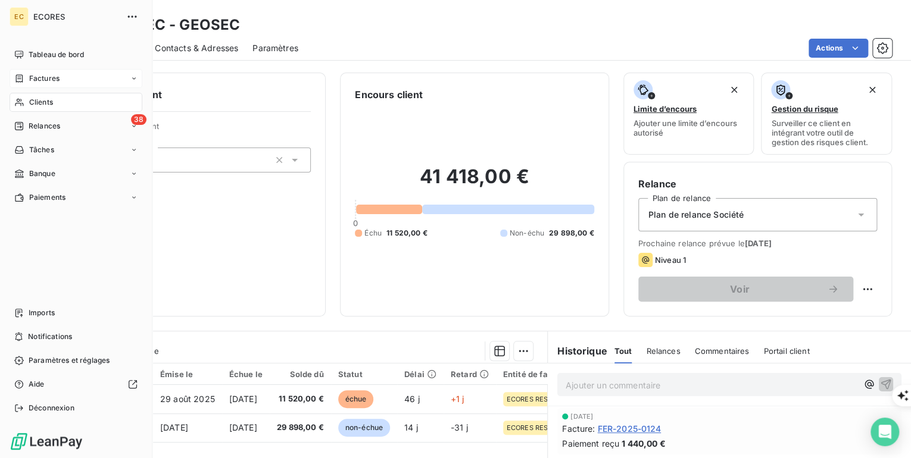
click at [37, 84] on div "Factures" at bounding box center [76, 78] width 133 height 19
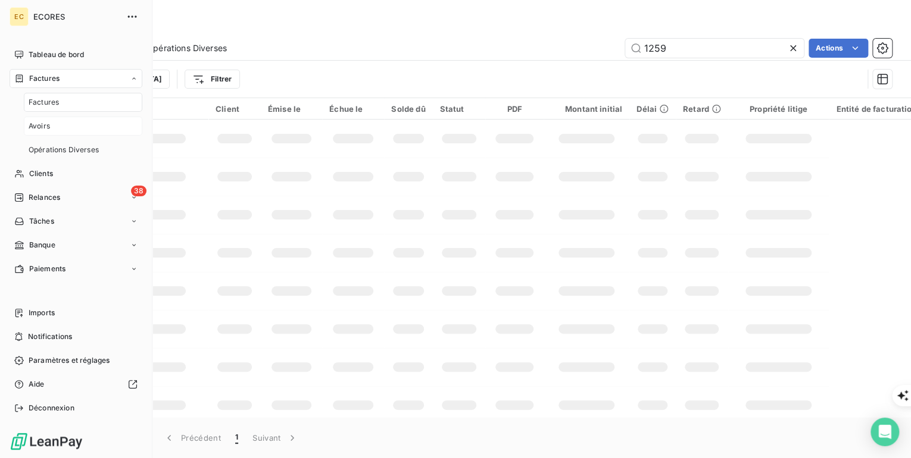
click at [45, 127] on span "Avoirs" at bounding box center [39, 126] width 21 height 11
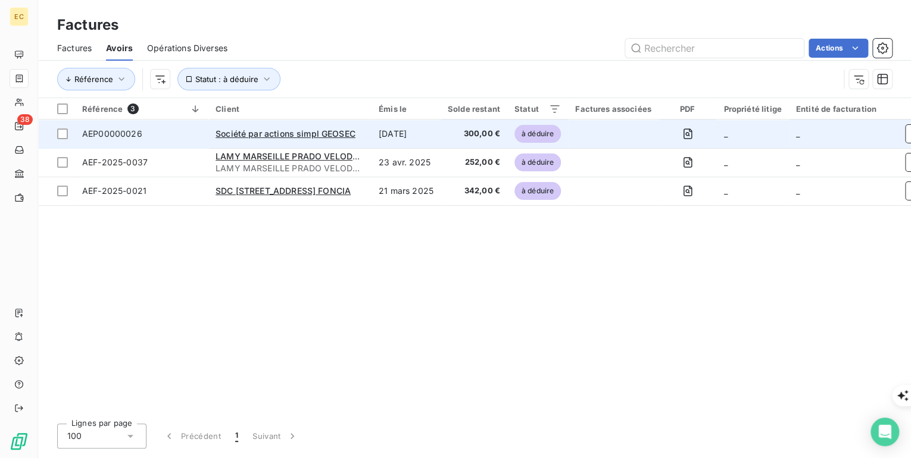
click at [239, 128] on div "Société par actions simpl GEOSEC" at bounding box center [289, 134] width 149 height 12
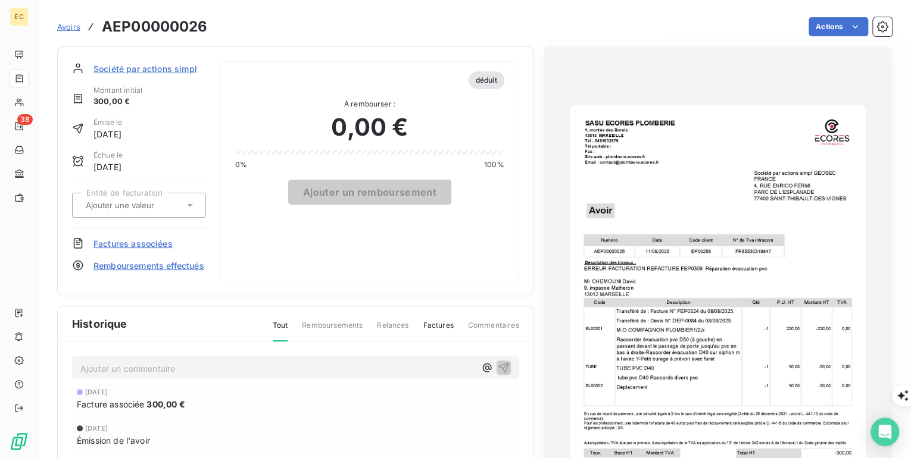
click at [67, 27] on span "Avoirs" at bounding box center [68, 27] width 23 height 10
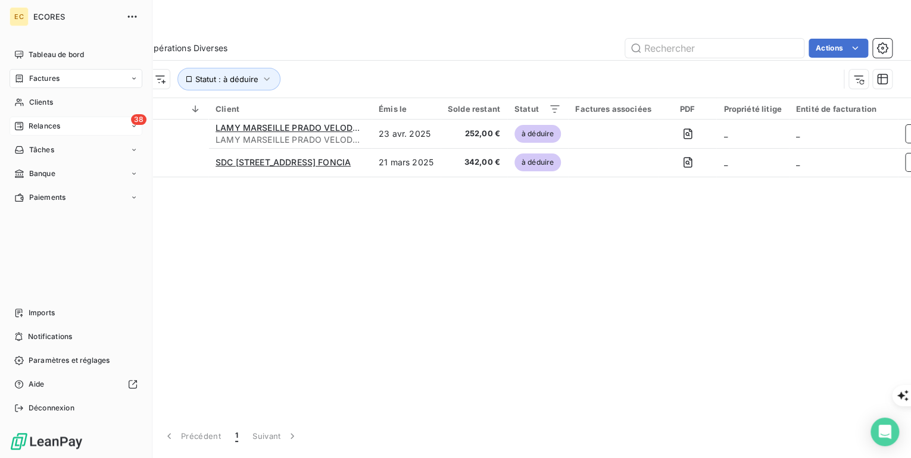
click at [45, 124] on span "Relances" at bounding box center [45, 126] width 32 height 11
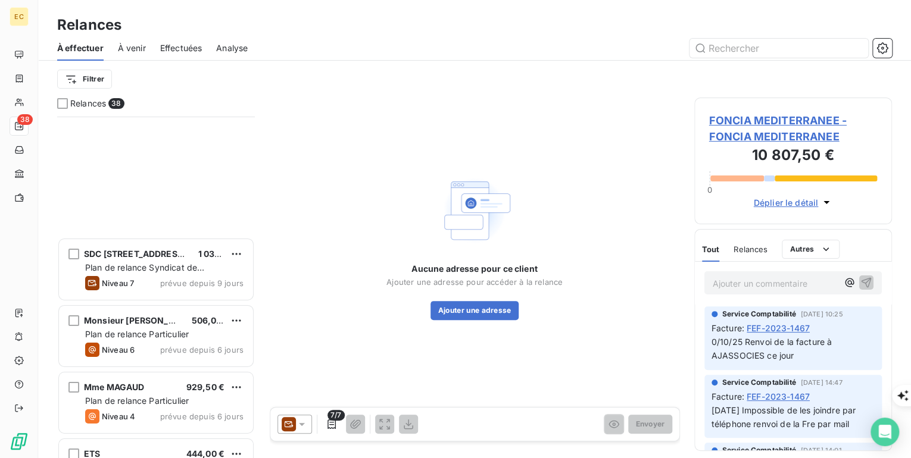
scroll to position [2192, 0]
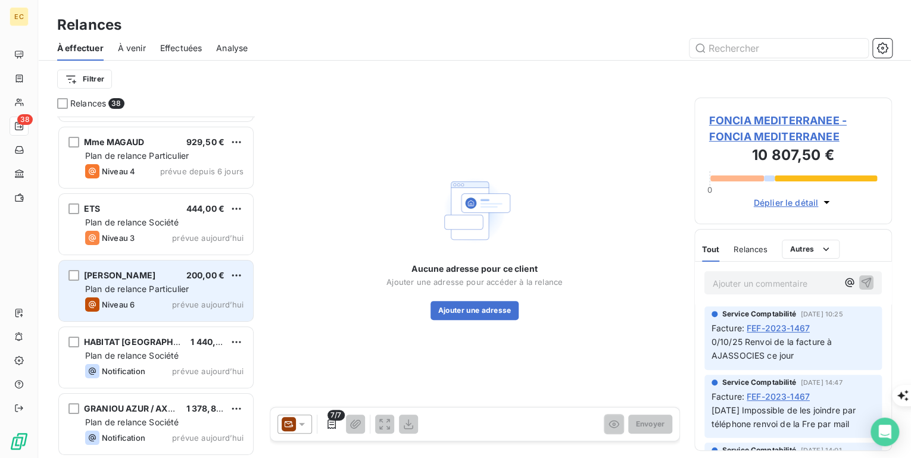
click at [143, 301] on div "Niveau 6 prévue [DATE]" at bounding box center [164, 305] width 158 height 14
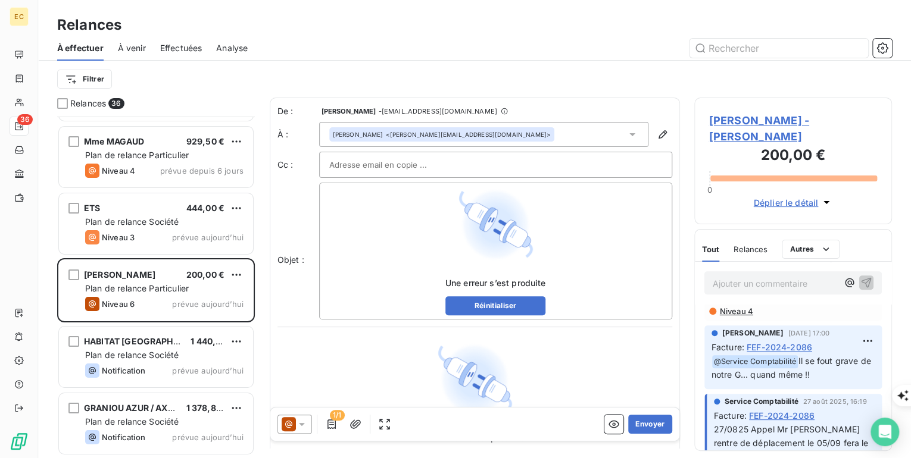
scroll to position [2058, 0]
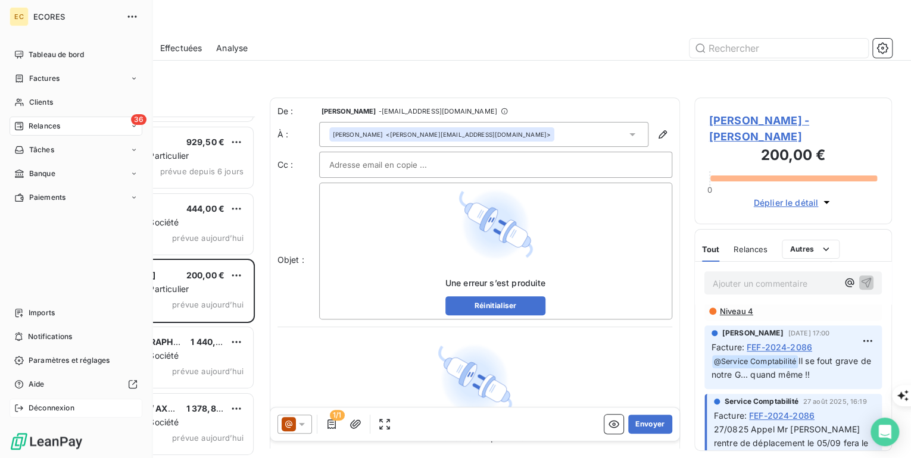
click at [30, 409] on span "Déconnexion" at bounding box center [52, 408] width 46 height 11
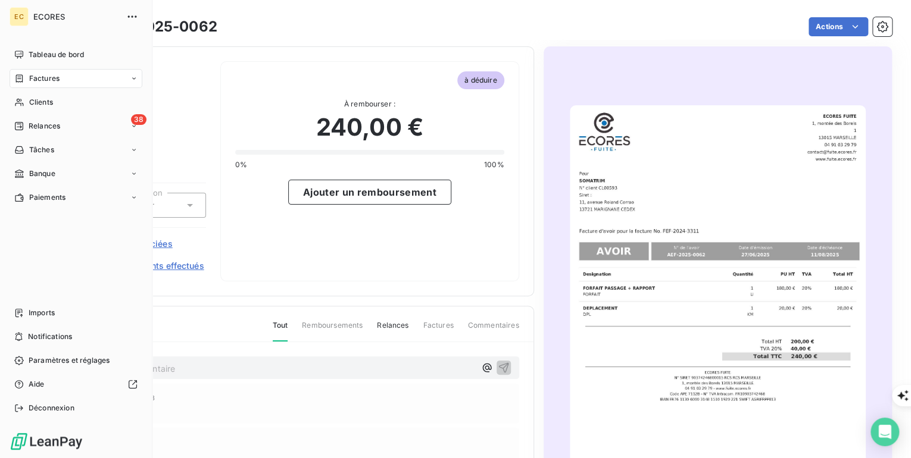
click at [40, 76] on span "Factures" at bounding box center [44, 78] width 30 height 11
click at [39, 104] on span "Factures" at bounding box center [44, 102] width 30 height 11
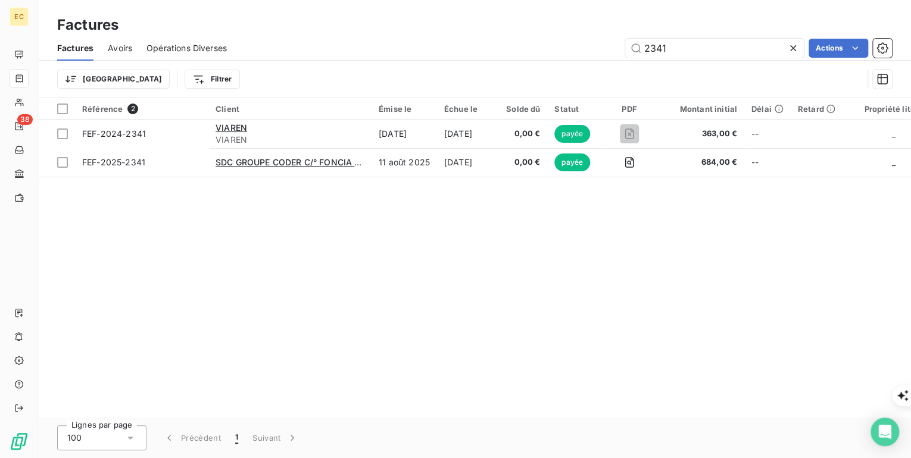
drag, startPoint x: 672, startPoint y: 41, endPoint x: 621, endPoint y: 45, distance: 50.8
click at [621, 45] on div "2341 Actions" at bounding box center [566, 48] width 651 height 19
click at [655, 54] on input "2341" at bounding box center [714, 48] width 179 height 19
click at [657, 48] on input "2341" at bounding box center [714, 48] width 179 height 19
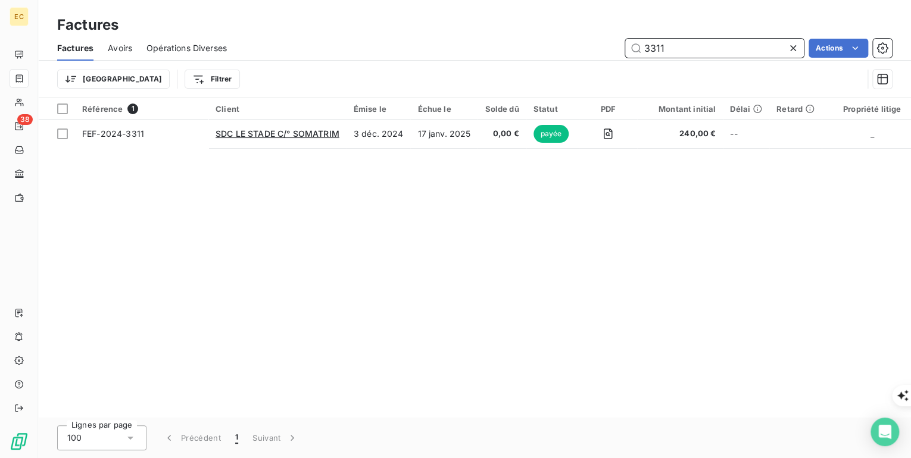
type input "3311"
click at [796, 43] on icon at bounding box center [793, 48] width 12 height 12
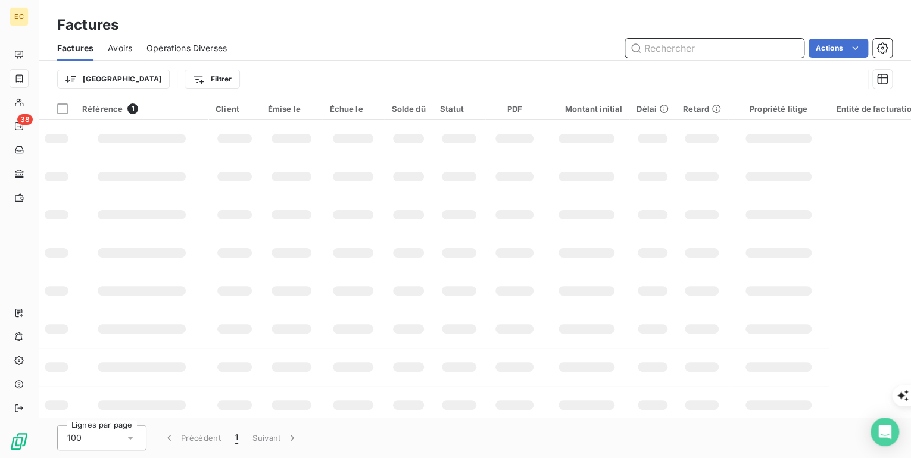
click at [671, 46] on input "text" at bounding box center [714, 48] width 179 height 19
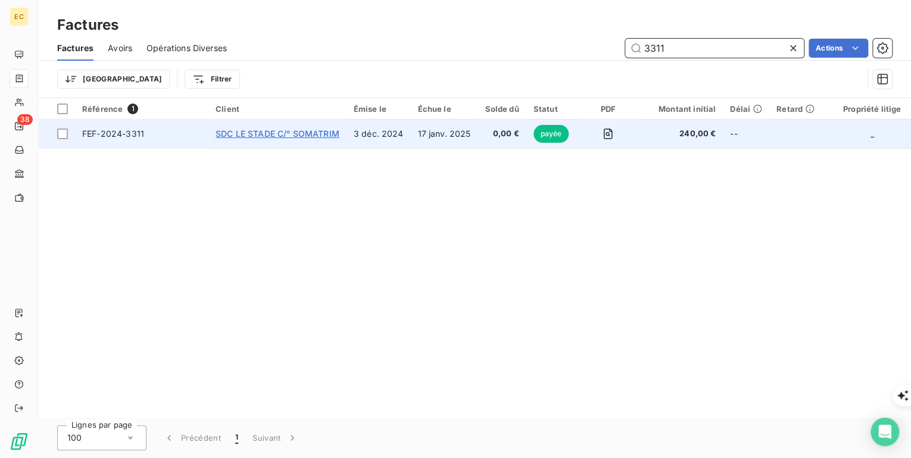
type input "3311"
click at [292, 132] on span "SDC LE STADE C/° SOMATRIM" at bounding box center [277, 134] width 124 height 10
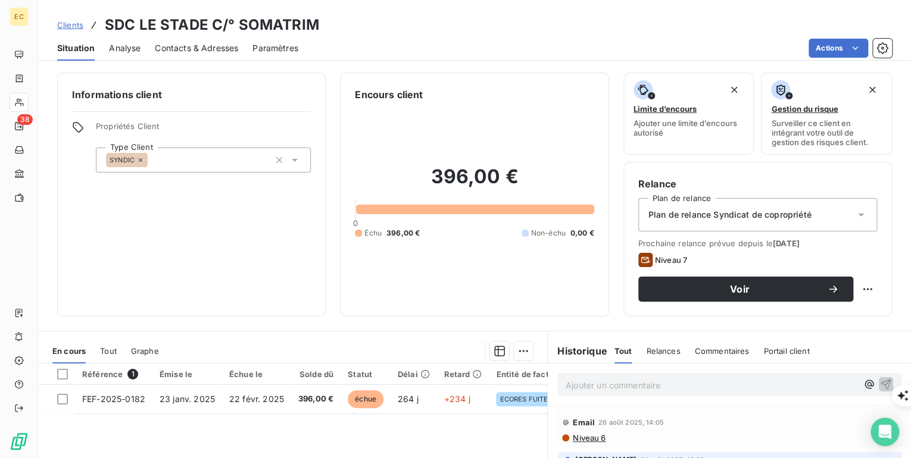
click at [68, 23] on span "Clients" at bounding box center [70, 25] width 26 height 10
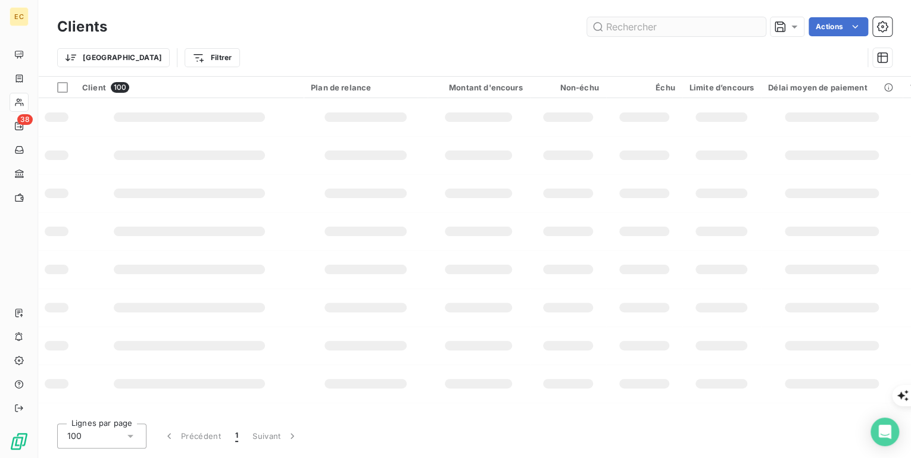
click at [652, 27] on input "text" at bounding box center [676, 26] width 179 height 19
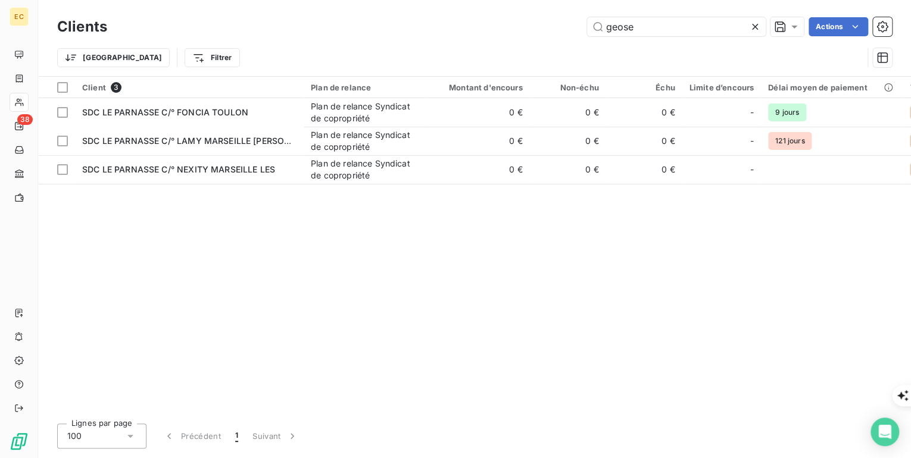
type input "geosec"
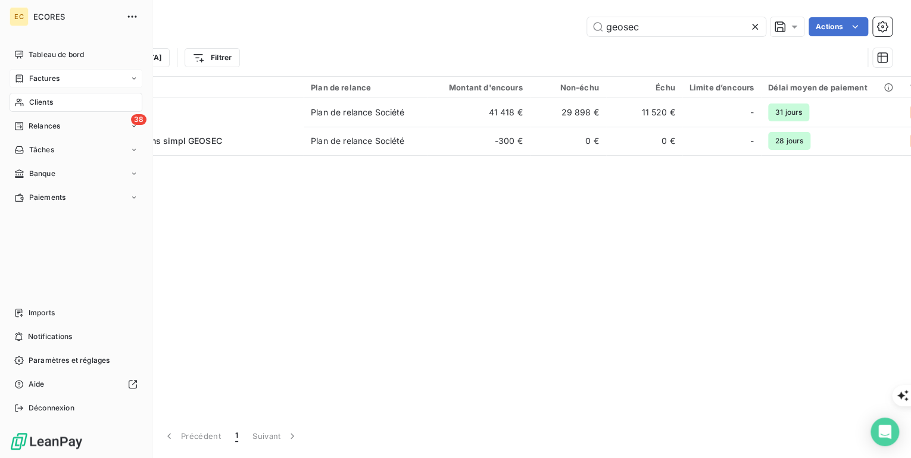
click at [37, 79] on span "Factures" at bounding box center [44, 78] width 30 height 11
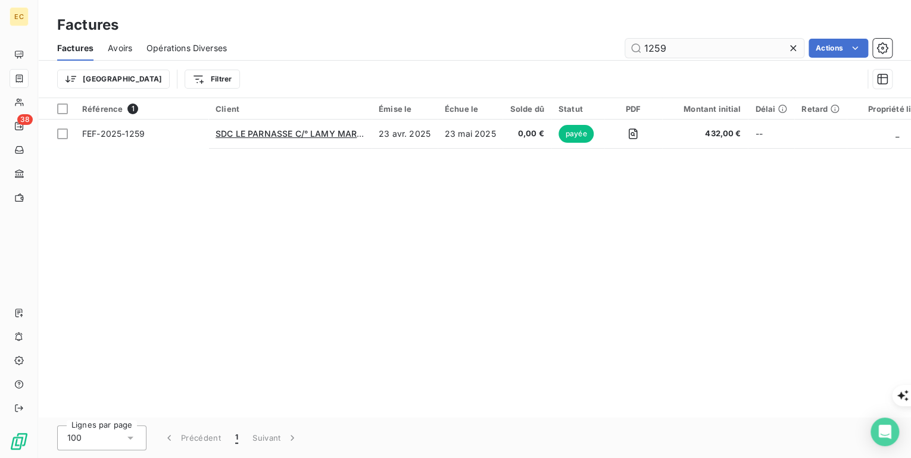
drag, startPoint x: 669, startPoint y: 50, endPoint x: 629, endPoint y: 49, distance: 40.5
click at [629, 49] on input "1259" at bounding box center [714, 48] width 179 height 19
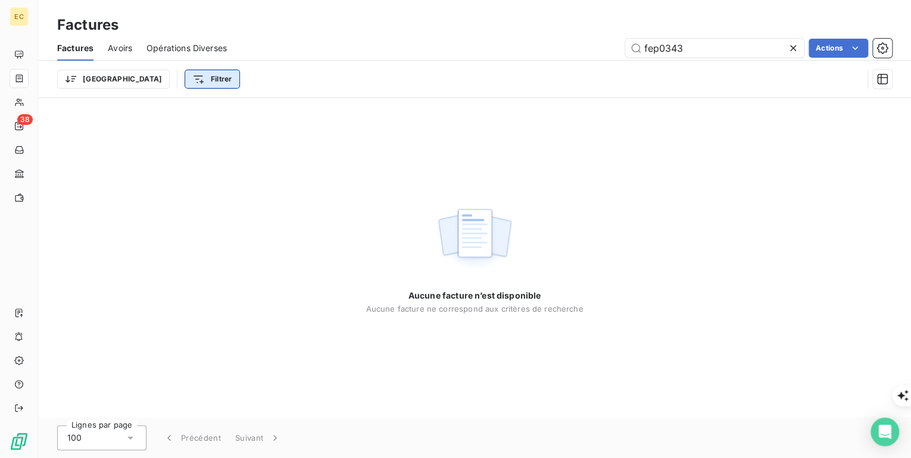
type input "fep0343"
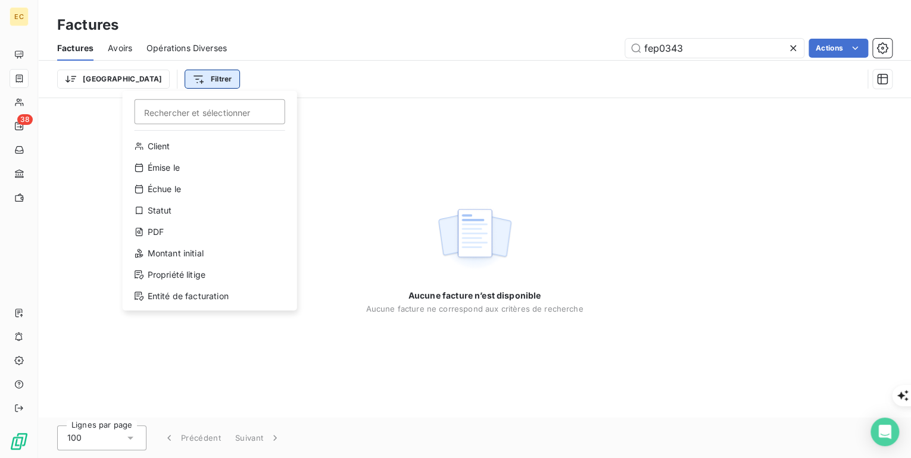
click at [157, 77] on html "EC 38 Factures Factures Avoirs Opérations Diverses fep0343 Actions Trier Filtre…" at bounding box center [455, 458] width 911 height 917
click at [402, 124] on html "EC 38 Factures Factures Avoirs Opérations Diverses fep0343 Actions Trier Filtre…" at bounding box center [455, 458] width 911 height 917
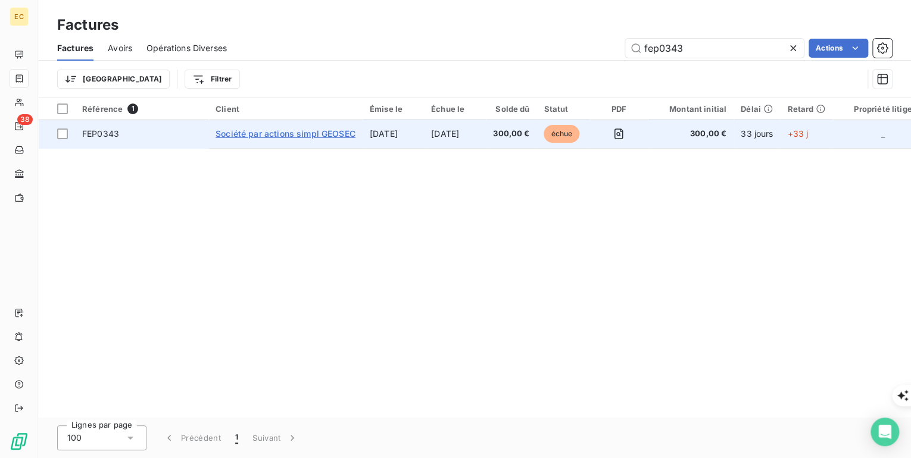
click at [245, 131] on span "Société par actions simpl GEOSEC" at bounding box center [285, 134] width 140 height 10
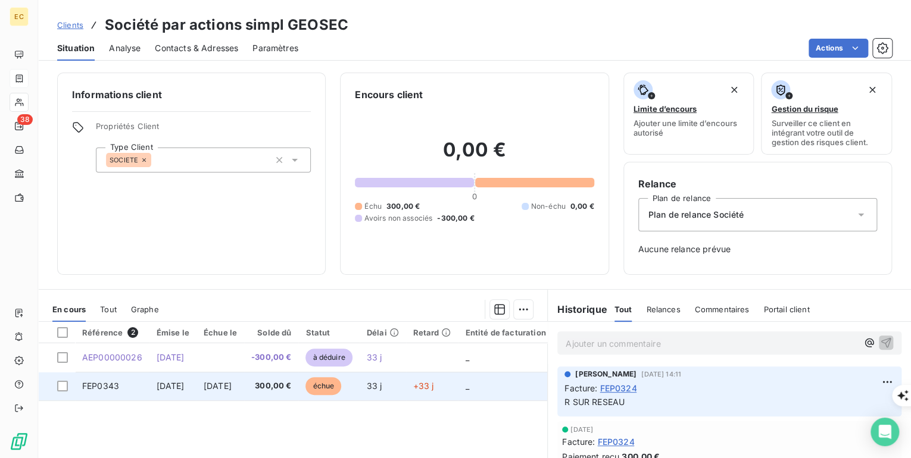
click at [226, 390] on span "[DATE]" at bounding box center [218, 386] width 28 height 10
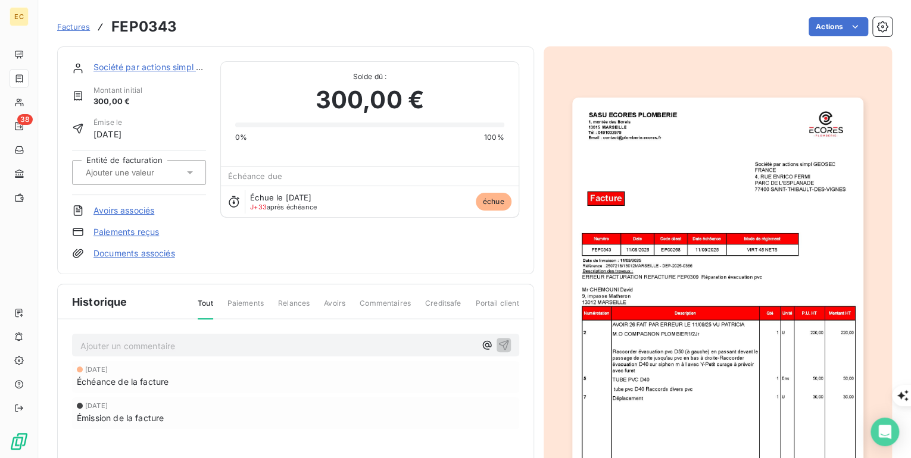
click at [124, 211] on link "Avoirs associés" at bounding box center [123, 211] width 61 height 12
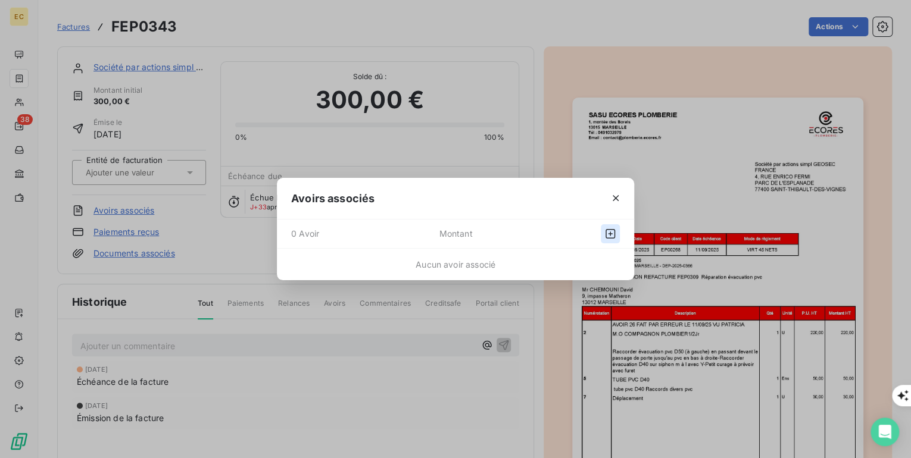
click at [614, 233] on icon "button" at bounding box center [610, 234] width 12 height 12
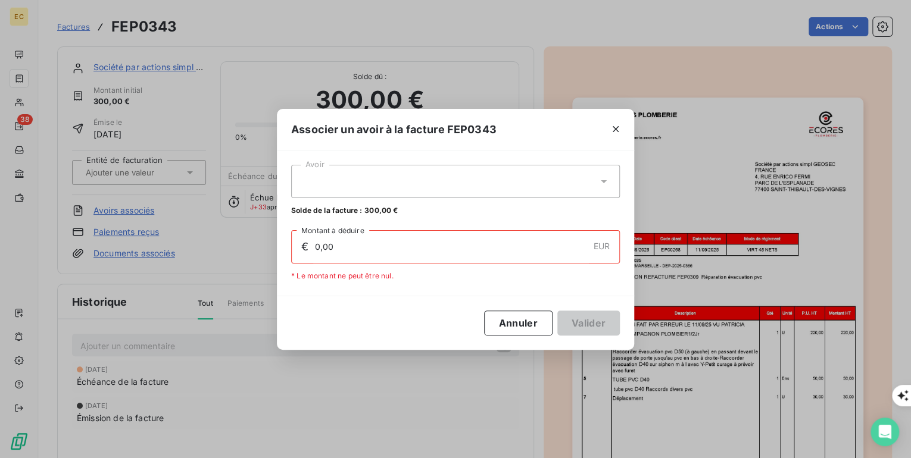
click at [390, 184] on div at bounding box center [455, 181] width 329 height 33
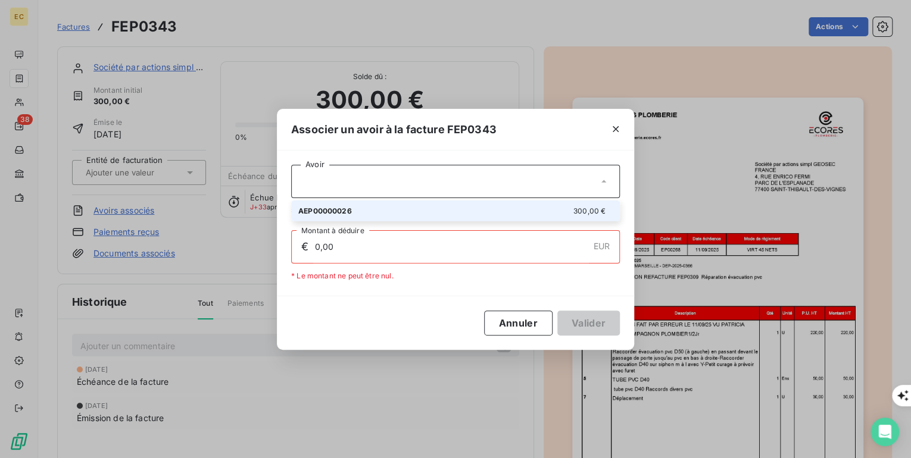
click at [371, 212] on div "AEP00000026 300,00 €" at bounding box center [455, 210] width 314 height 11
type input "300,00"
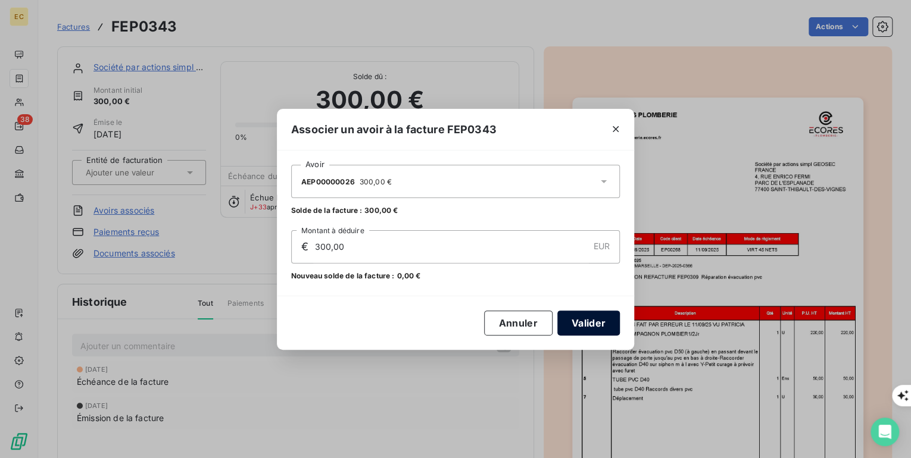
click at [595, 325] on button "Valider" at bounding box center [588, 323] width 62 height 25
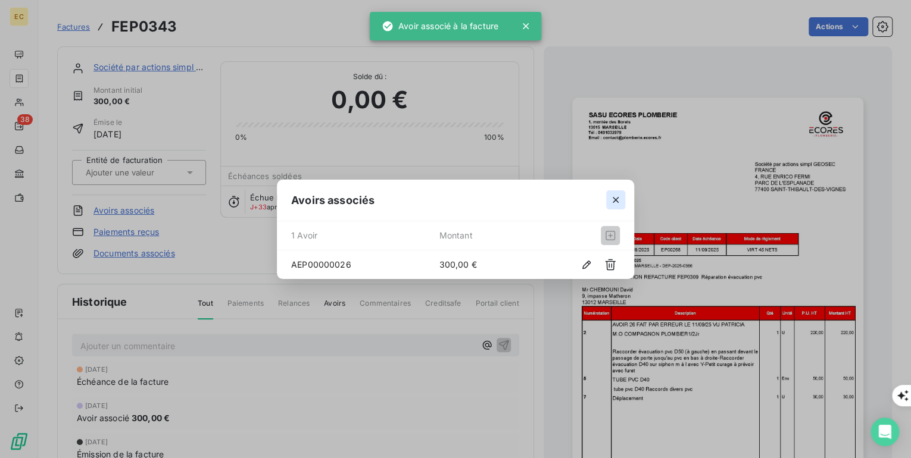
click at [611, 201] on icon "button" at bounding box center [616, 200] width 12 height 12
